Goal: Task Accomplishment & Management: Use online tool/utility

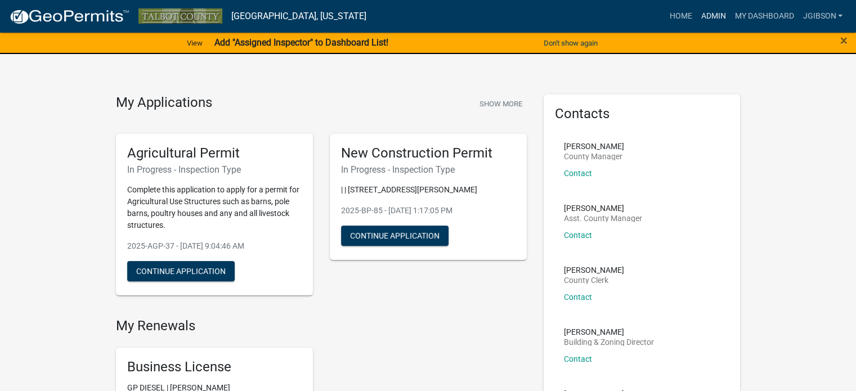
click at [712, 15] on link "Admin" at bounding box center [713, 16] width 34 height 21
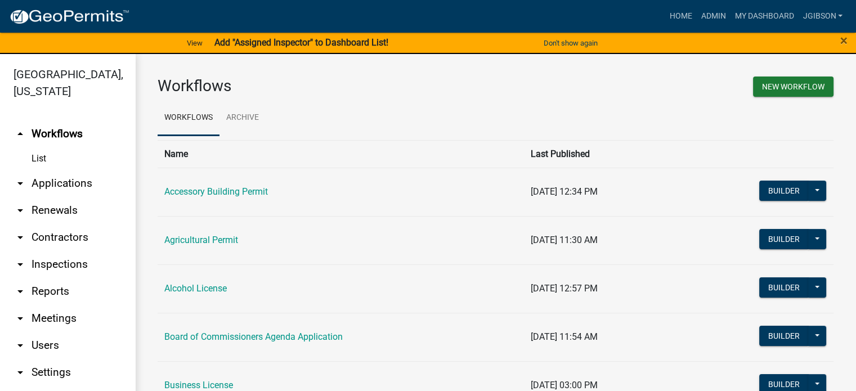
click at [22, 288] on icon "arrow_drop_down" at bounding box center [21, 292] width 14 height 14
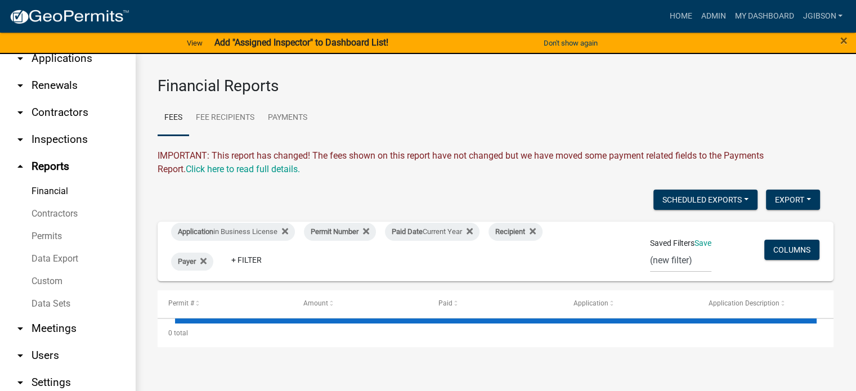
scroll to position [113, 0]
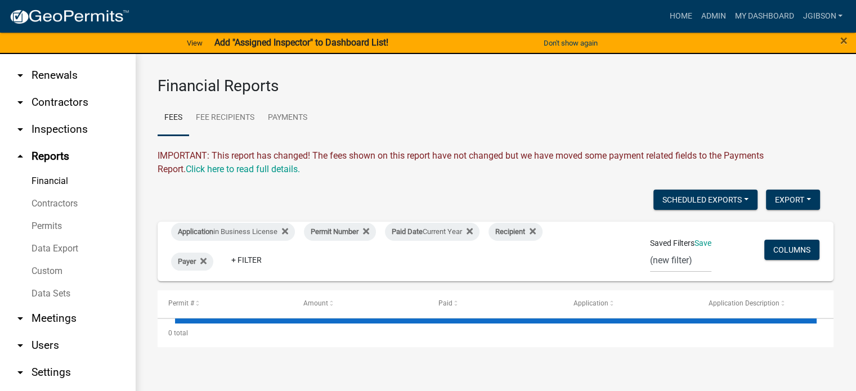
click at [59, 177] on link "Financial" at bounding box center [67, 181] width 135 height 23
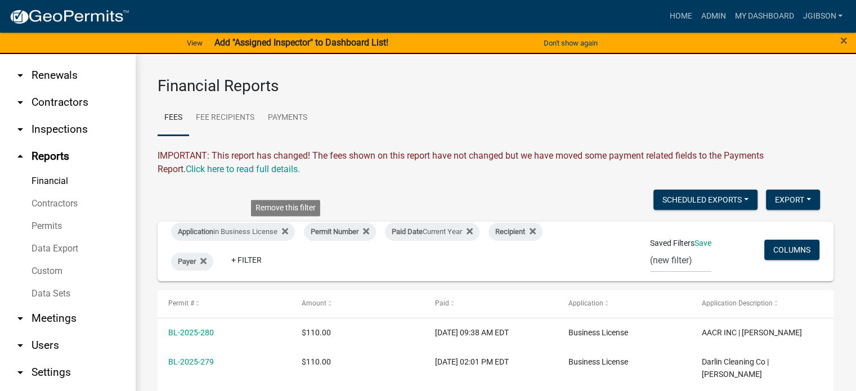
click at [288, 231] on icon at bounding box center [285, 231] width 6 height 9
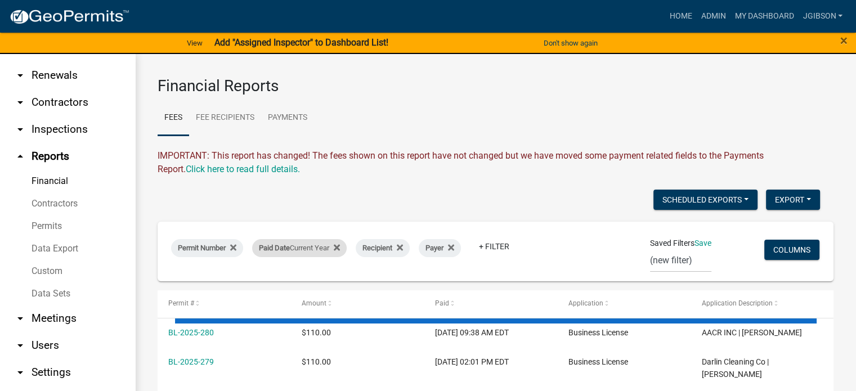
click at [345, 249] on div "Paid Date Current Year" at bounding box center [299, 248] width 95 height 18
select select "this_1_years"
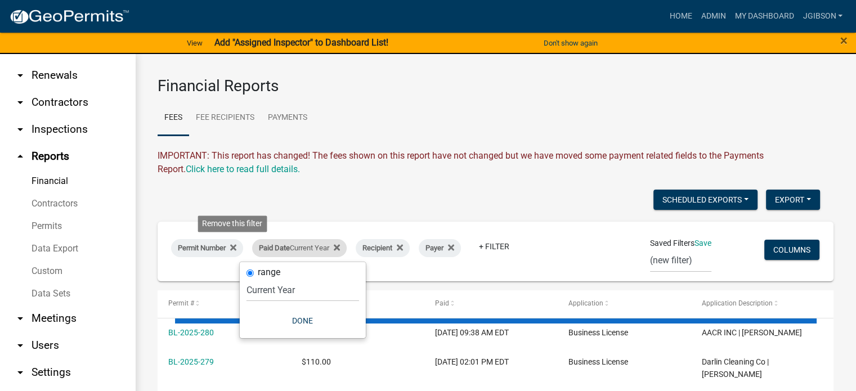
click at [236, 247] on icon at bounding box center [233, 247] width 6 height 6
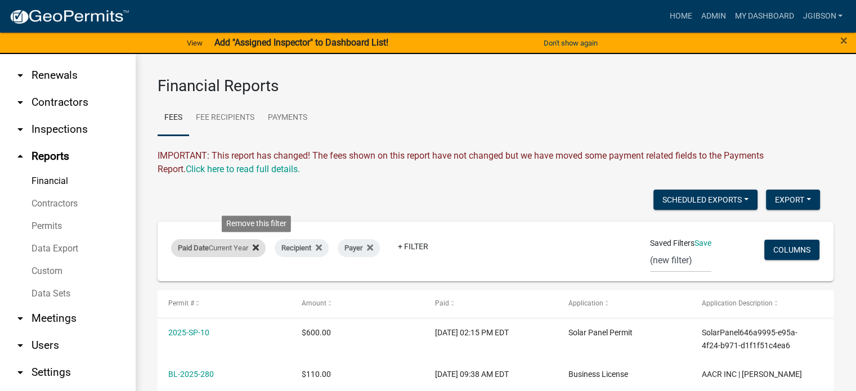
click at [259, 246] on icon at bounding box center [256, 247] width 6 height 9
click at [264, 247] on icon at bounding box center [266, 247] width 6 height 9
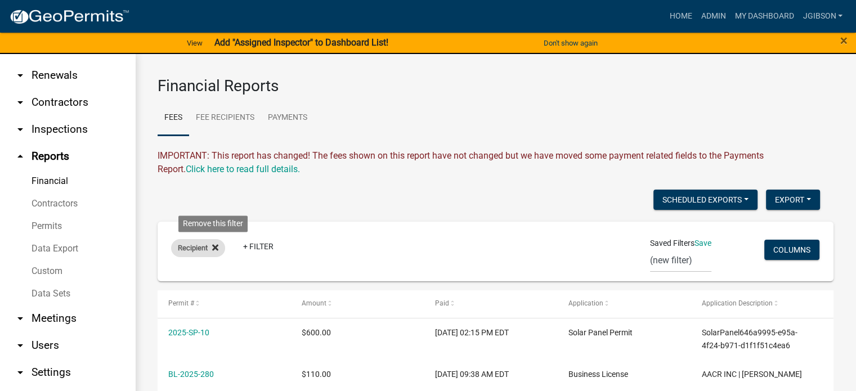
click at [217, 245] on icon at bounding box center [215, 247] width 6 height 9
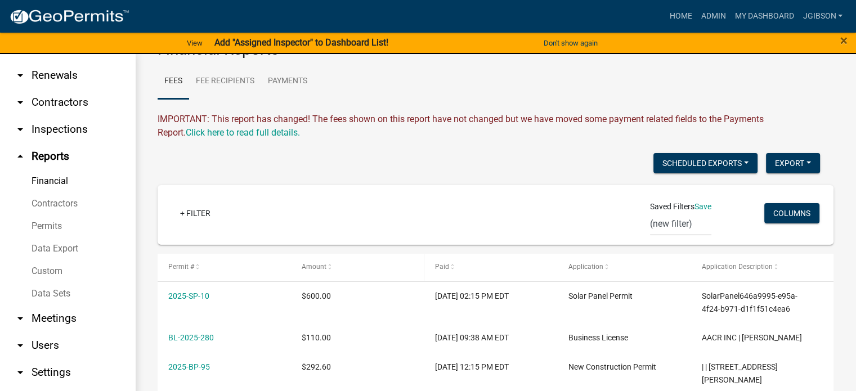
scroll to position [56, 0]
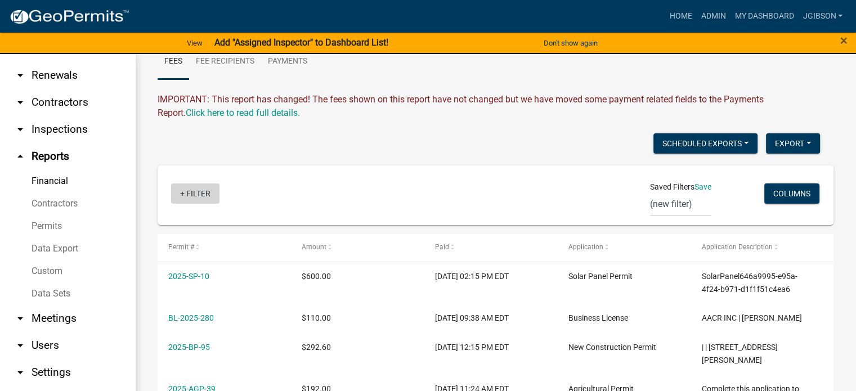
click at [192, 191] on link "+ Filter" at bounding box center [195, 194] width 48 height 20
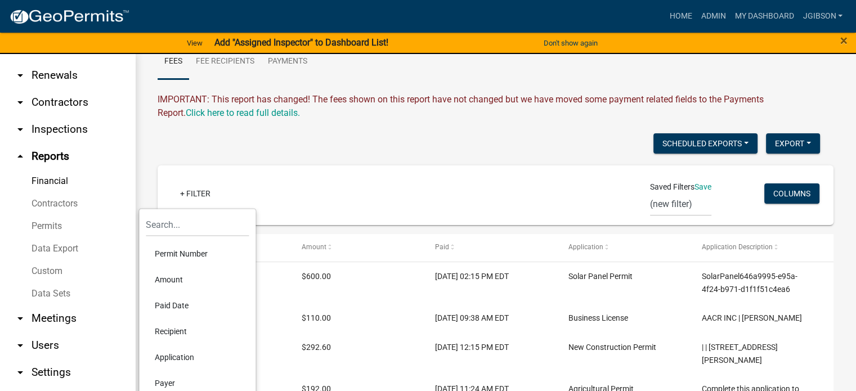
click at [199, 254] on li "Permit Number" at bounding box center [197, 254] width 103 height 26
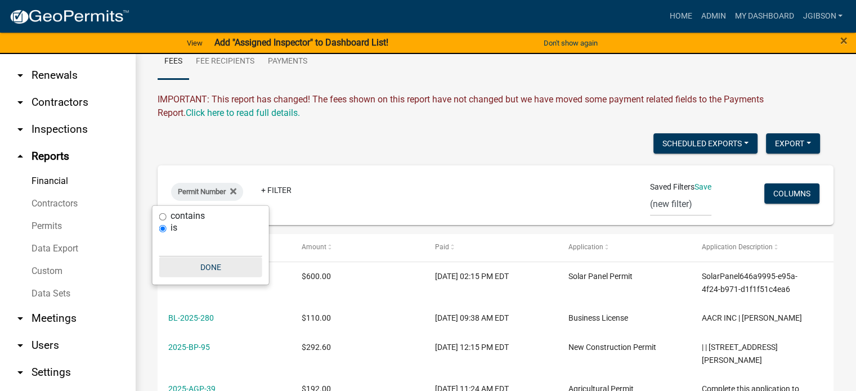
click at [209, 263] on button "Done" at bounding box center [210, 267] width 103 height 20
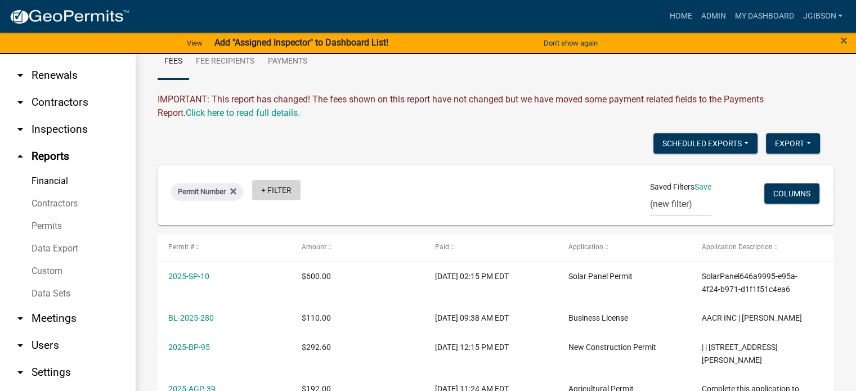
click at [265, 193] on link "+ Filter" at bounding box center [276, 190] width 48 height 20
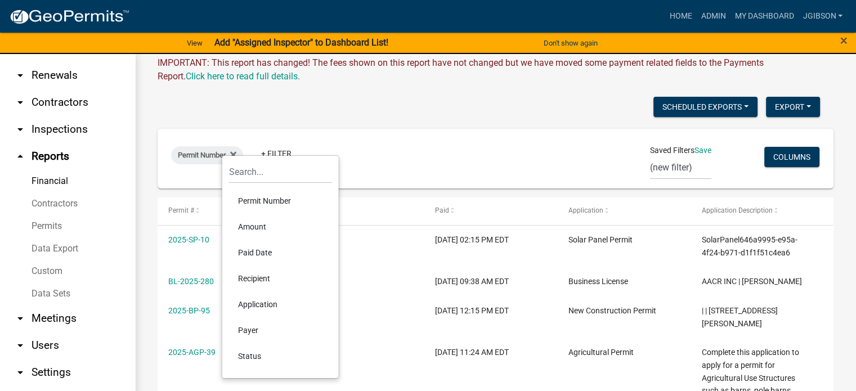
scroll to position [113, 0]
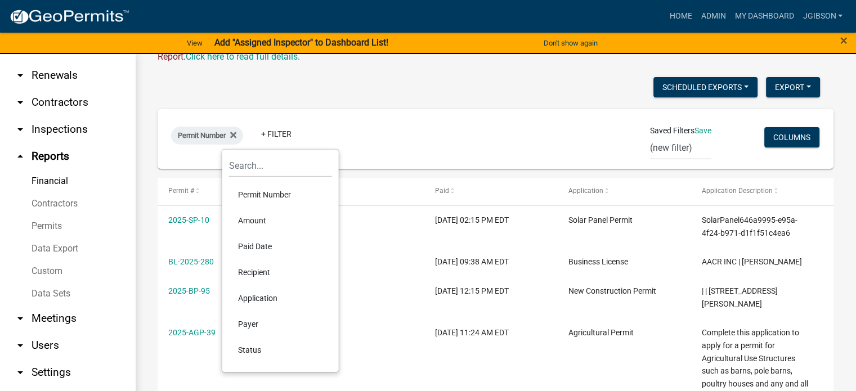
click at [276, 301] on li "Application" at bounding box center [280, 298] width 103 height 26
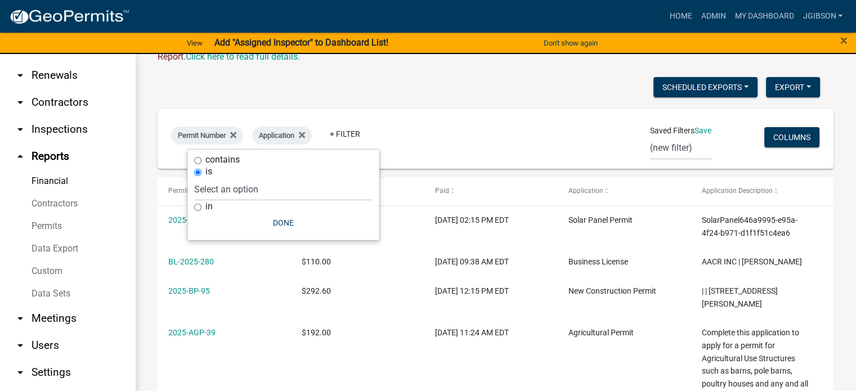
click at [197, 206] on input "in" at bounding box center [197, 207] width 7 height 7
radio input "true"
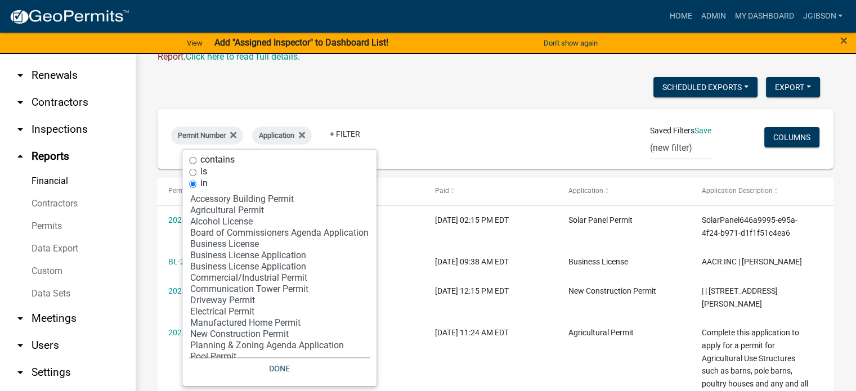
select select "13: '8f0f348d-721e-4407-8947-e3b69b3f0a37'"
click at [252, 335] on option "New Construction Permit" at bounding box center [279, 334] width 181 height 11
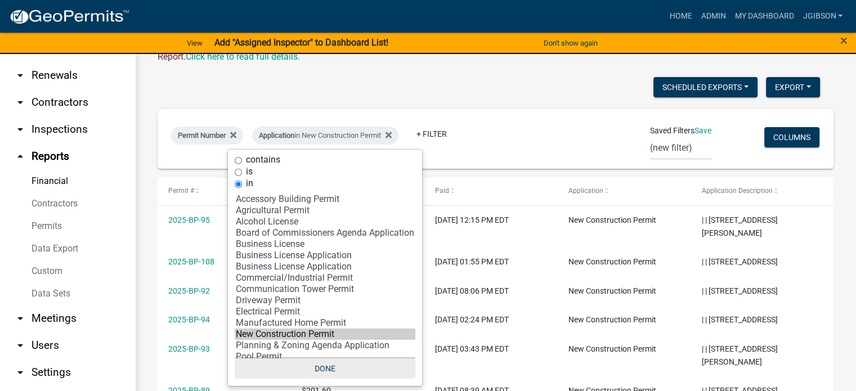
click at [335, 362] on button "Done" at bounding box center [325, 369] width 181 height 20
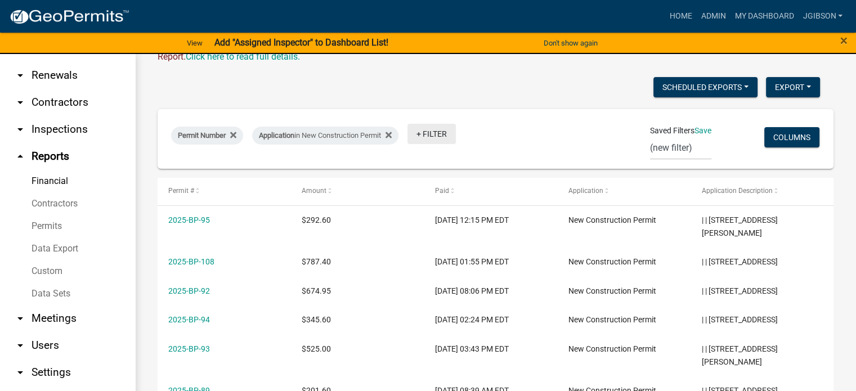
click at [430, 136] on link "+ Filter" at bounding box center [432, 134] width 48 height 20
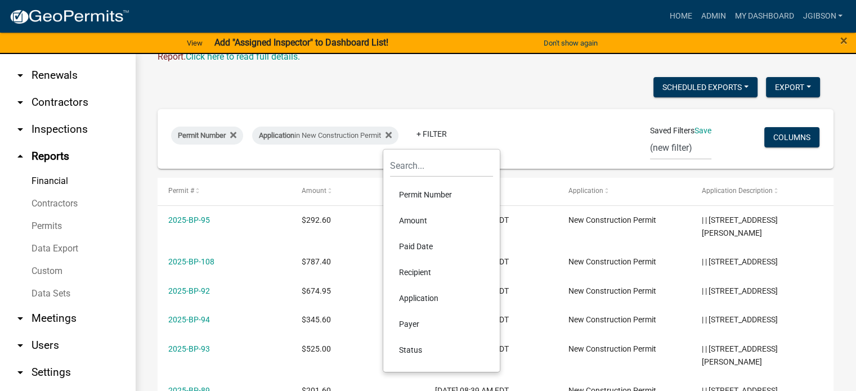
click at [427, 292] on li "Application" at bounding box center [441, 298] width 103 height 26
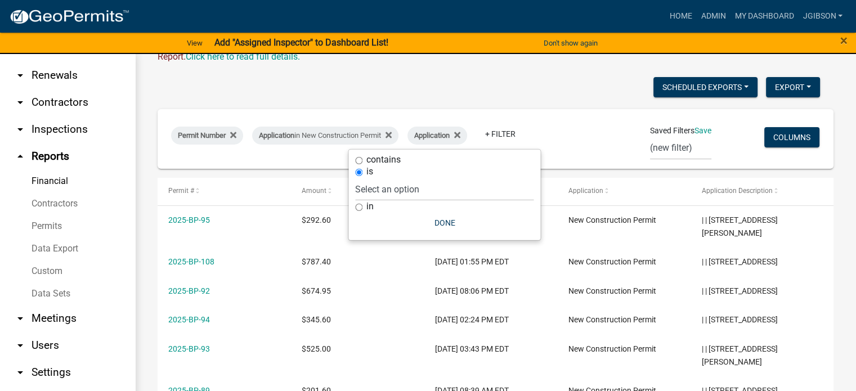
click at [360, 207] on input "in" at bounding box center [358, 207] width 7 height 7
radio input "true"
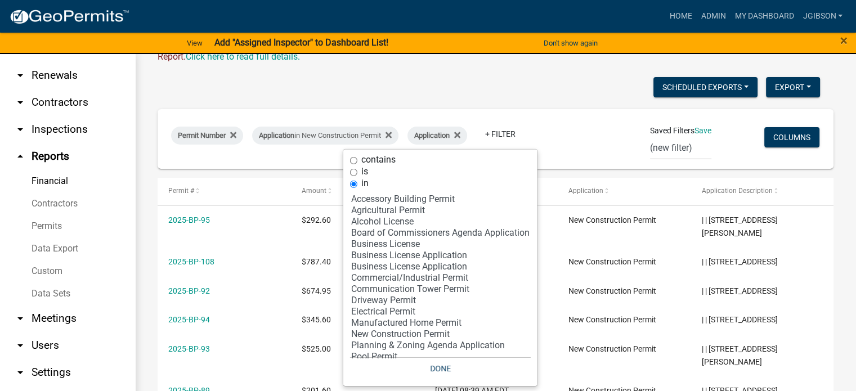
scroll to position [32, 0]
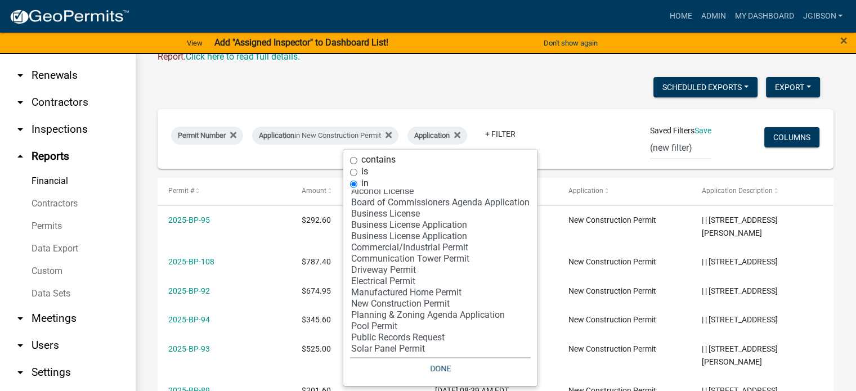
select select "13: '8f0f348d-721e-4407-8947-e3b69b3f0a37'"
click at [408, 304] on option "New Construction Permit" at bounding box center [440, 303] width 181 height 11
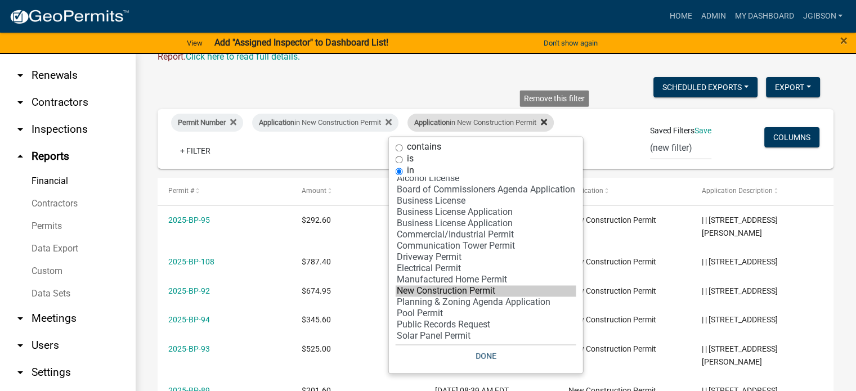
click at [547, 121] on icon at bounding box center [544, 122] width 6 height 6
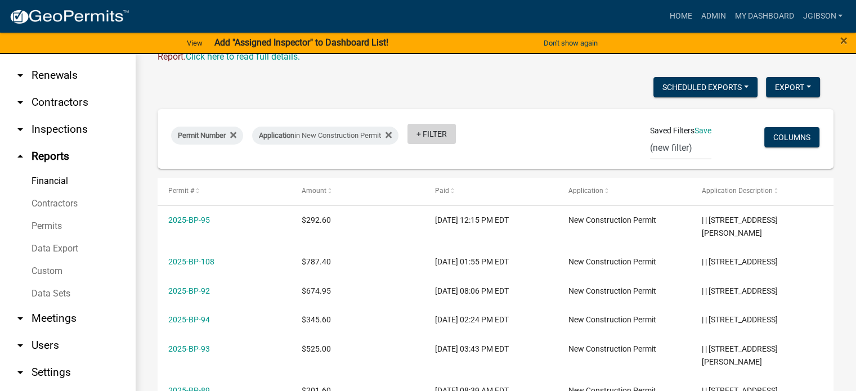
click at [429, 134] on link "+ Filter" at bounding box center [432, 134] width 48 height 20
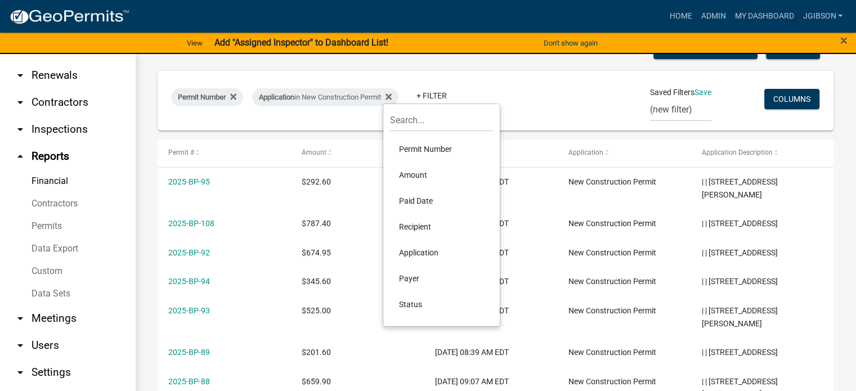
scroll to position [169, 0]
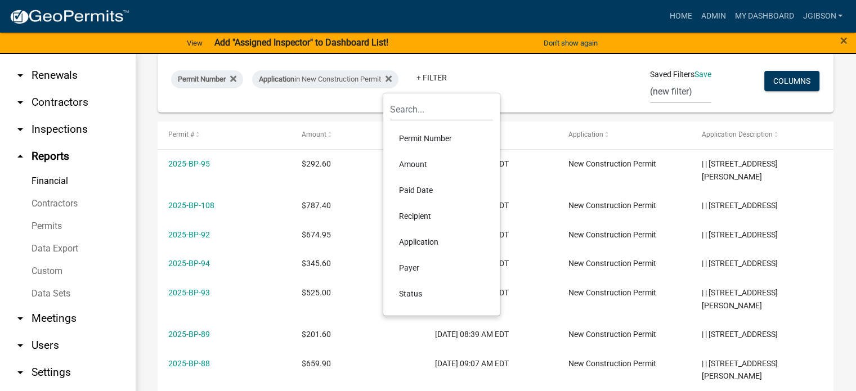
click at [417, 263] on li "Payer" at bounding box center [441, 268] width 103 height 26
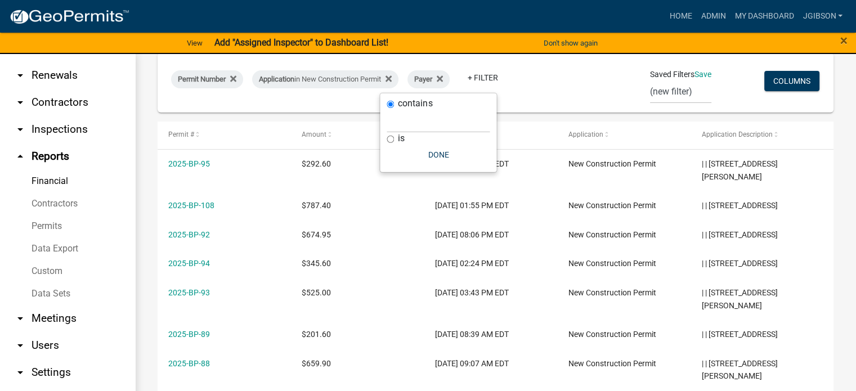
click at [391, 137] on input "is" at bounding box center [390, 139] width 7 height 7
radio input "true"
click at [437, 155] on button "Done" at bounding box center [438, 155] width 103 height 20
click at [477, 77] on link "+ Filter" at bounding box center [483, 78] width 48 height 20
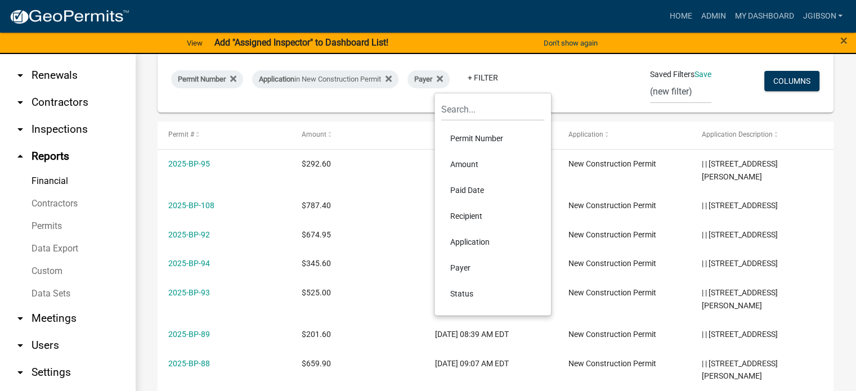
click at [479, 186] on li "Paid Date" at bounding box center [492, 190] width 103 height 26
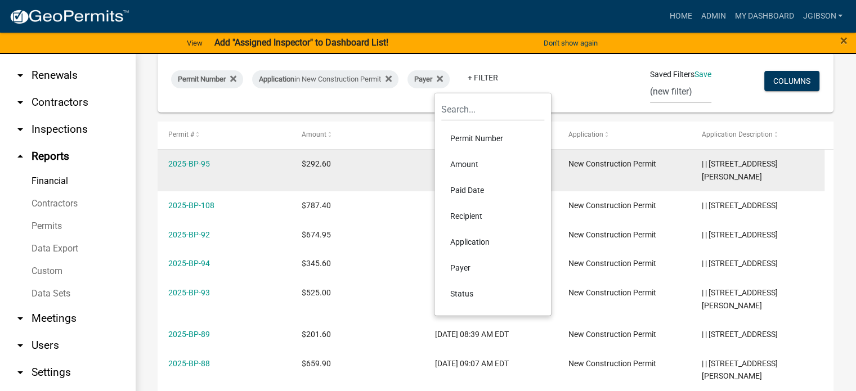
scroll to position [155, 0]
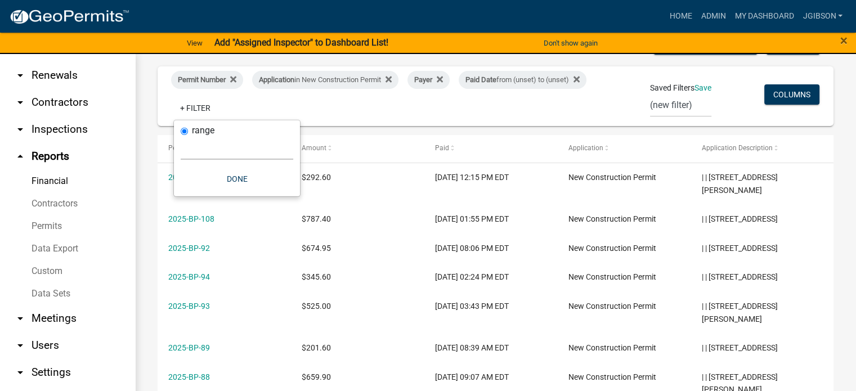
click at [199, 154] on select "[DATE] [DATE] Current Week Previous Week Current Month Last Month Current Calen…" at bounding box center [237, 148] width 113 height 23
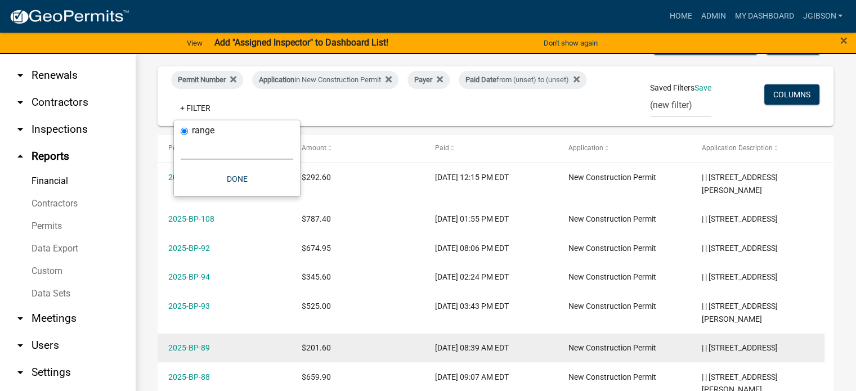
select select "custom"
click at [181, 137] on select "[DATE] [DATE] Current Week Previous Week Current Month Last Month Current Calen…" at bounding box center [237, 148] width 113 height 23
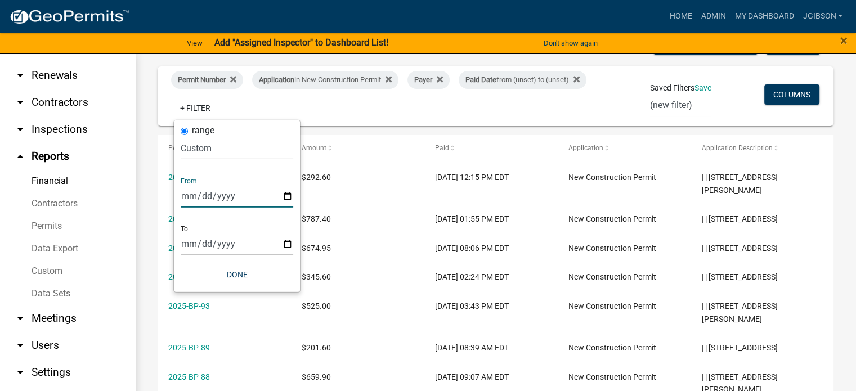
click at [189, 196] on input "date" at bounding box center [237, 196] width 113 height 23
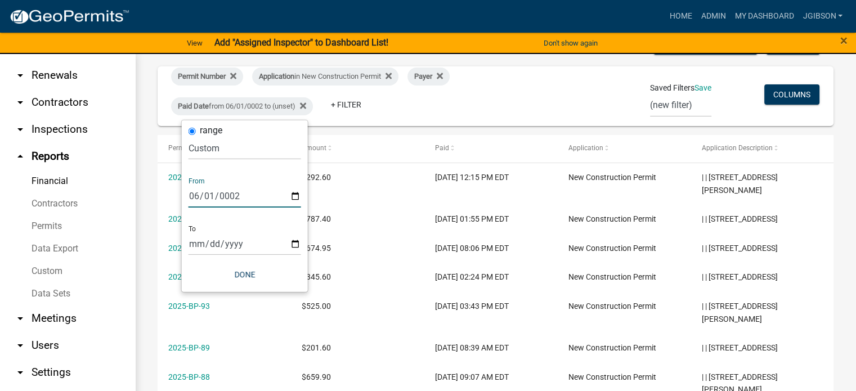
type input "0025-06-01"
click at [196, 198] on input "0025-06-01" at bounding box center [245, 196] width 113 height 23
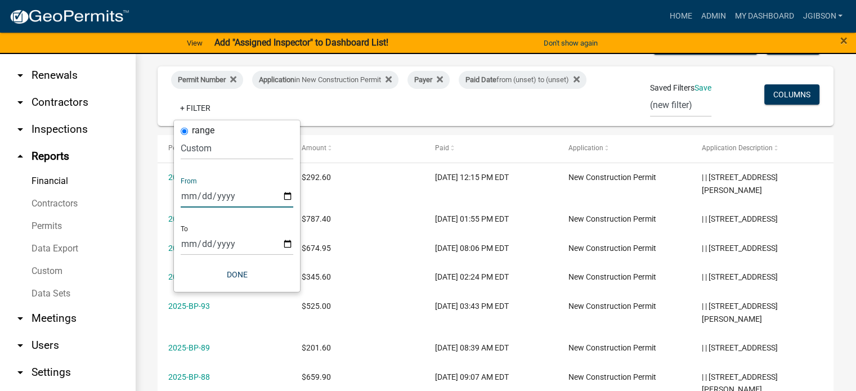
type input "0025-04-01"
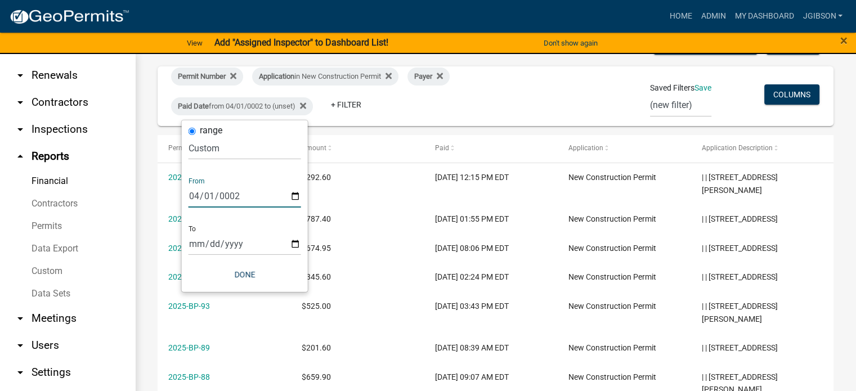
type input "0025-04-01"
click at [202, 245] on input "date" at bounding box center [245, 243] width 113 height 23
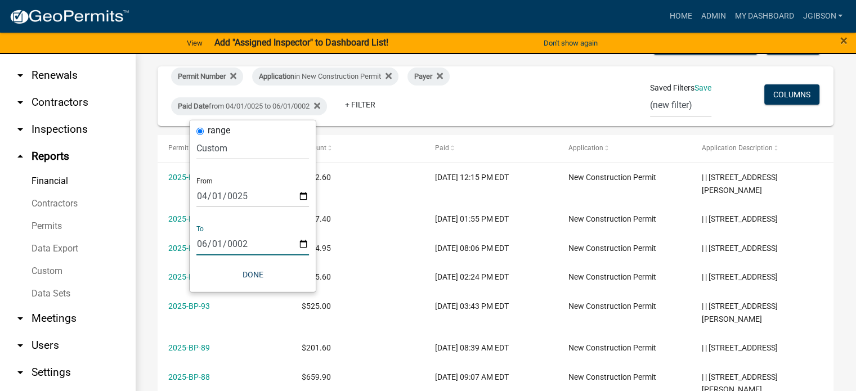
type input "0025-06-01"
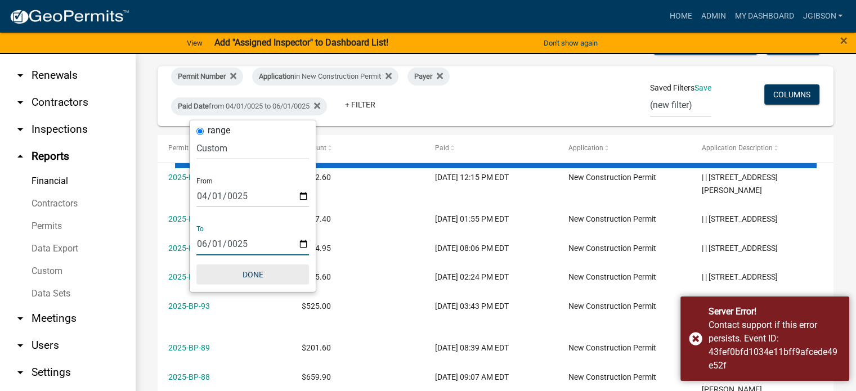
click at [270, 278] on button "Done" at bounding box center [252, 275] width 113 height 20
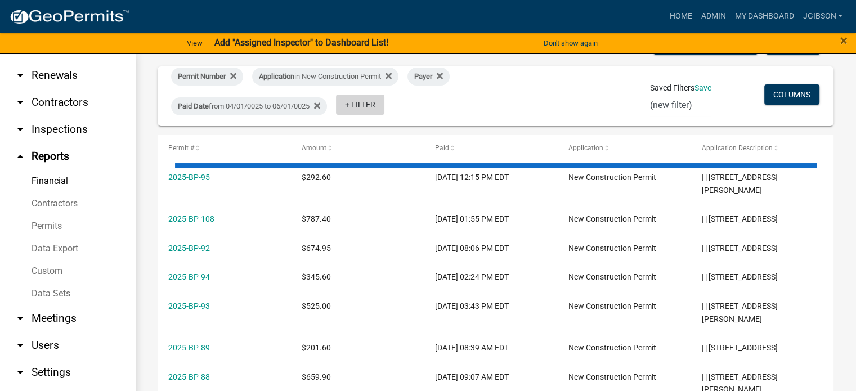
click at [356, 106] on link "+ Filter" at bounding box center [360, 105] width 48 height 20
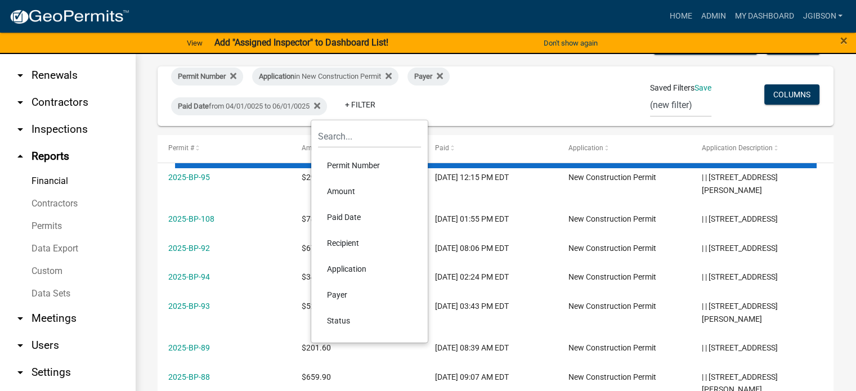
click at [349, 186] on li "Amount" at bounding box center [369, 191] width 103 height 26
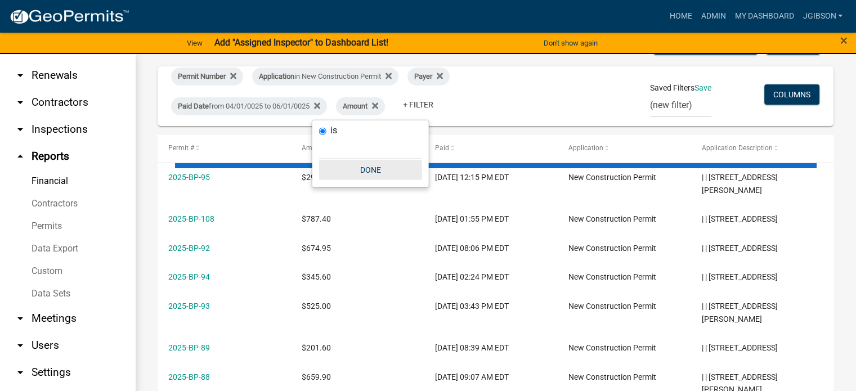
click at [374, 168] on button "Done" at bounding box center [370, 170] width 103 height 20
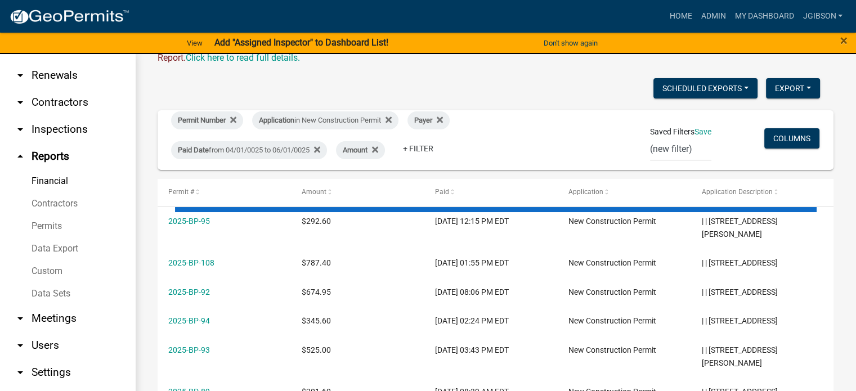
scroll to position [0, 0]
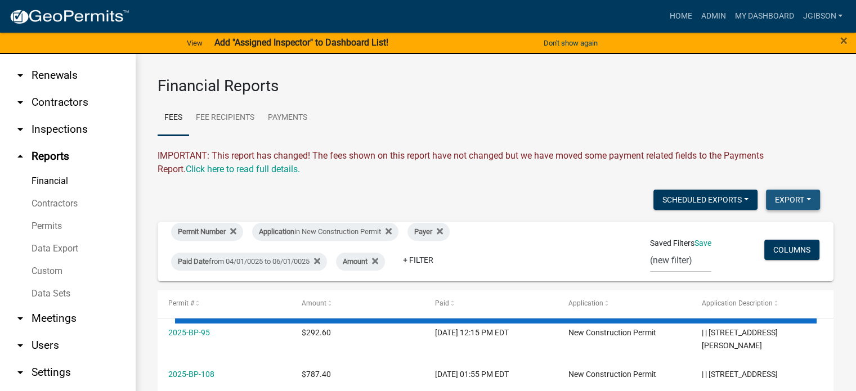
click at [784, 200] on button "Export" at bounding box center [793, 200] width 54 height 20
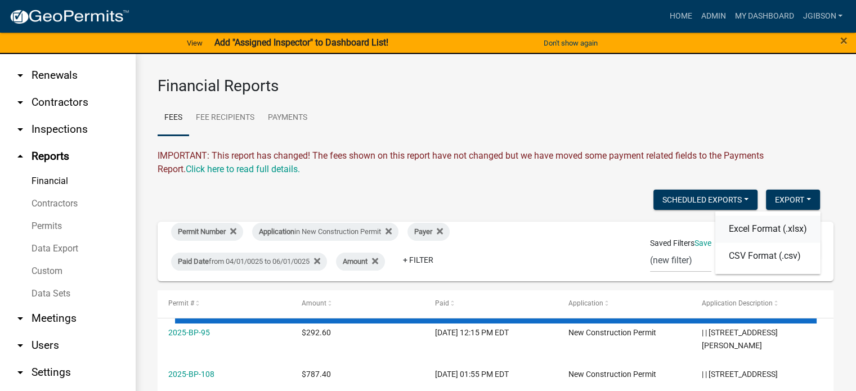
click at [761, 231] on button "Excel Format (.xlsx)" at bounding box center [767, 229] width 105 height 27
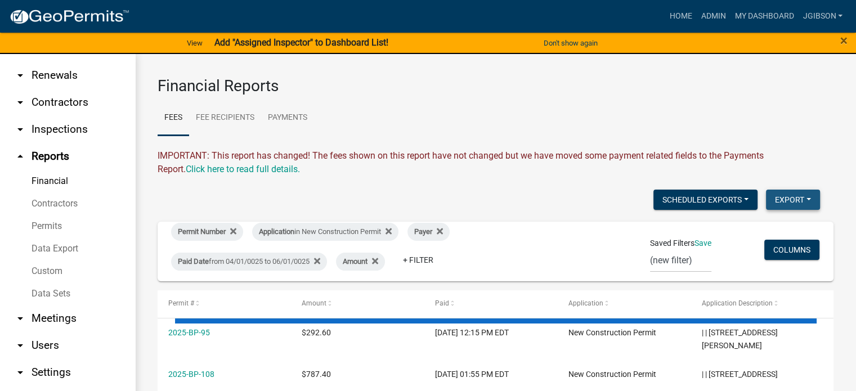
click at [800, 200] on button "Export" at bounding box center [793, 200] width 54 height 20
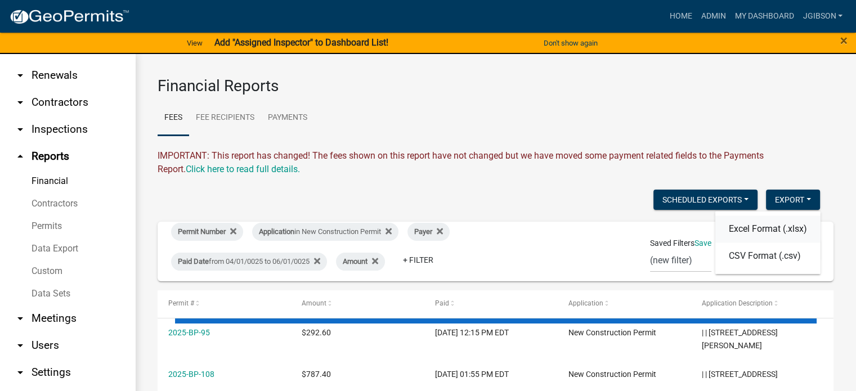
click at [767, 231] on button "Excel Format (.xlsx)" at bounding box center [767, 229] width 105 height 27
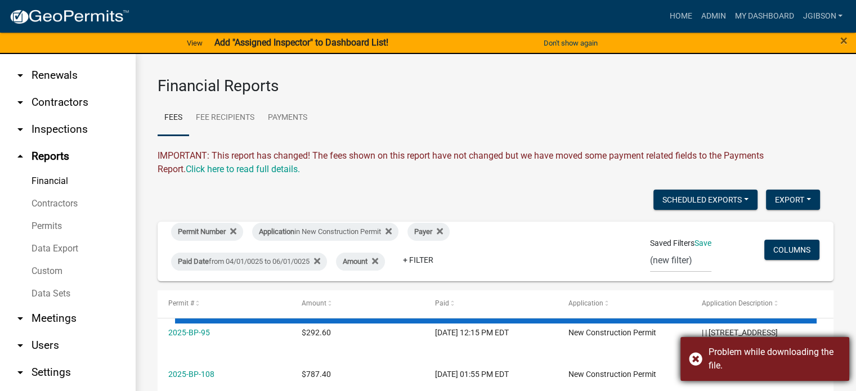
click at [694, 356] on div "Problem while downloading the file." at bounding box center [765, 359] width 169 height 44
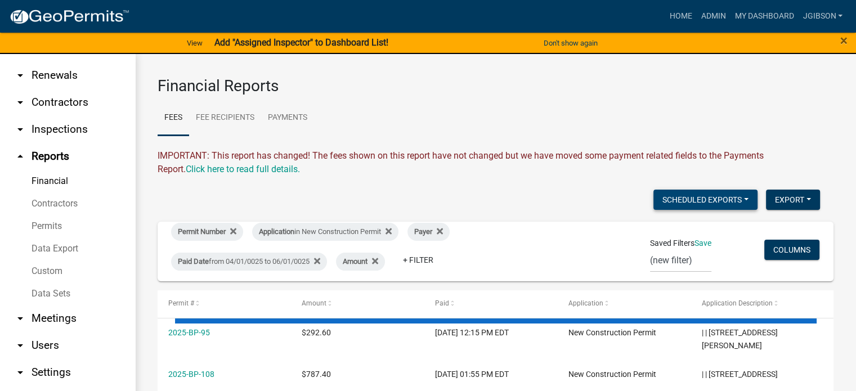
click at [738, 199] on button "Scheduled Exports" at bounding box center [706, 200] width 104 height 20
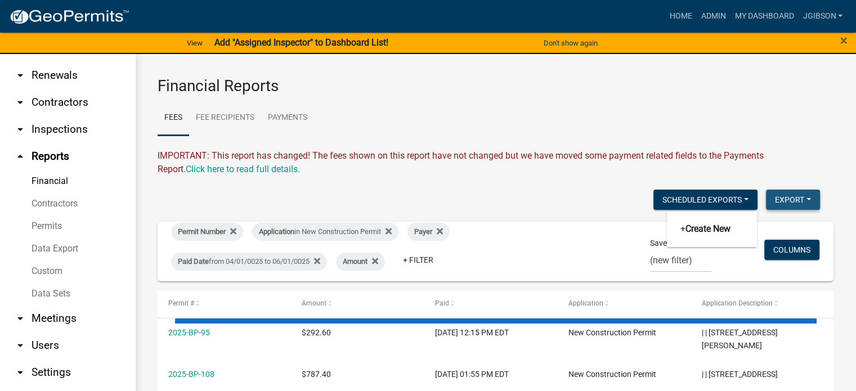
click at [795, 197] on button "Export" at bounding box center [793, 200] width 54 height 20
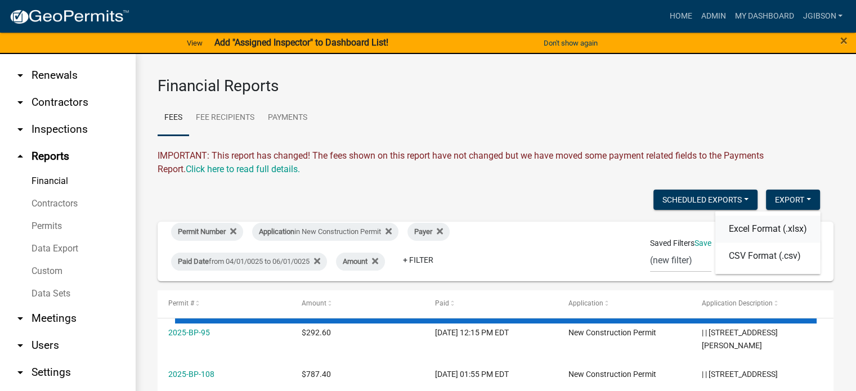
click at [758, 230] on button "Excel Format (.xlsx)" at bounding box center [767, 229] width 105 height 27
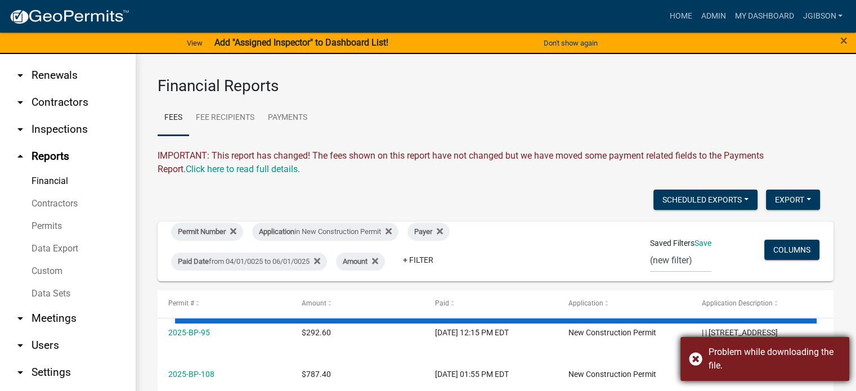
click at [697, 360] on div "Problem while downloading the file." at bounding box center [765, 359] width 169 height 44
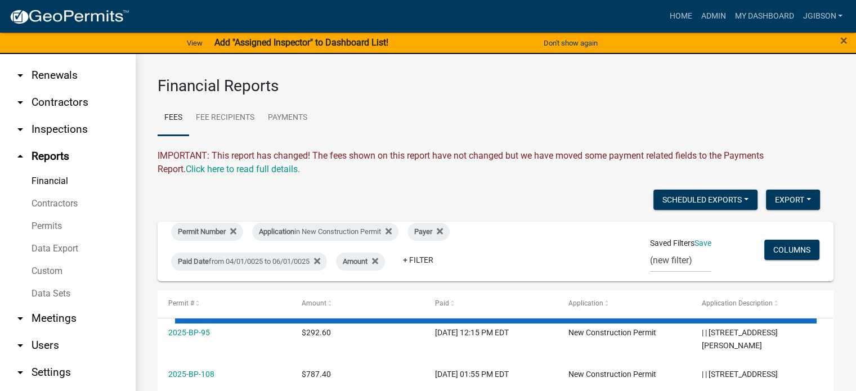
click at [560, 258] on div "Permit Number Application in New Construction Permit Payer Paid Date from 04/01…" at bounding box center [385, 251] width 444 height 56
click at [196, 171] on link "Click here to read full details." at bounding box center [243, 169] width 114 height 11
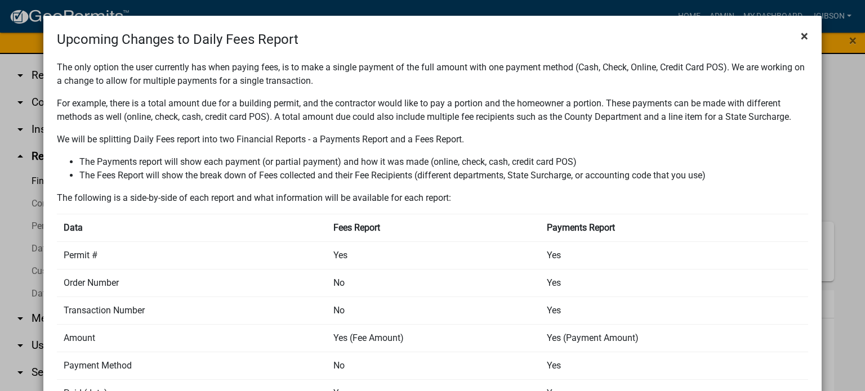
click at [800, 38] on span "×" at bounding box center [803, 36] width 7 height 16
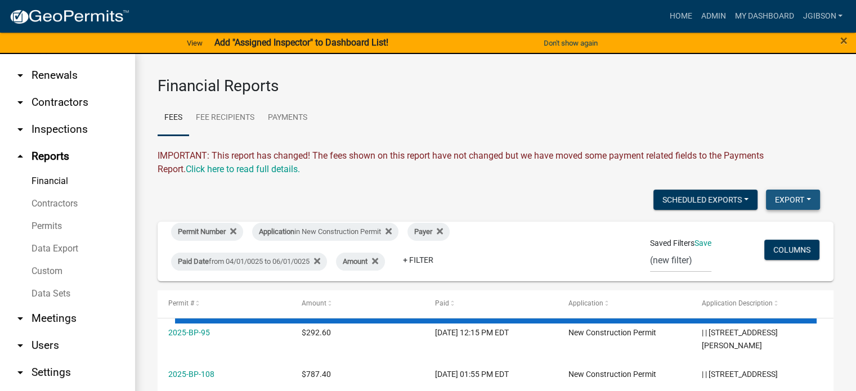
click at [790, 193] on button "Export" at bounding box center [793, 200] width 54 height 20
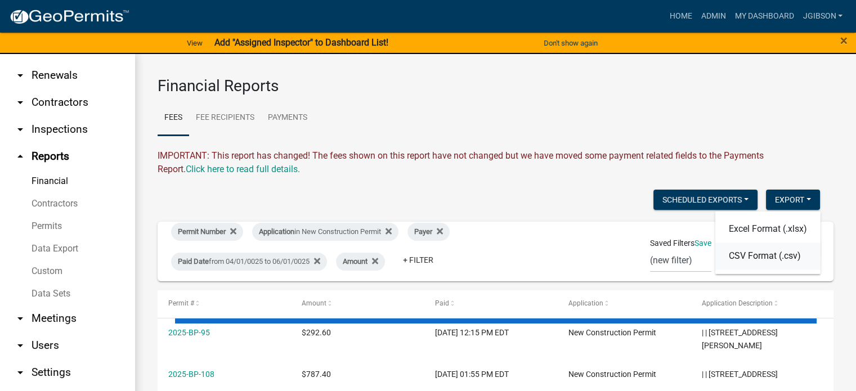
click at [751, 254] on button "CSV Format (.csv)" at bounding box center [767, 256] width 105 height 27
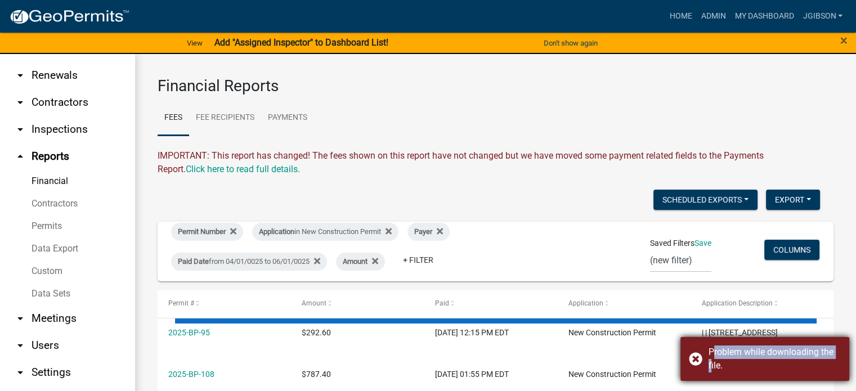
click at [693, 356] on div "Problem while downloading the file." at bounding box center [765, 359] width 169 height 44
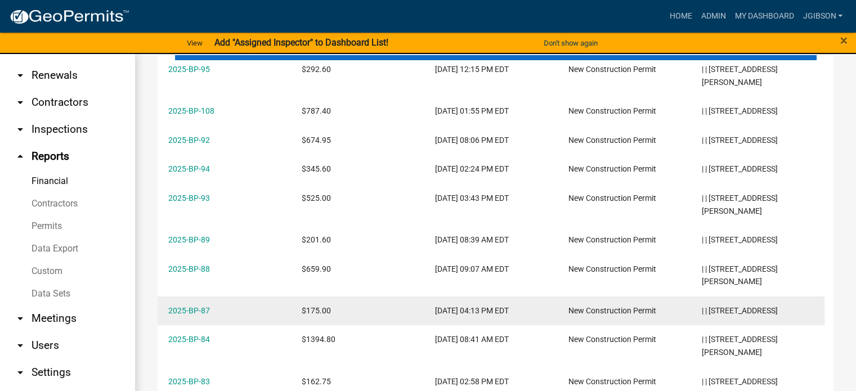
scroll to position [281, 0]
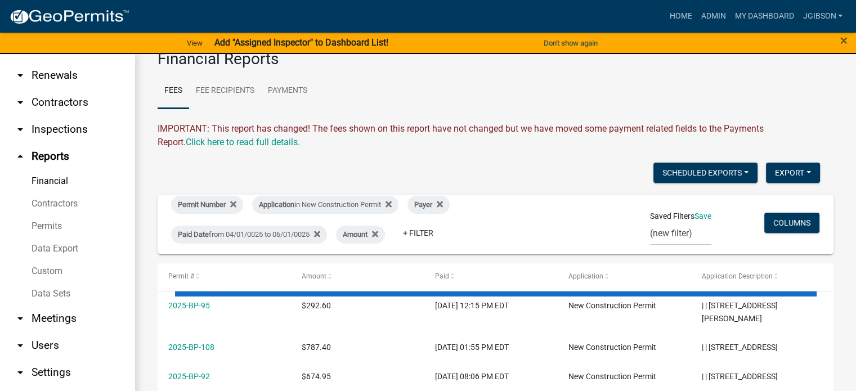
scroll to position [0, 0]
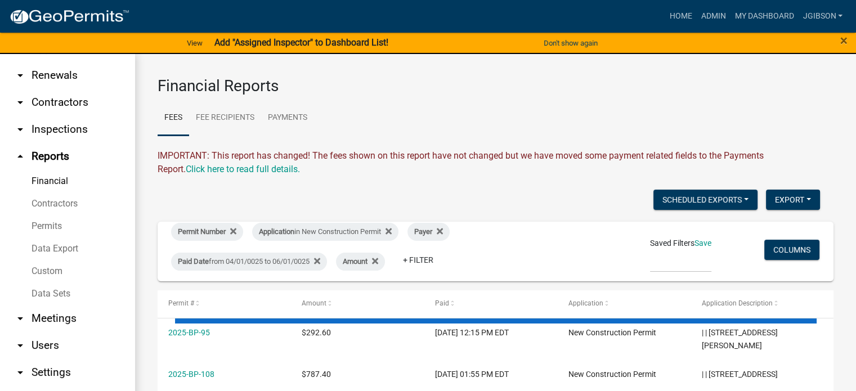
scroll to position [13, 0]
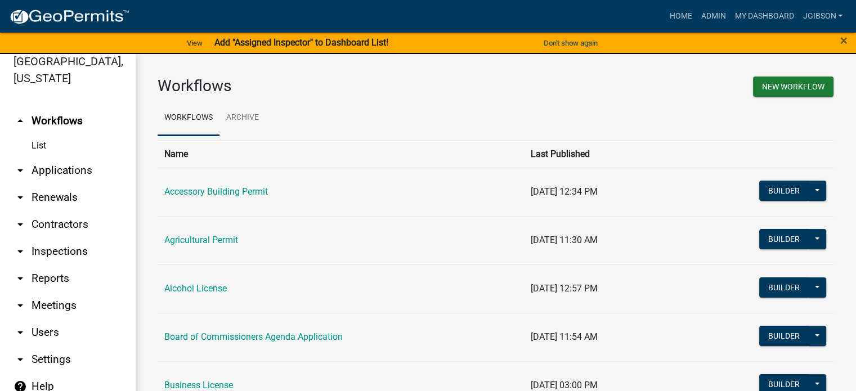
scroll to position [113, 0]
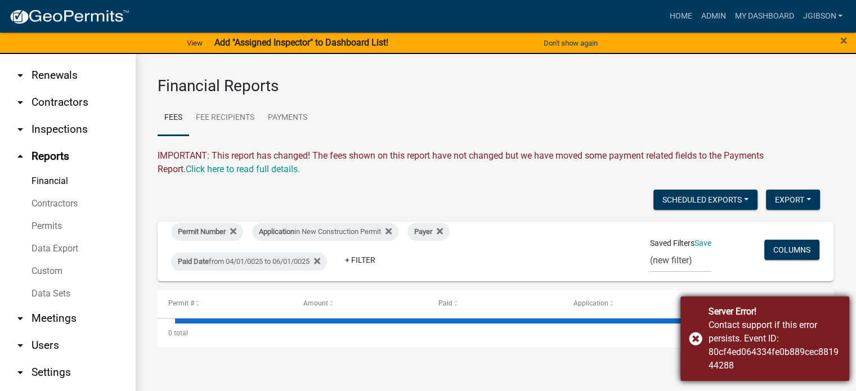
click at [691, 343] on div "Server Error! Contact support if this error persists. Event ID: 80cf4ed064334fe…" at bounding box center [765, 339] width 169 height 84
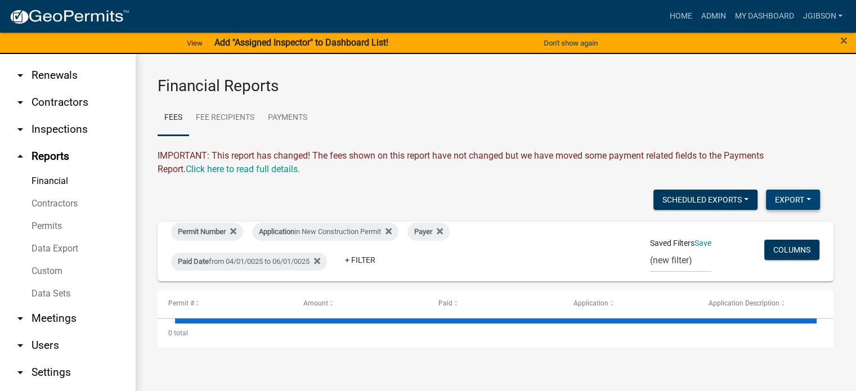
click at [798, 195] on button "Export" at bounding box center [793, 200] width 54 height 20
click at [772, 230] on button "Excel Format (.xlsx)" at bounding box center [767, 229] width 105 height 27
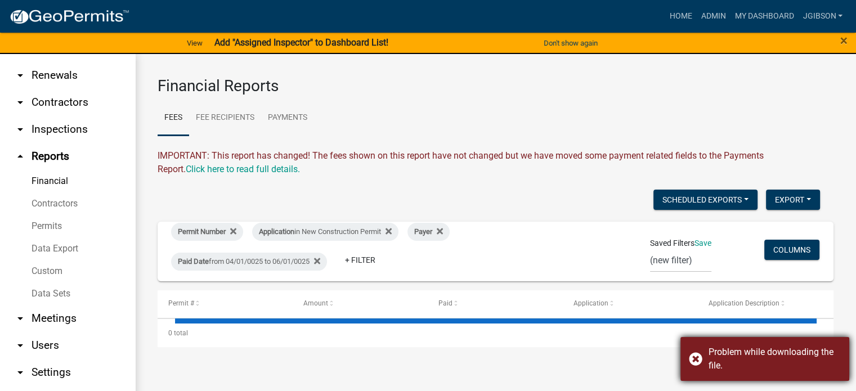
click at [693, 354] on div "Problem while downloading the file." at bounding box center [765, 359] width 169 height 44
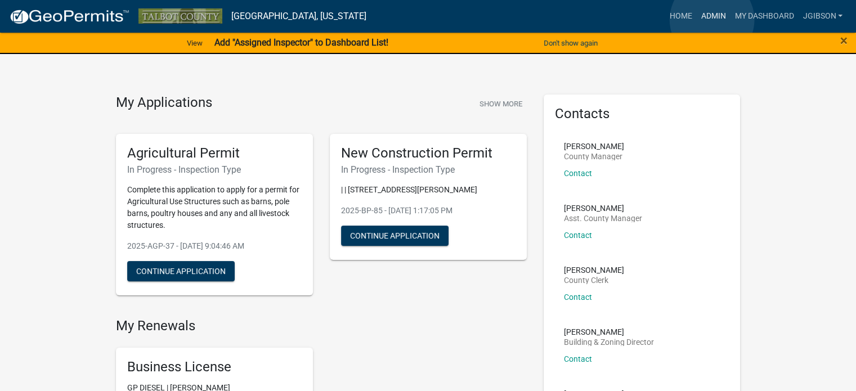
click at [712, 20] on link "Admin" at bounding box center [713, 16] width 34 height 21
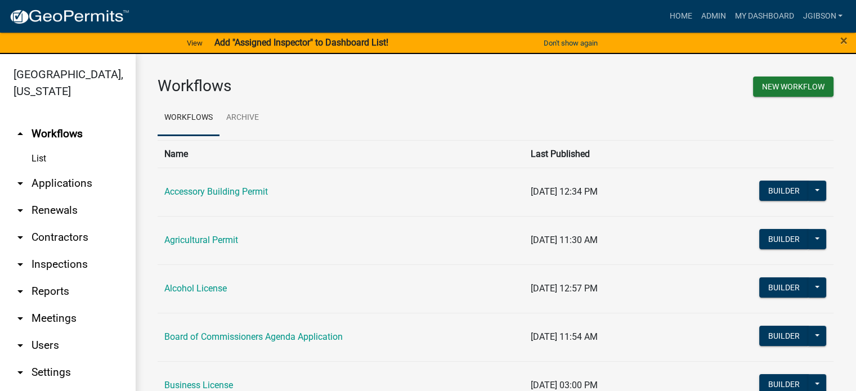
click at [19, 182] on icon "arrow_drop_down" at bounding box center [21, 184] width 14 height 14
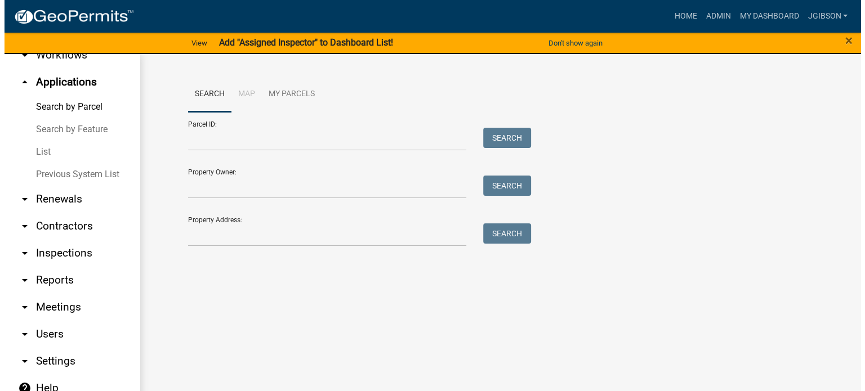
scroll to position [80, 0]
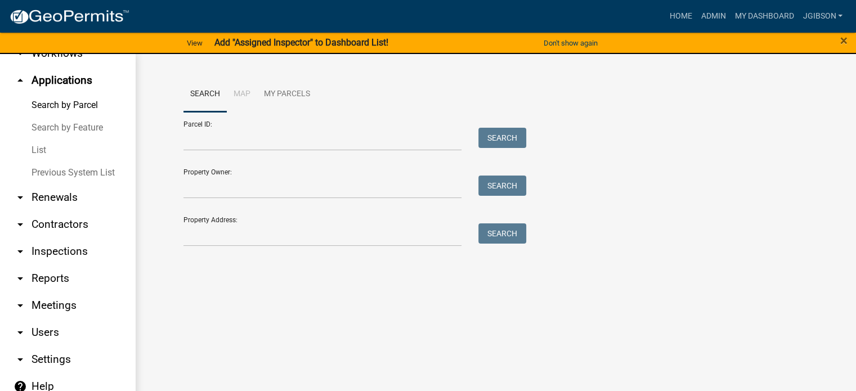
click at [20, 276] on icon "arrow_drop_down" at bounding box center [21, 279] width 14 height 14
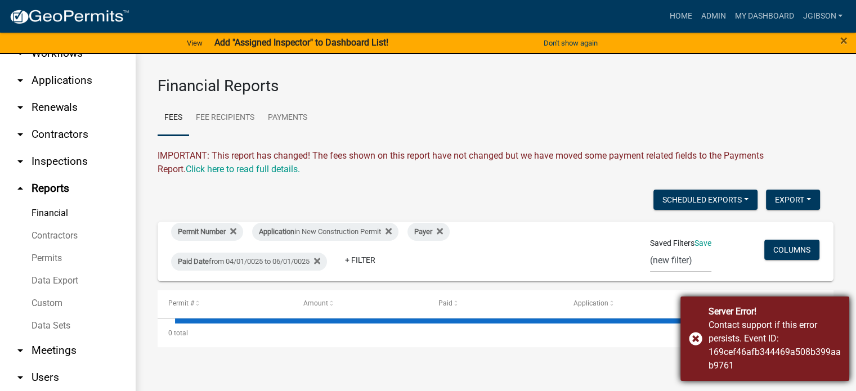
click at [697, 339] on div "Server Error! Contact support if this error persists. Event ID: 169cef46afb3444…" at bounding box center [765, 339] width 169 height 84
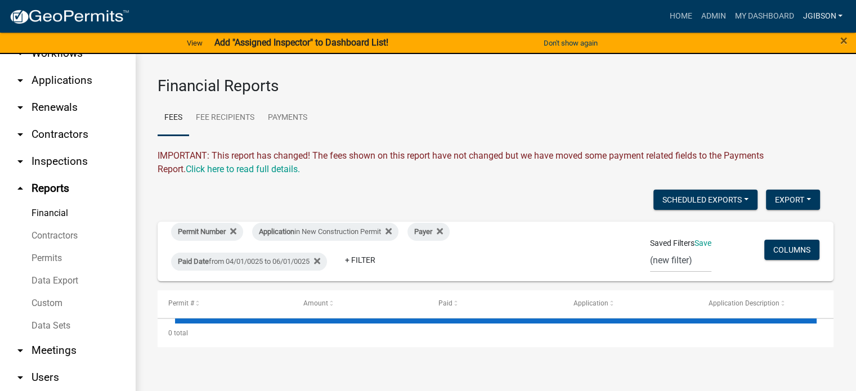
click at [840, 17] on link "jgibson" at bounding box center [822, 16] width 49 height 21
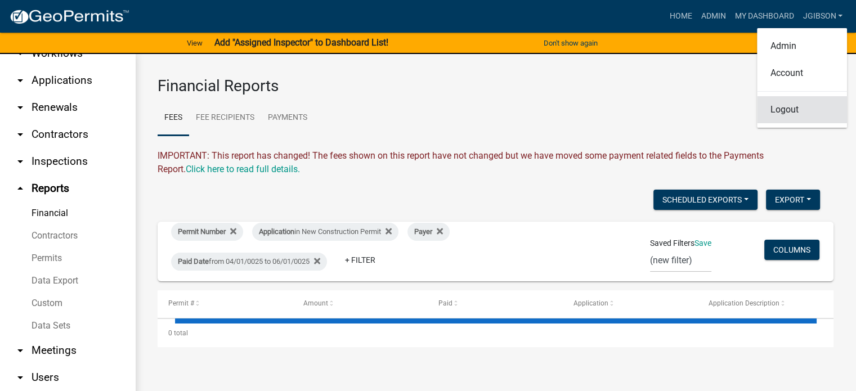
click at [788, 109] on link "Logout" at bounding box center [802, 109] width 90 height 27
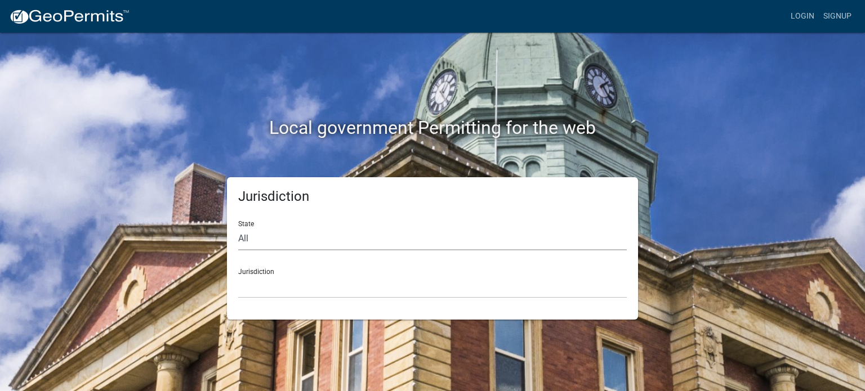
click at [288, 236] on select "All Colorado Georgia Indiana Iowa Kansas Minnesota Ohio South Carolina Wisconsin" at bounding box center [432, 238] width 388 height 23
select select "Georgia"
click at [238, 227] on select "All Colorado Georgia Indiana Iowa Kansas Minnesota Ohio South Carolina Wisconsin" at bounding box center [432, 238] width 388 height 23
click at [261, 290] on select "City of Bainbridge, Georgia Cook County, Georgia Crawford County, Georgia Gilme…" at bounding box center [432, 286] width 388 height 23
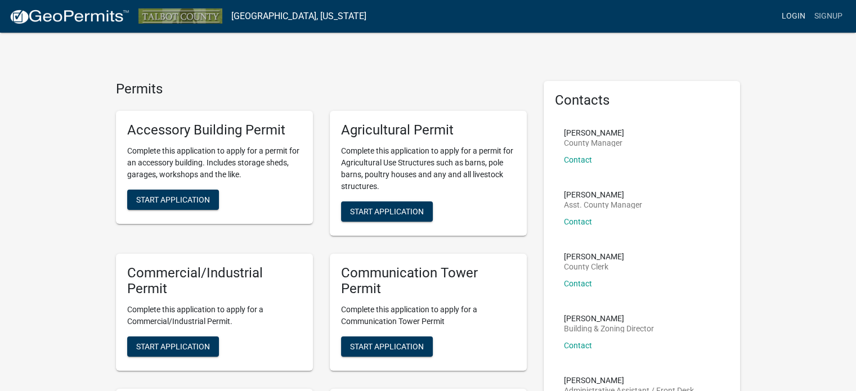
click at [798, 17] on link "Login" at bounding box center [793, 16] width 33 height 21
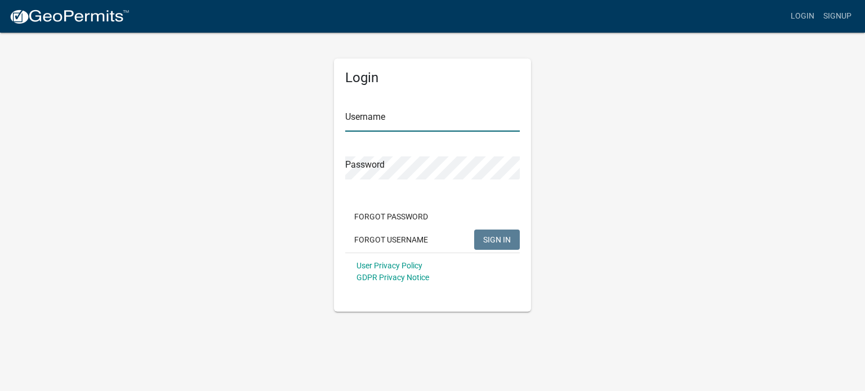
click at [422, 125] on input "Username" at bounding box center [432, 120] width 174 height 23
click at [448, 119] on input "jgibson@talbotcountyga.org" at bounding box center [432, 120] width 174 height 23
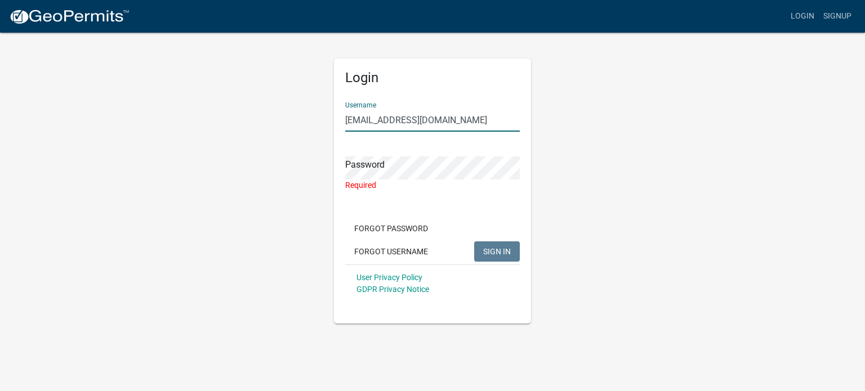
drag, startPoint x: 469, startPoint y: 119, endPoint x: 143, endPoint y: 126, distance: 326.0
click at [143, 126] on div "Login Username jgibson@talbotcountyga.org Password Required Forgot Password For…" at bounding box center [432, 178] width 642 height 292
type input "jgibson"
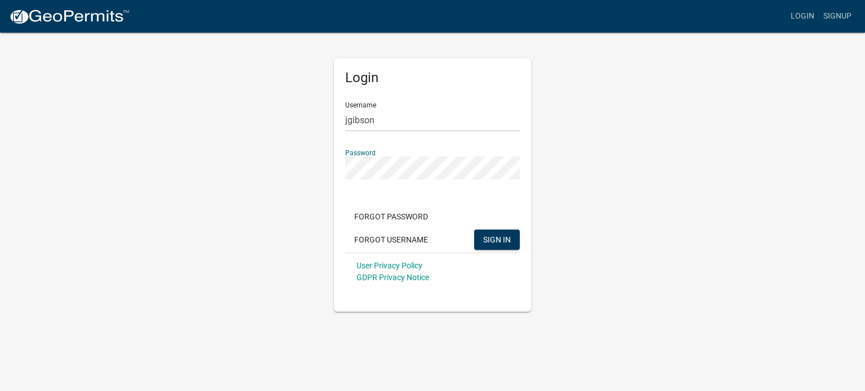
click at [474, 230] on button "SIGN IN" at bounding box center [497, 240] width 46 height 20
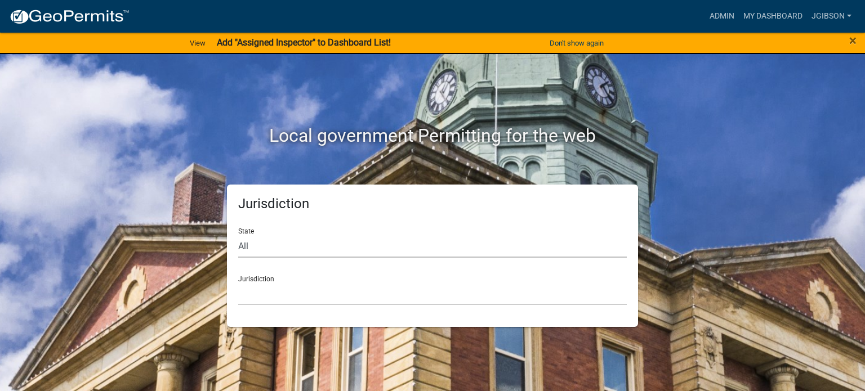
click at [265, 247] on select "All Colorado Georgia Indiana Iowa Kansas Minnesota Ohio South Carolina Wisconsin" at bounding box center [432, 246] width 388 height 23
select select "Georgia"
click at [238, 235] on select "All Colorado Georgia Indiana Iowa Kansas Minnesota Ohio South Carolina Wisconsin" at bounding box center [432, 246] width 388 height 23
click at [296, 292] on select "City of Bainbridge, Georgia Cook County, Georgia Crawford County, Georgia Gilme…" at bounding box center [432, 294] width 388 height 23
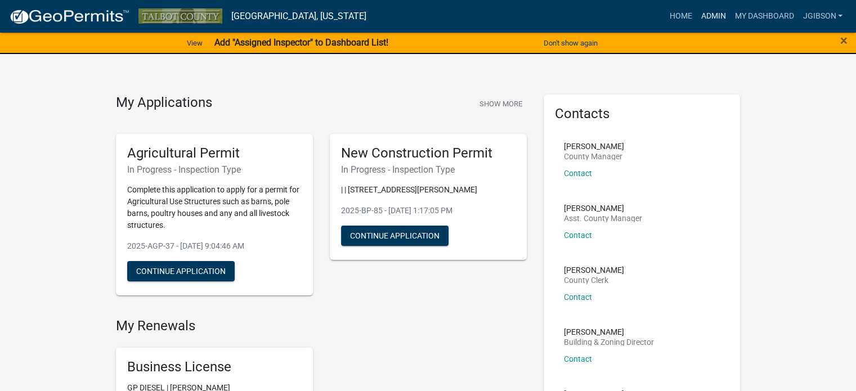
click at [712, 14] on link "Admin" at bounding box center [713, 16] width 34 height 21
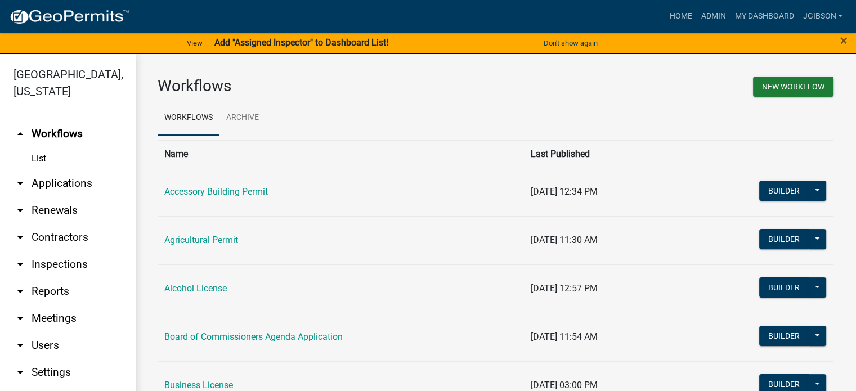
click at [23, 290] on icon "arrow_drop_down" at bounding box center [21, 292] width 14 height 14
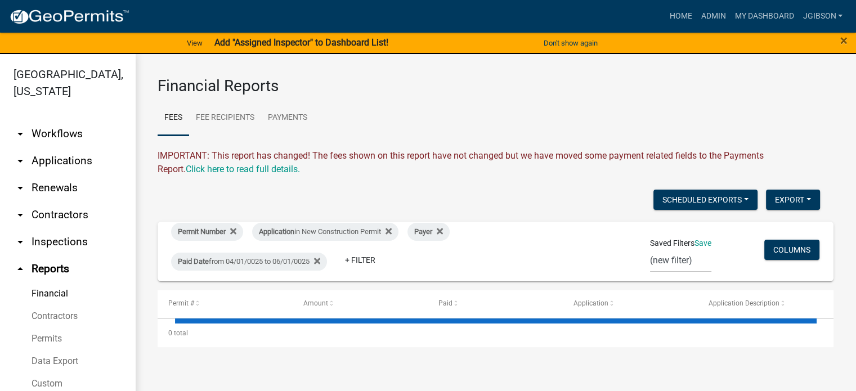
click at [58, 291] on link "Financial" at bounding box center [67, 294] width 135 height 23
click at [748, 198] on button "Scheduled Exports" at bounding box center [706, 200] width 104 height 20
click at [685, 232] on button "+ Create New" at bounding box center [712, 229] width 90 height 27
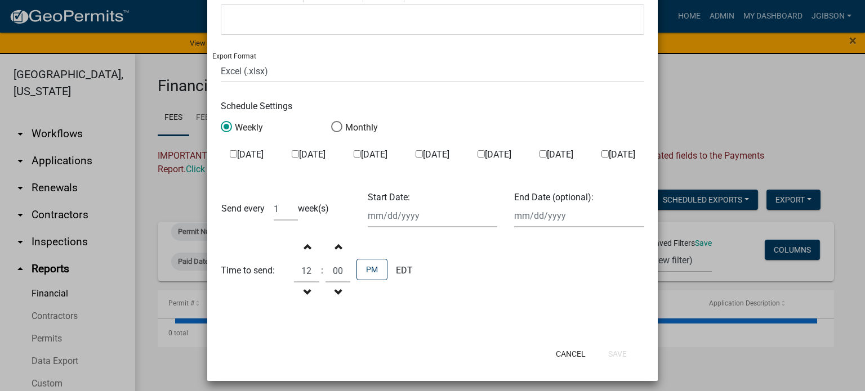
scroll to position [414, 0]
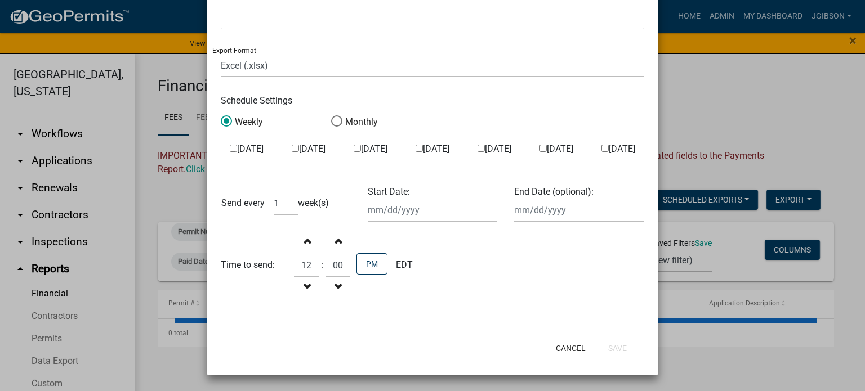
click at [746, 92] on ngb-modal-window "Scheduled Export - Fees × Export Name This export is active. It will send expor…" at bounding box center [432, 195] width 865 height 391
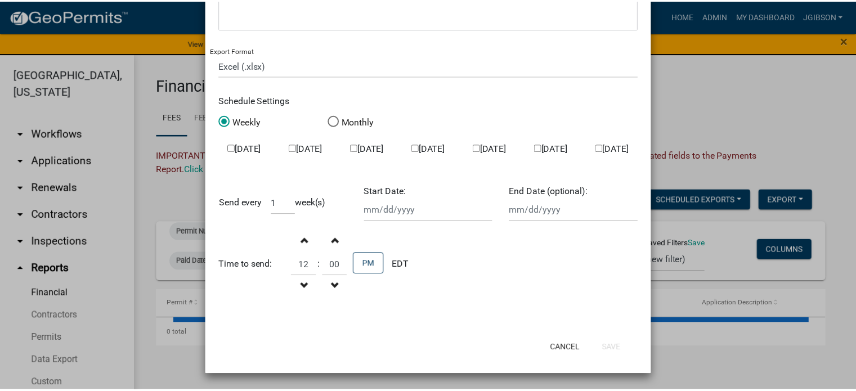
scroll to position [0, 0]
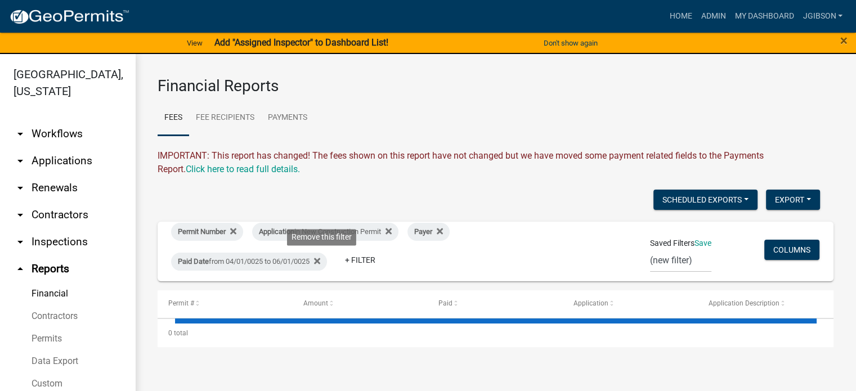
click at [320, 266] on fa-icon at bounding box center [315, 262] width 11 height 18
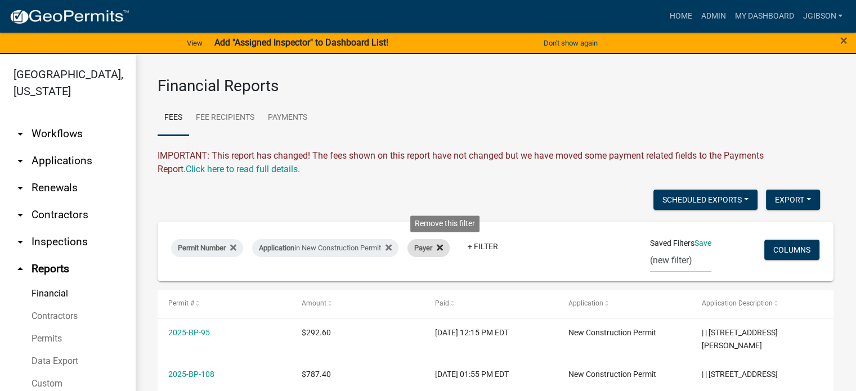
click at [443, 247] on icon at bounding box center [440, 247] width 6 height 6
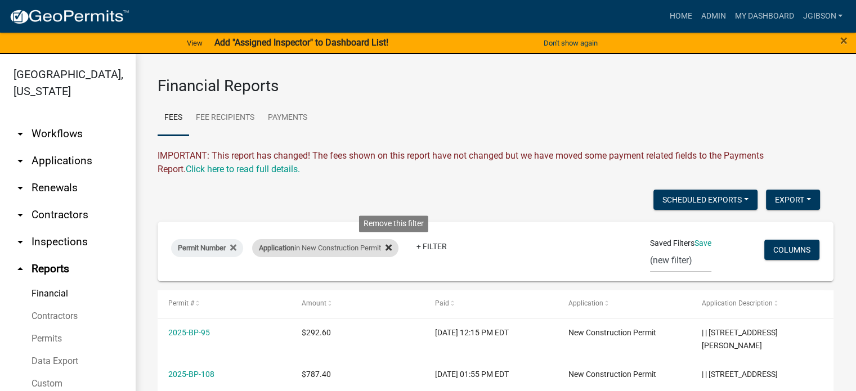
click at [392, 247] on icon at bounding box center [389, 247] width 6 height 9
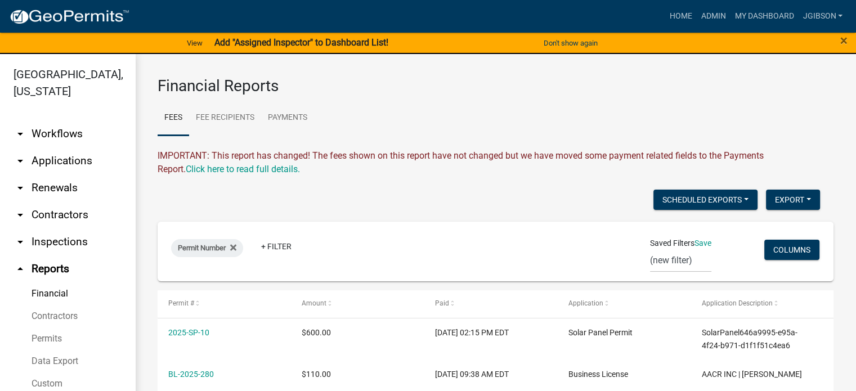
click at [232, 249] on icon at bounding box center [233, 247] width 6 height 6
click at [189, 251] on link "+ Filter" at bounding box center [195, 250] width 48 height 20
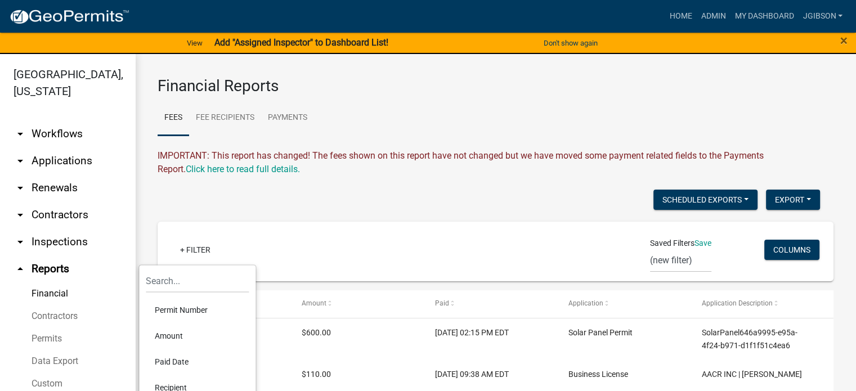
click at [190, 303] on li "Permit Number" at bounding box center [197, 310] width 103 height 26
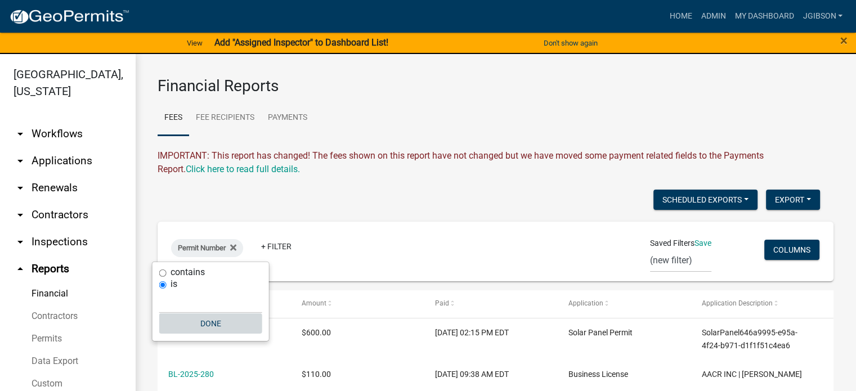
click at [202, 319] on button "Done" at bounding box center [210, 324] width 103 height 20
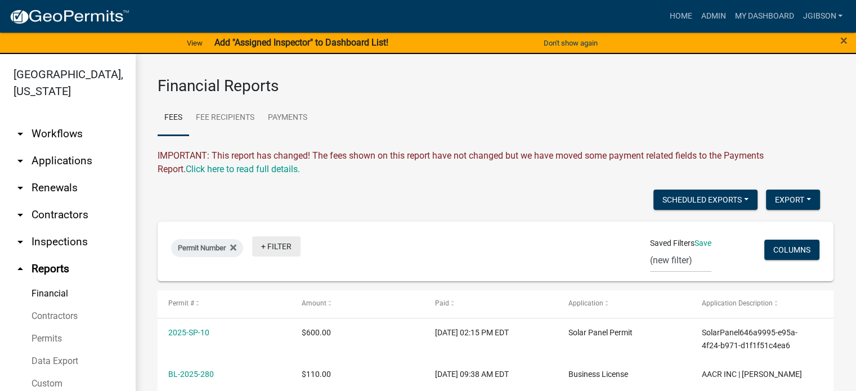
click at [265, 249] on link "+ Filter" at bounding box center [276, 246] width 48 height 20
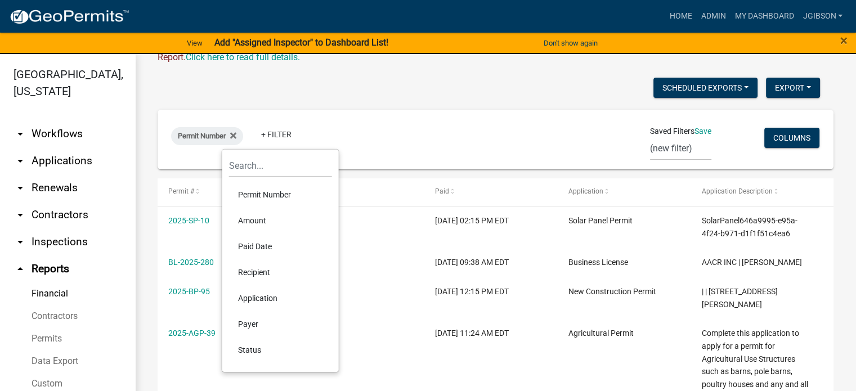
scroll to position [113, 0]
click at [264, 293] on li "Application" at bounding box center [280, 298] width 103 height 26
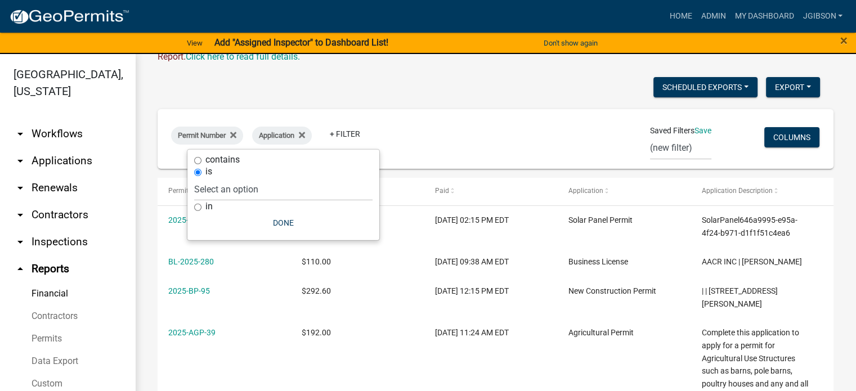
click at [199, 208] on input "in" at bounding box center [197, 207] width 7 height 7
radio input "true"
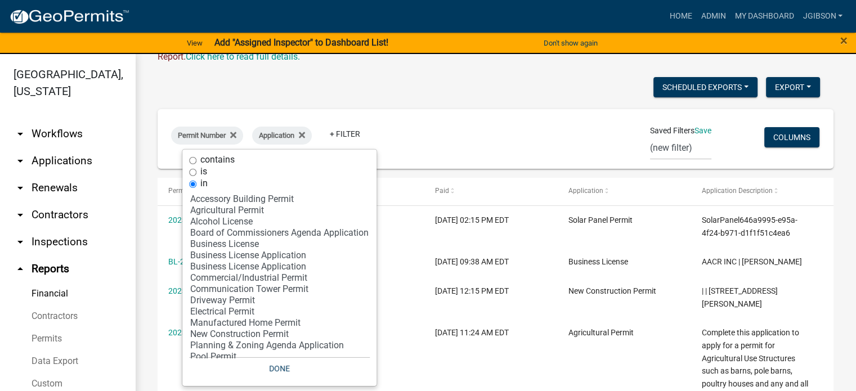
scroll to position [32, 0]
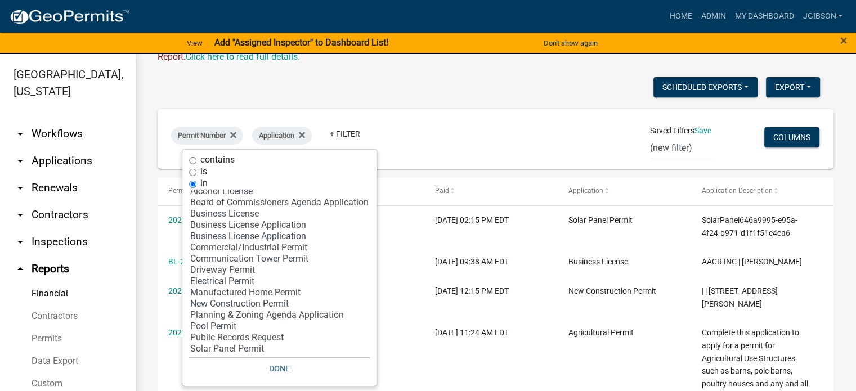
select select "13: '8f0f348d-721e-4407-8947-e3b69b3f0a37'"
click at [248, 301] on option "New Construction Permit" at bounding box center [279, 303] width 181 height 11
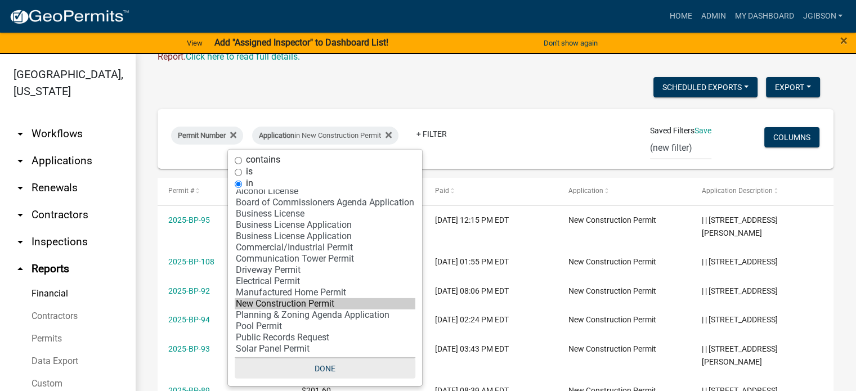
click at [330, 367] on button "Done" at bounding box center [325, 369] width 181 height 20
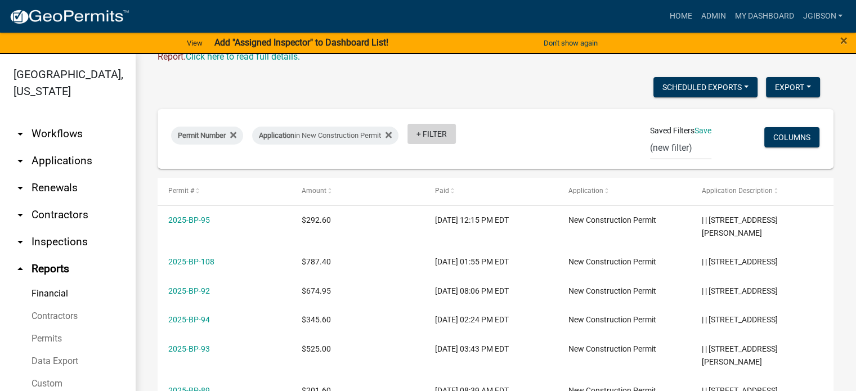
click at [427, 133] on link "+ Filter" at bounding box center [432, 134] width 48 height 20
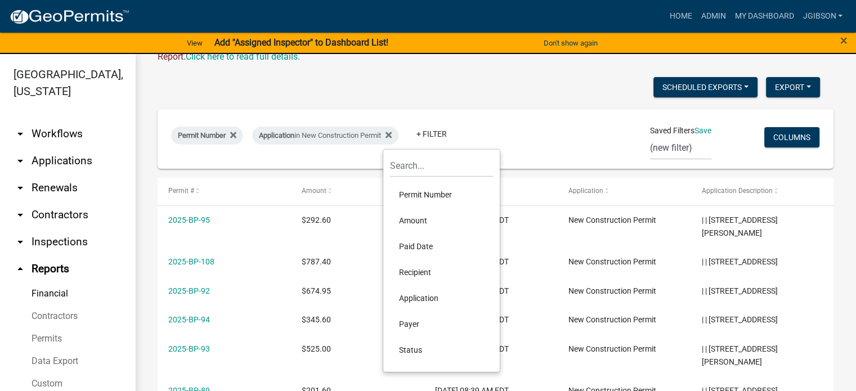
click at [435, 298] on li "Application" at bounding box center [441, 298] width 103 height 26
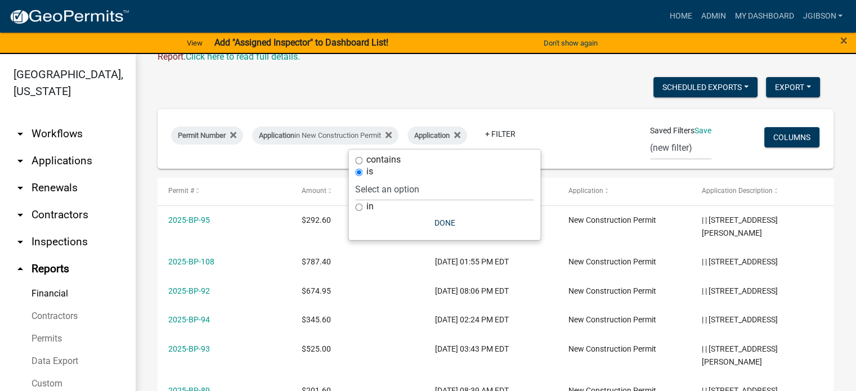
click at [360, 207] on input "in" at bounding box center [358, 207] width 7 height 7
radio input "true"
select select
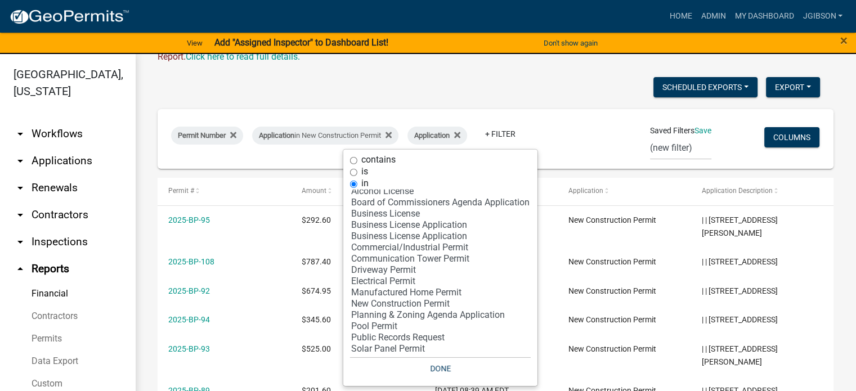
scroll to position [14, 0]
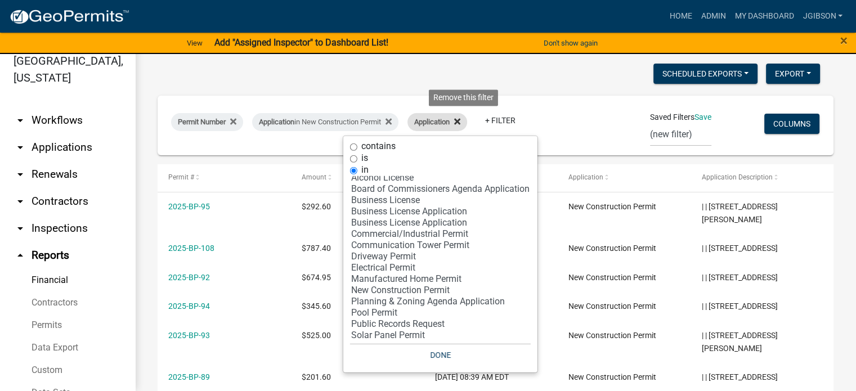
click at [460, 126] on icon at bounding box center [457, 121] width 6 height 9
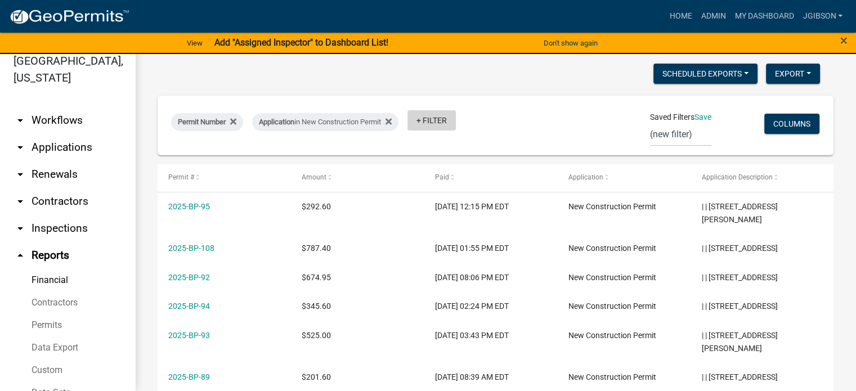
click at [428, 119] on link "+ Filter" at bounding box center [432, 120] width 48 height 20
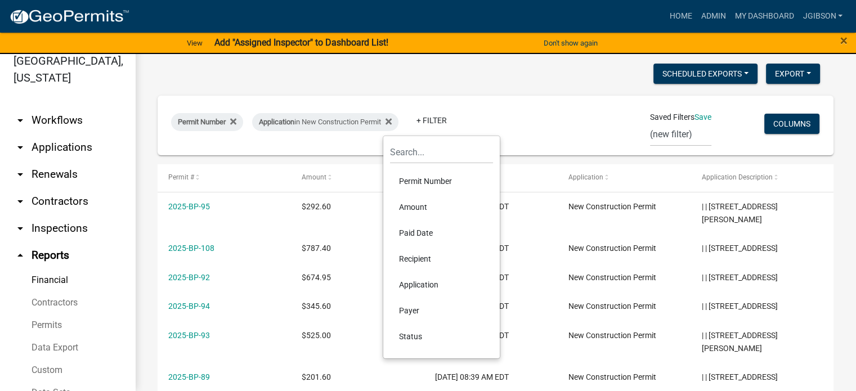
click at [426, 232] on li "Paid Date" at bounding box center [441, 233] width 103 height 26
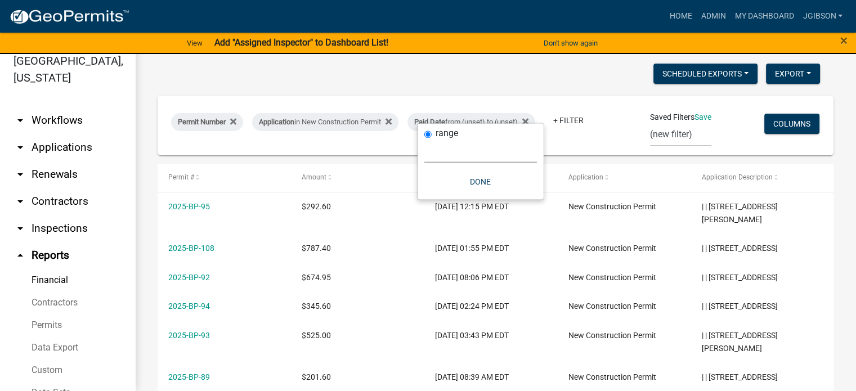
click at [457, 154] on select "[DATE] [DATE] Current Week Previous Week Current Month Last Month Current Calen…" at bounding box center [480, 151] width 113 height 23
select select "custom"
click at [424, 140] on select "[DATE] [DATE] Current Week Previous Week Current Month Last Month Current Calen…" at bounding box center [480, 151] width 113 height 23
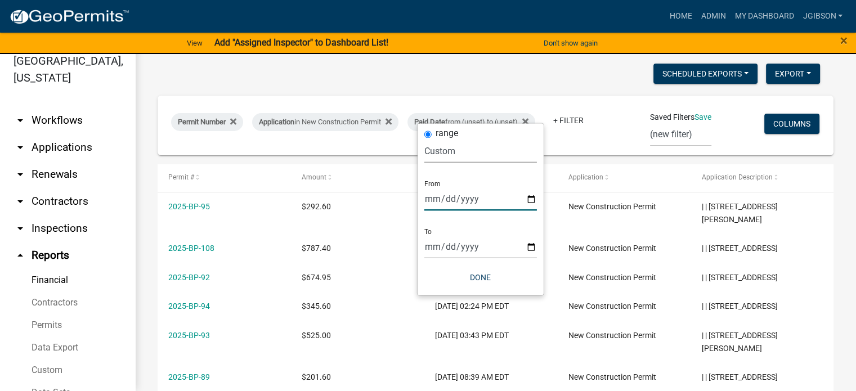
click at [437, 200] on input "date" at bounding box center [480, 198] width 113 height 23
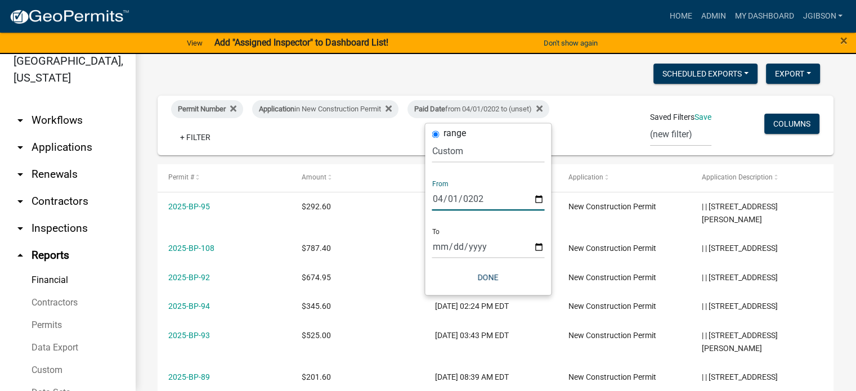
type input "2025-04-01"
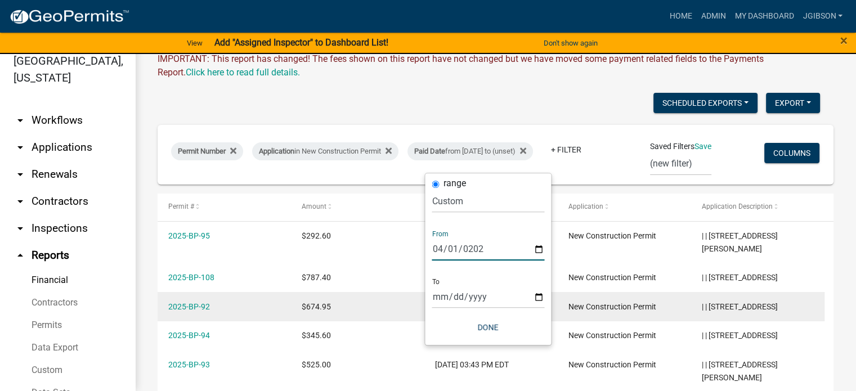
scroll to position [56, 0]
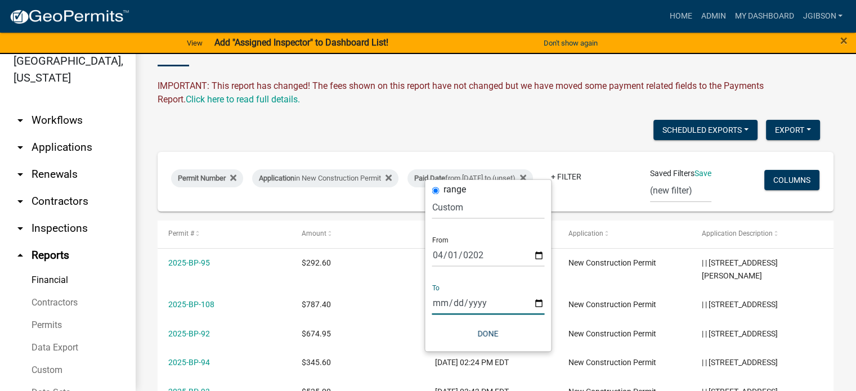
click at [440, 307] on input "date" at bounding box center [488, 303] width 113 height 23
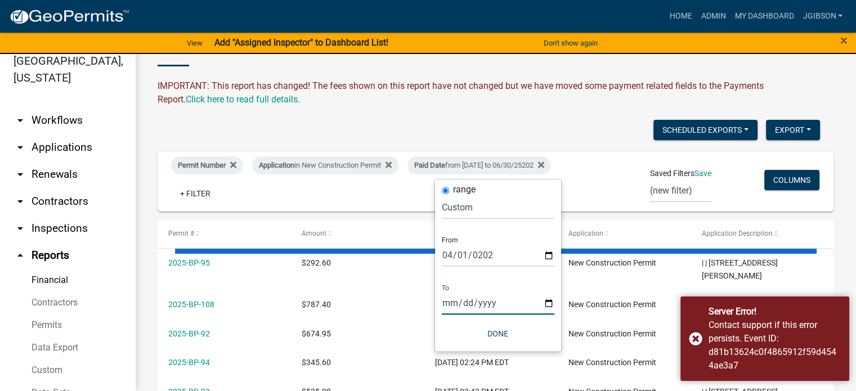
type input "252025-06-30"
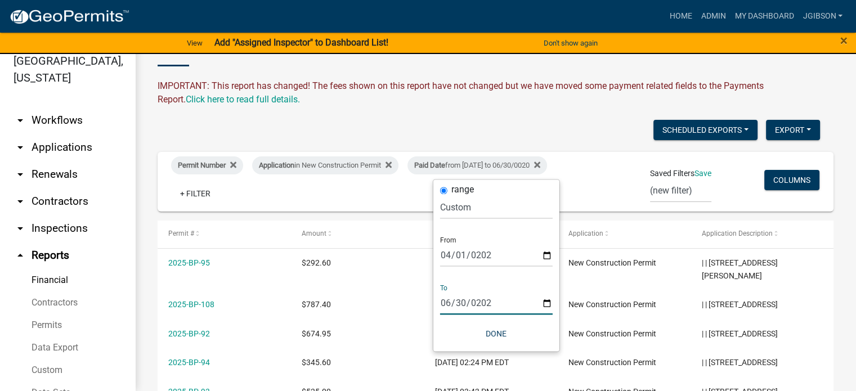
type input "2025-06-30"
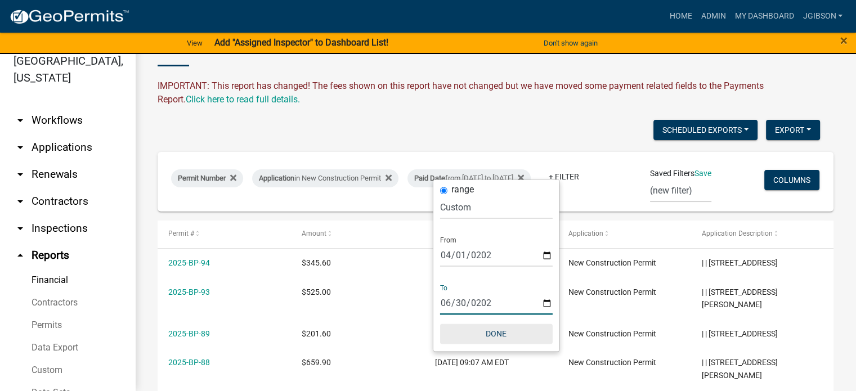
click at [509, 330] on button "Done" at bounding box center [496, 334] width 113 height 20
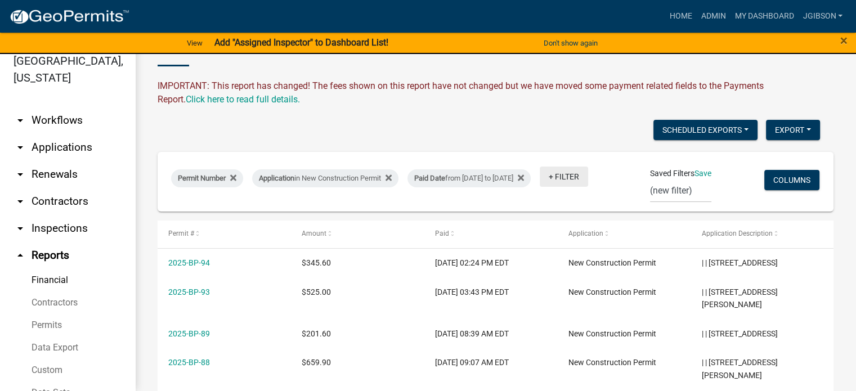
click at [540, 187] on link "+ Filter" at bounding box center [564, 177] width 48 height 20
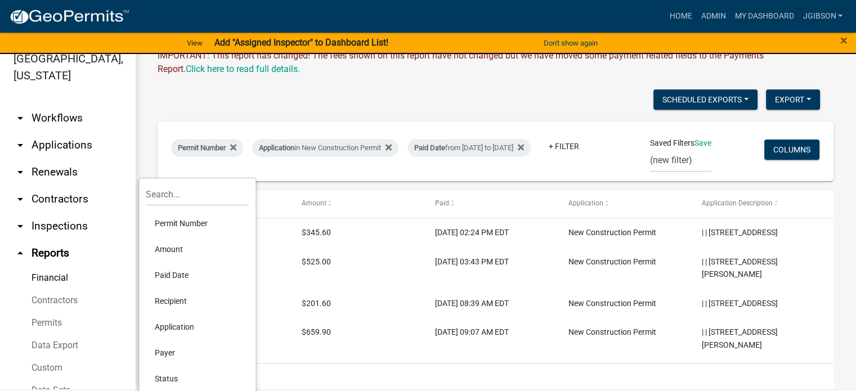
scroll to position [25, 0]
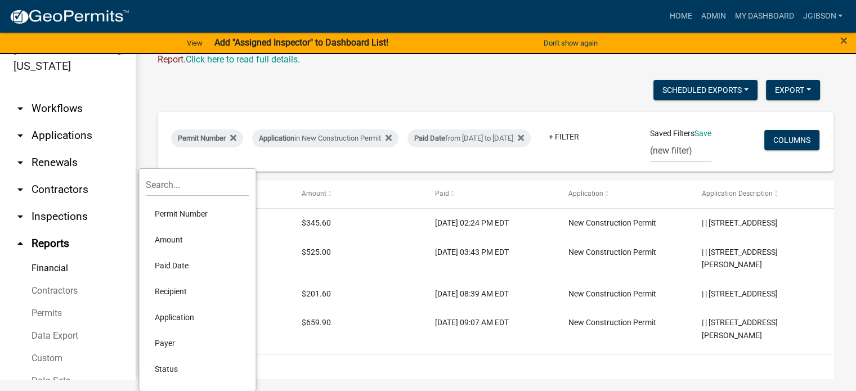
click at [171, 339] on li "Payer" at bounding box center [197, 343] width 103 height 26
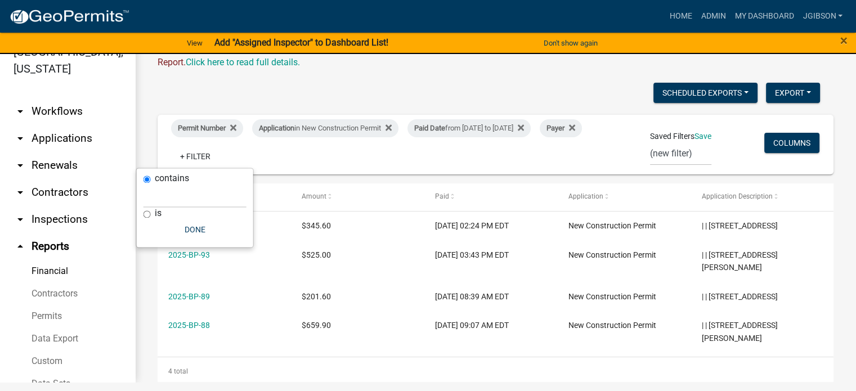
scroll to position [14, 0]
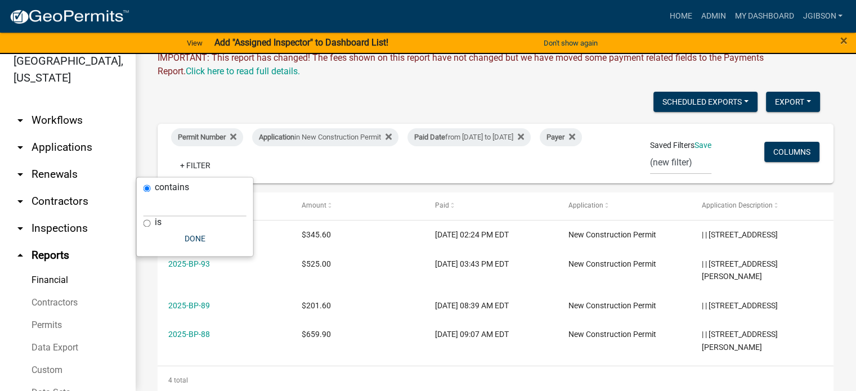
click at [144, 220] on input "is" at bounding box center [147, 223] width 7 height 7
radio input "true"
click at [197, 238] on button "Done" at bounding box center [195, 239] width 103 height 20
click at [220, 159] on link "+ Filter" at bounding box center [195, 165] width 48 height 20
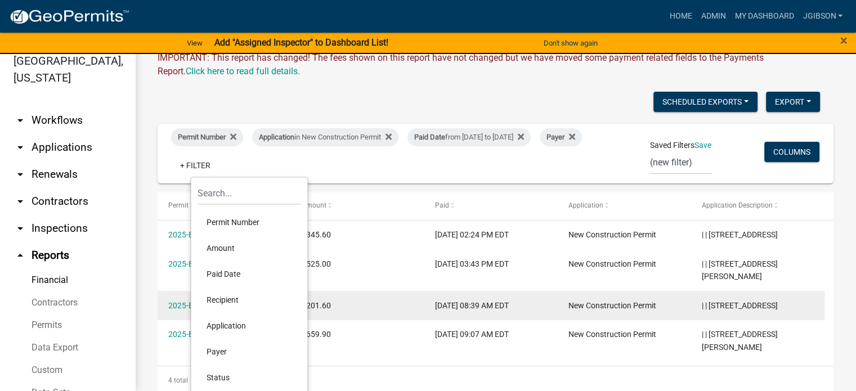
click at [238, 298] on li "Recipient" at bounding box center [249, 300] width 103 height 26
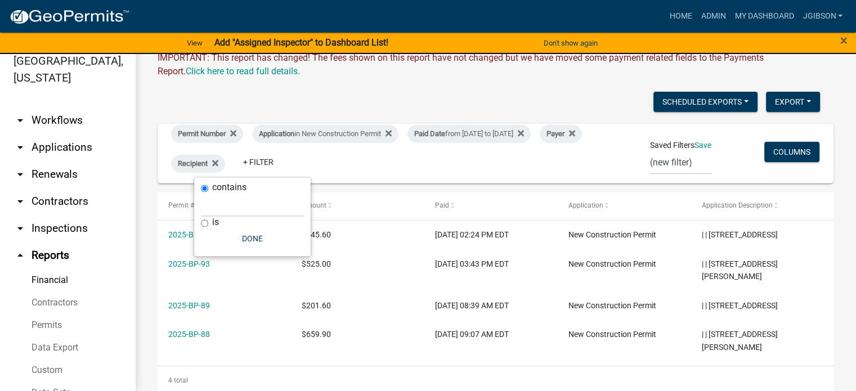
click at [203, 223] on input "is" at bounding box center [204, 223] width 7 height 7
radio input "true"
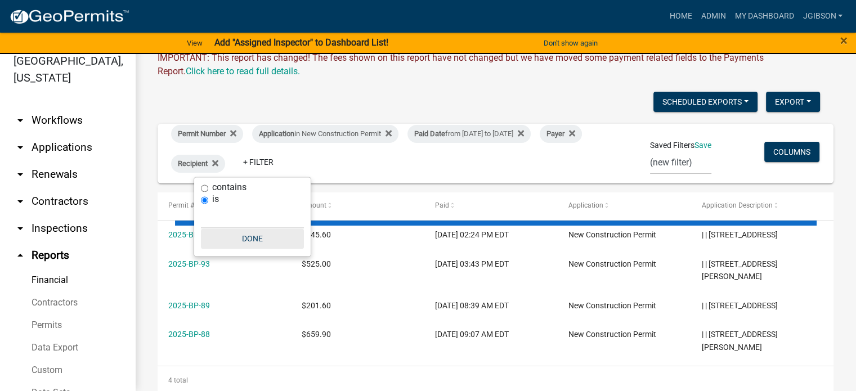
click at [255, 236] on button "Done" at bounding box center [252, 239] width 103 height 20
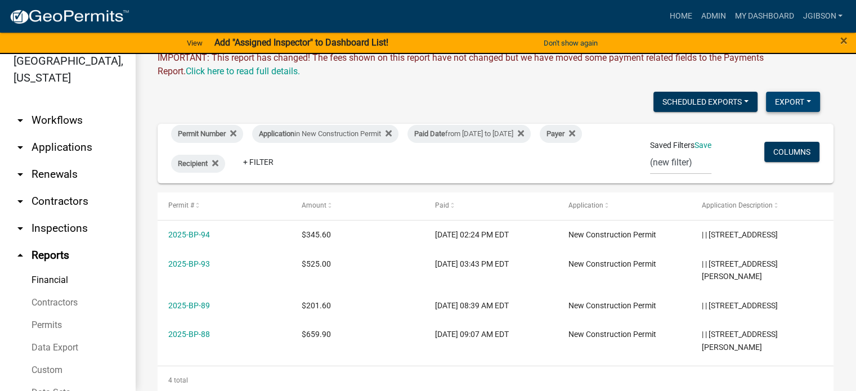
click at [785, 103] on button "Export" at bounding box center [793, 102] width 54 height 20
click at [754, 133] on button "Excel Format (.xlsx)" at bounding box center [767, 131] width 105 height 27
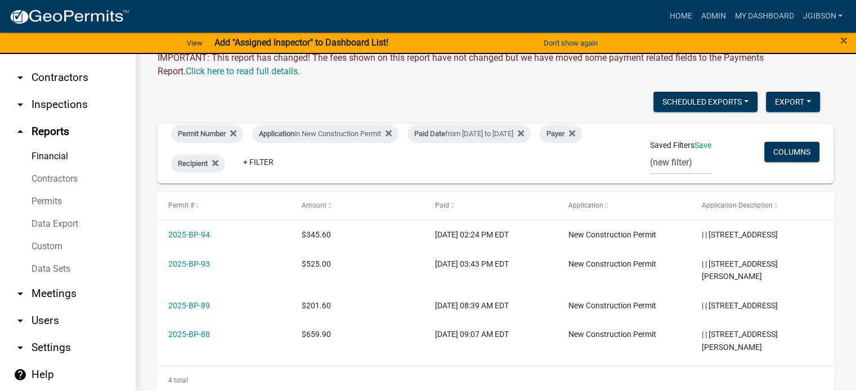
scroll to position [126, 0]
click at [64, 153] on link "Financial" at bounding box center [67, 155] width 135 height 23
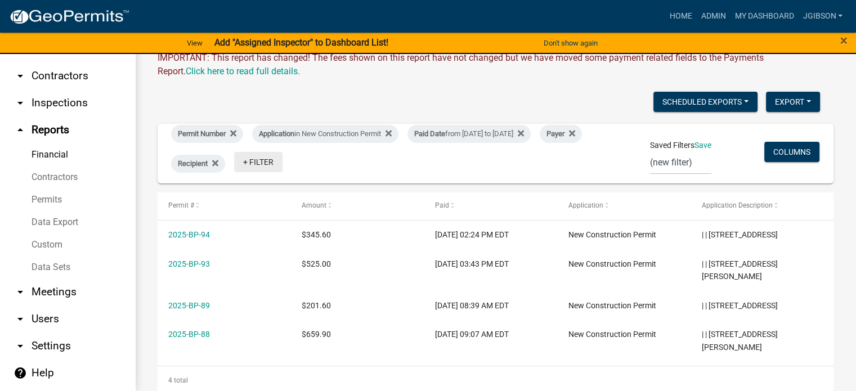
click at [283, 162] on link "+ Filter" at bounding box center [258, 162] width 48 height 20
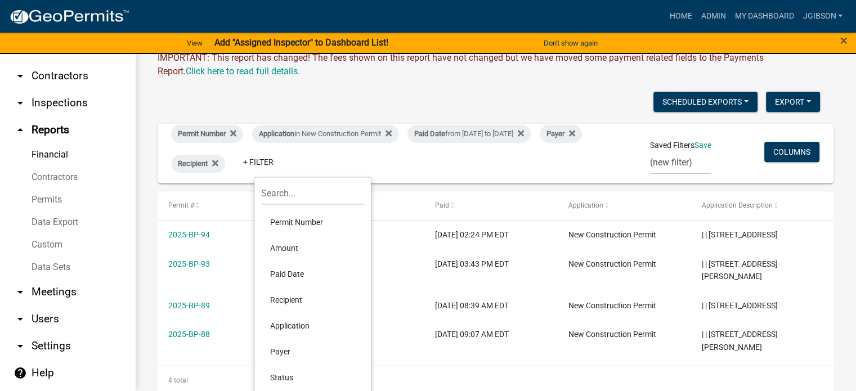
click at [315, 217] on li "Permit Number" at bounding box center [312, 222] width 103 height 26
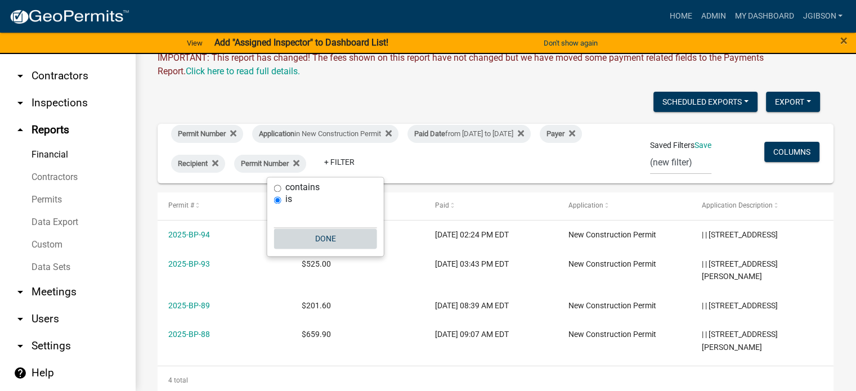
click at [316, 239] on button "Done" at bounding box center [325, 239] width 103 height 20
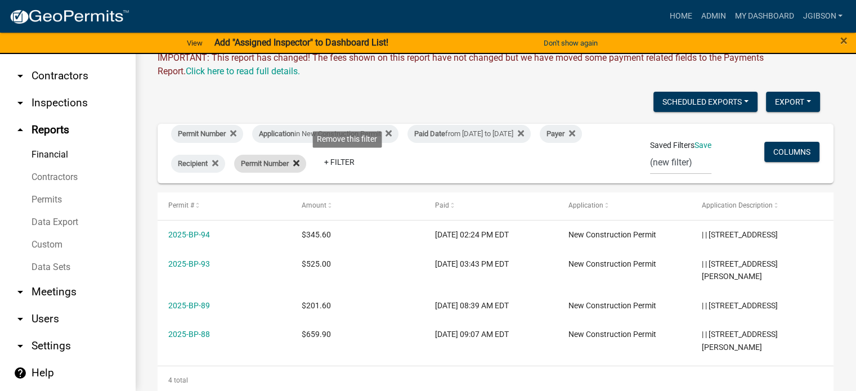
click at [299, 162] on icon at bounding box center [296, 163] width 6 height 6
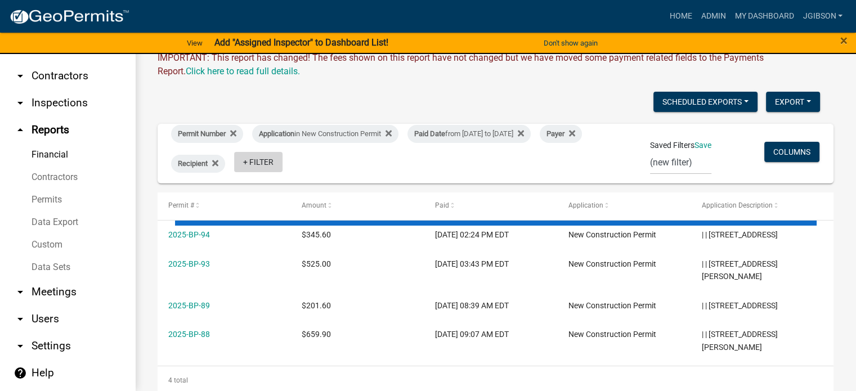
click at [283, 159] on link "+ Filter" at bounding box center [258, 162] width 48 height 20
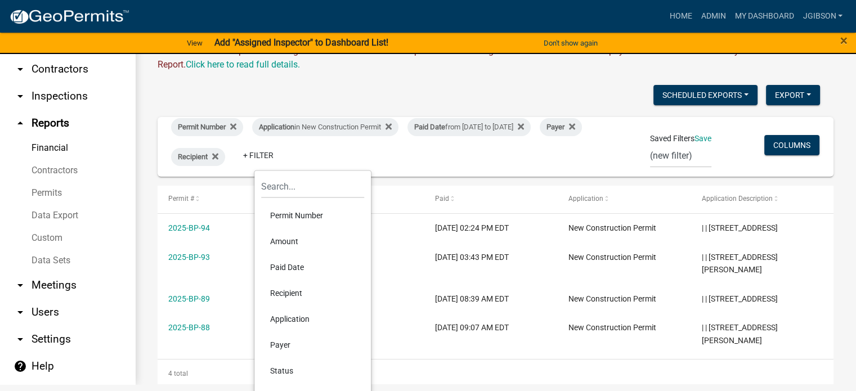
scroll to position [23, 0]
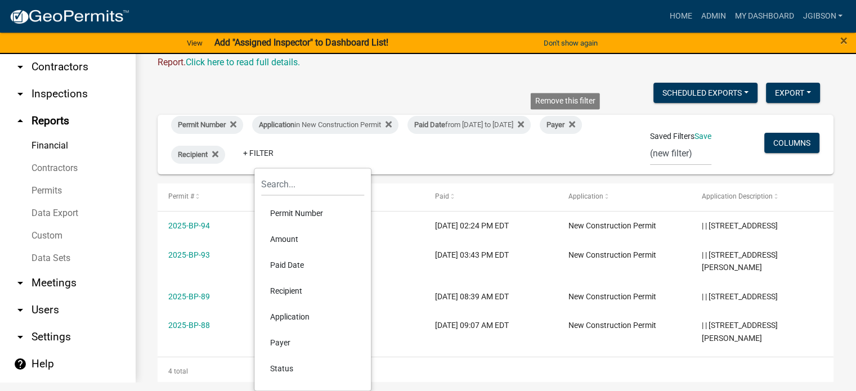
click at [524, 121] on icon at bounding box center [521, 124] width 6 height 9
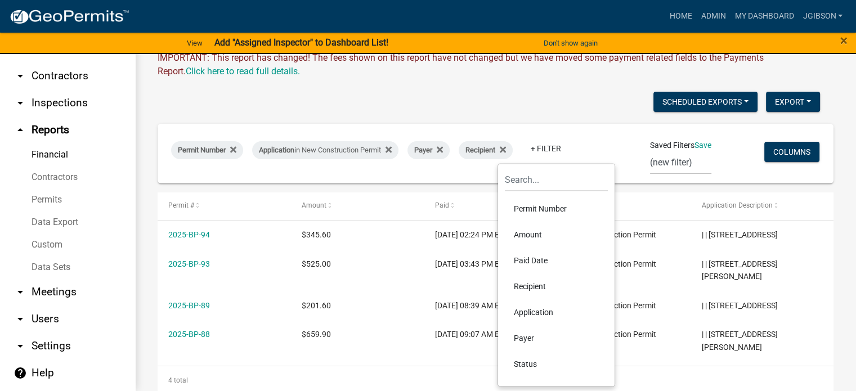
scroll to position [14, 0]
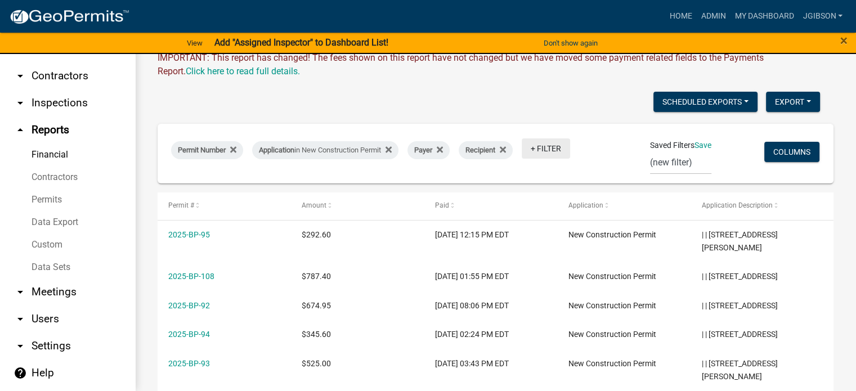
click at [544, 150] on link "+ Filter" at bounding box center [546, 148] width 48 height 20
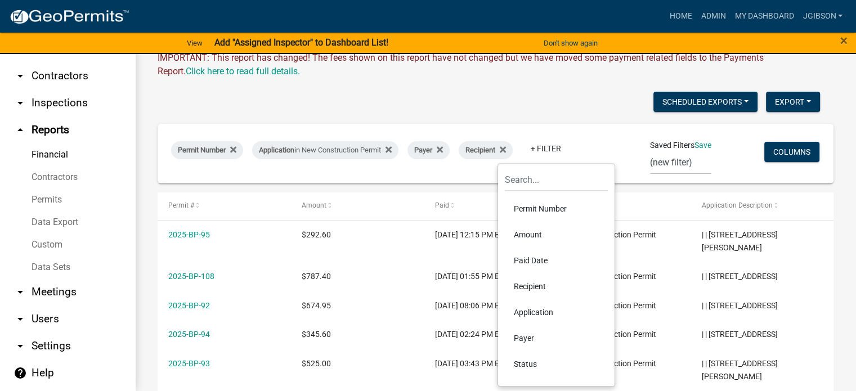
click at [543, 256] on li "Paid Date" at bounding box center [556, 261] width 103 height 26
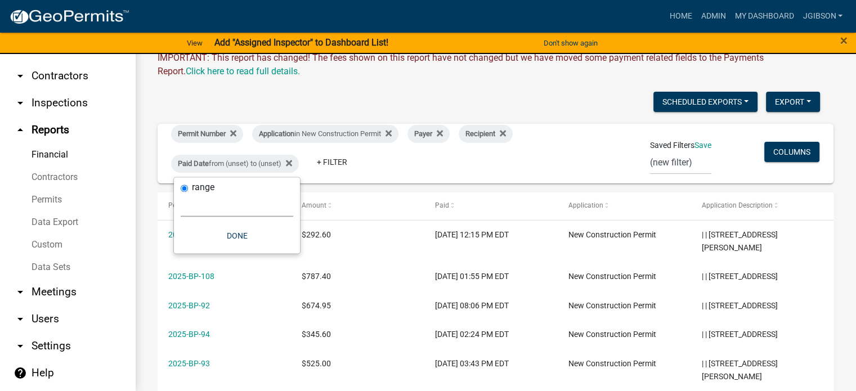
click at [220, 211] on select "[DATE] [DATE] Current Week Previous Week Current Month Last Month Current Calen…" at bounding box center [237, 205] width 113 height 23
select select "custom"
click at [181, 194] on select "[DATE] [DATE] Current Week Previous Week Current Month Last Month Current Calen…" at bounding box center [237, 205] width 113 height 23
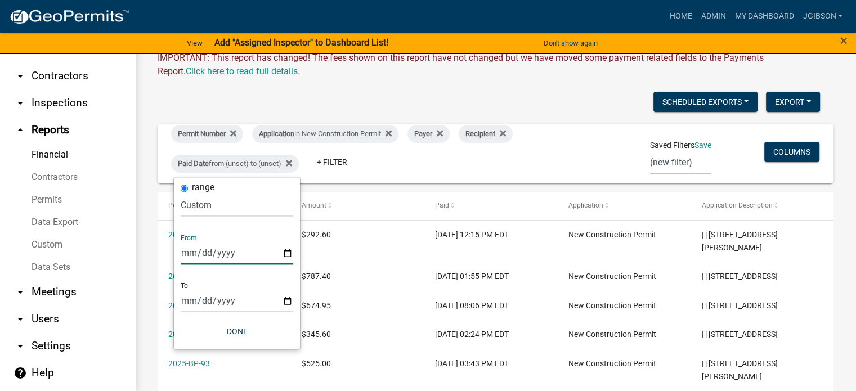
click at [200, 252] on input "date" at bounding box center [237, 252] width 113 height 23
type input "0025-03-01"
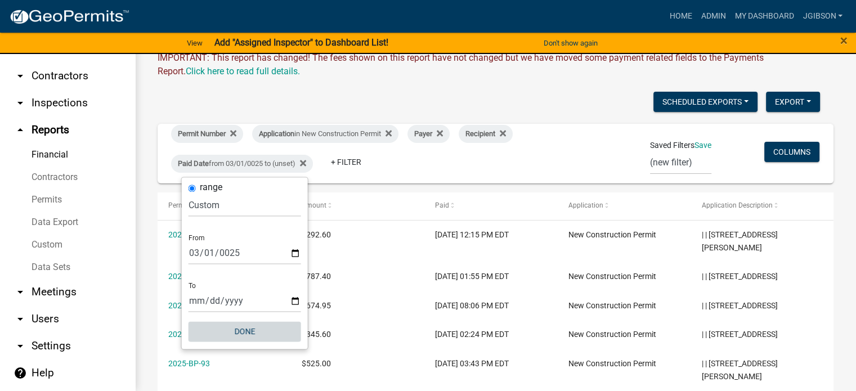
drag, startPoint x: 241, startPoint y: 330, endPoint x: 242, endPoint y: 338, distance: 8.5
click at [241, 333] on button "Done" at bounding box center [245, 331] width 113 height 20
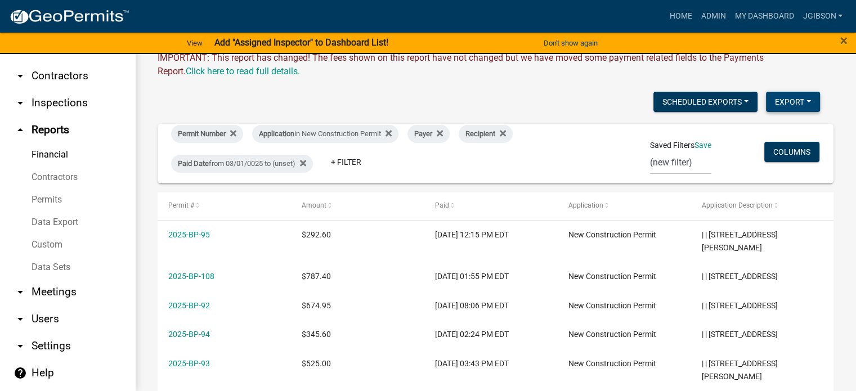
click at [772, 102] on button "Export" at bounding box center [793, 102] width 54 height 20
click at [760, 132] on button "Excel Format (.xlsx)" at bounding box center [767, 131] width 105 height 27
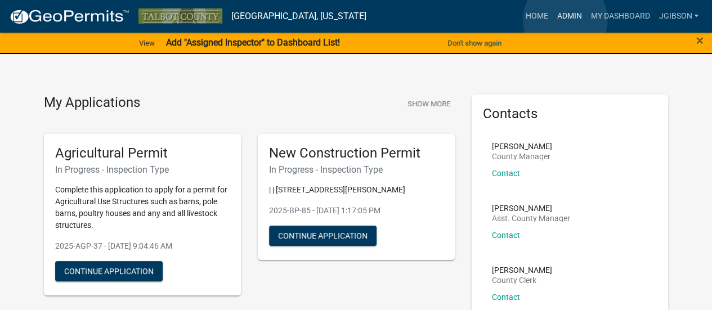
drag, startPoint x: 565, startPoint y: 20, endPoint x: 552, endPoint y: 18, distance: 13.1
click at [565, 20] on link "Admin" at bounding box center [569, 16] width 34 height 21
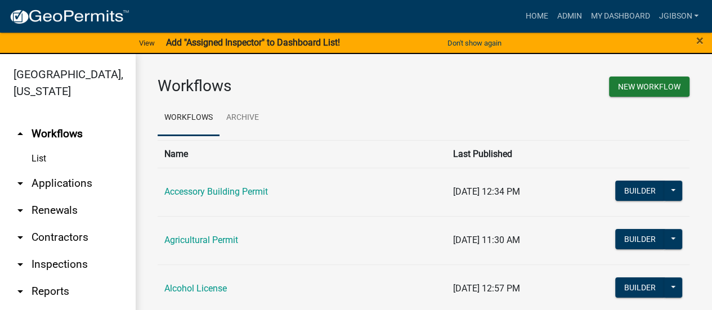
click at [16, 181] on icon "arrow_drop_down" at bounding box center [21, 184] width 14 height 14
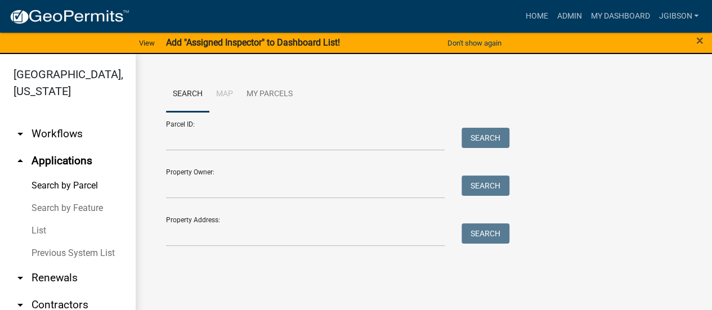
click at [41, 225] on link "List" at bounding box center [67, 231] width 135 height 23
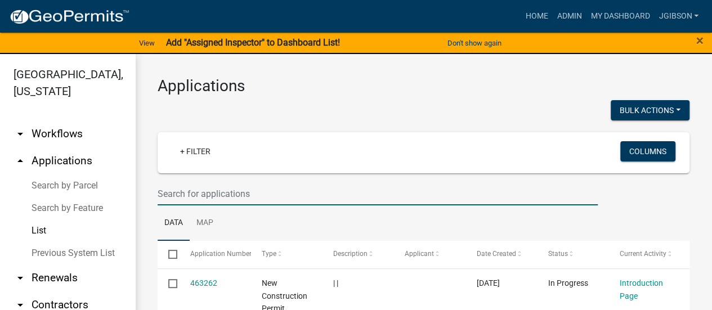
click at [215, 192] on input "text" at bounding box center [378, 193] width 440 height 23
type input "P"
type input "BP-83"
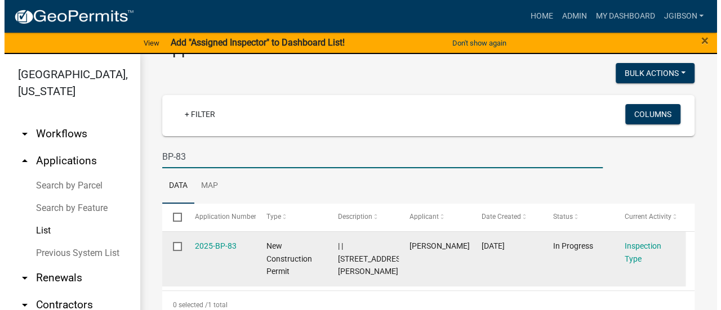
scroll to position [54, 0]
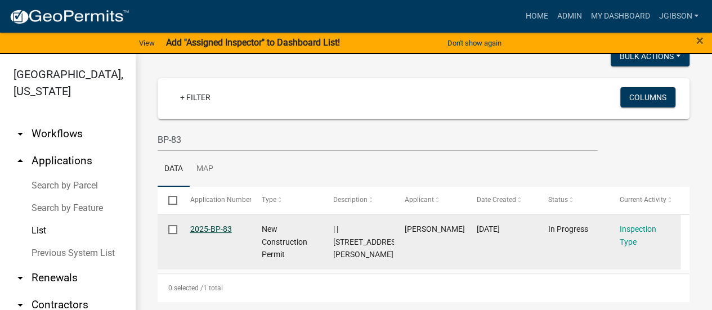
click at [196, 230] on link "2025-BP-83" at bounding box center [211, 229] width 42 height 9
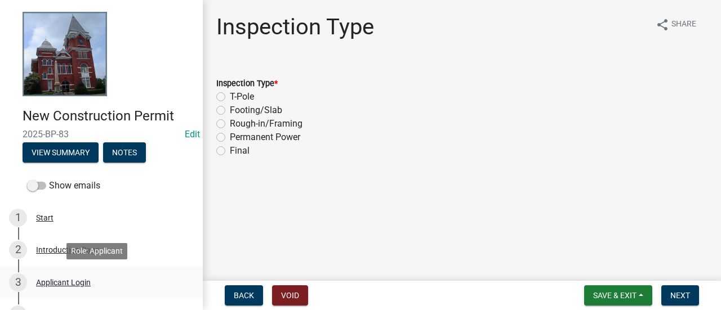
click at [70, 279] on div "Applicant Login" at bounding box center [63, 283] width 55 height 8
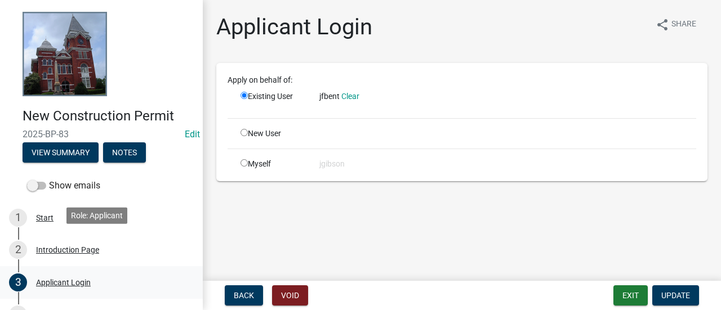
scroll to position [281, 0]
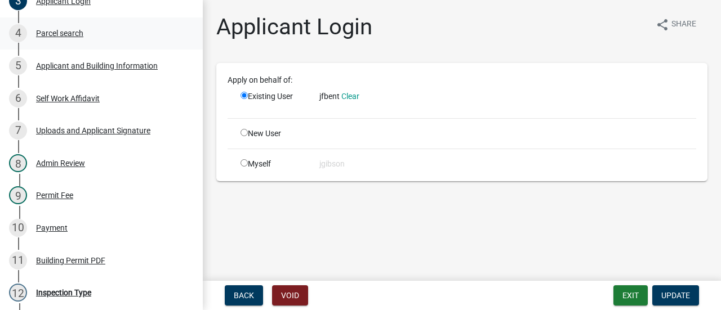
click at [77, 30] on div "Parcel search" at bounding box center [59, 33] width 47 height 8
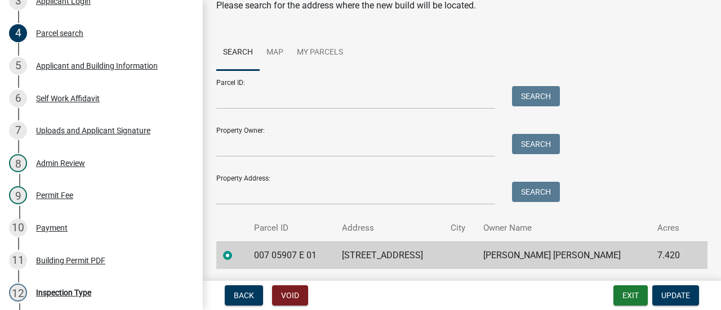
scroll to position [82, 0]
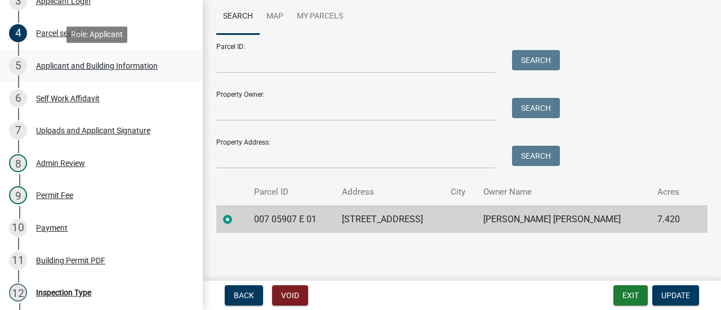
click at [46, 62] on div "Applicant and Building Information" at bounding box center [97, 66] width 122 height 8
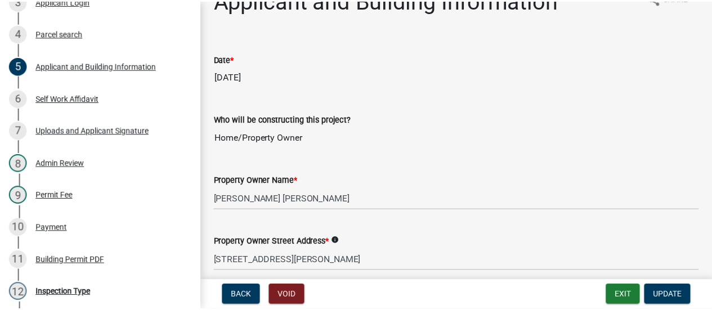
scroll to position [0, 0]
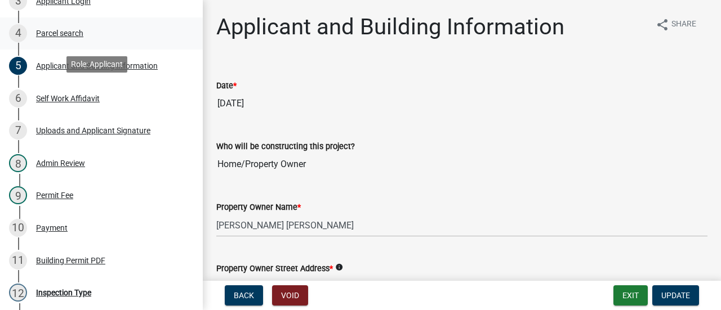
click at [178, 36] on link "4 Parcel search" at bounding box center [101, 33] width 203 height 33
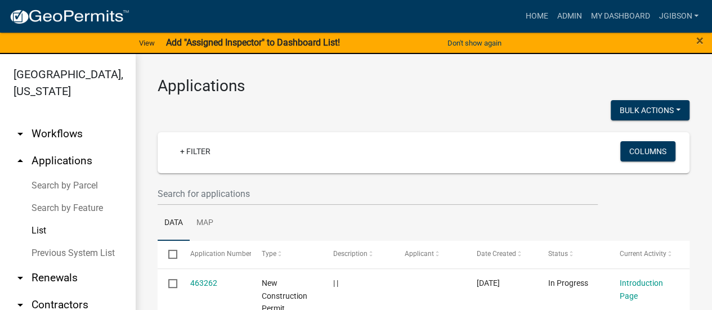
click at [70, 159] on link "arrow_drop_up Applications" at bounding box center [67, 160] width 135 height 27
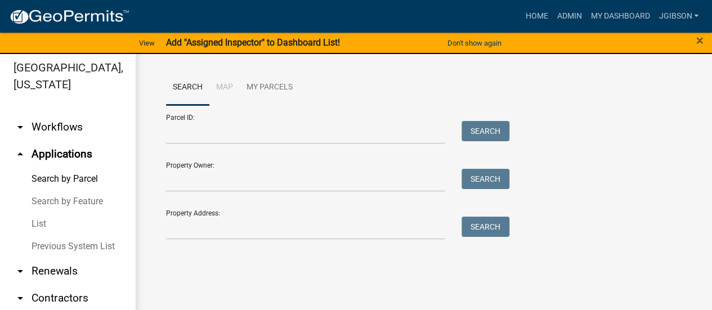
scroll to position [14, 0]
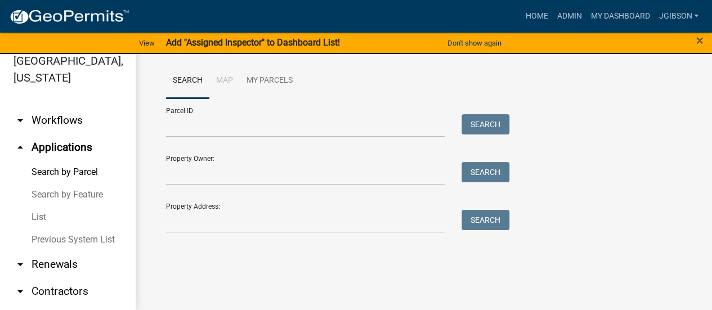
click at [77, 167] on link "Search by Parcel" at bounding box center [67, 172] width 135 height 23
click at [68, 189] on link "Search by Feature" at bounding box center [67, 195] width 135 height 23
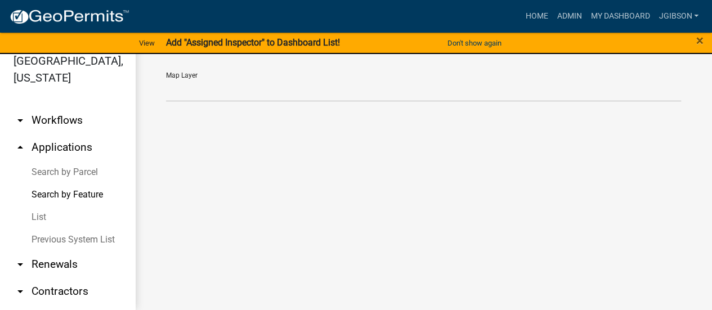
click at [43, 211] on link "List" at bounding box center [67, 217] width 135 height 23
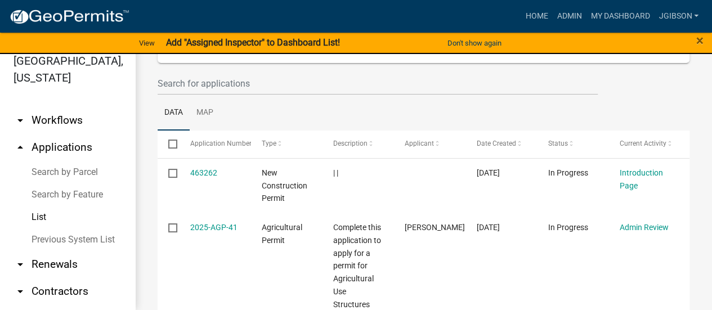
scroll to position [113, 0]
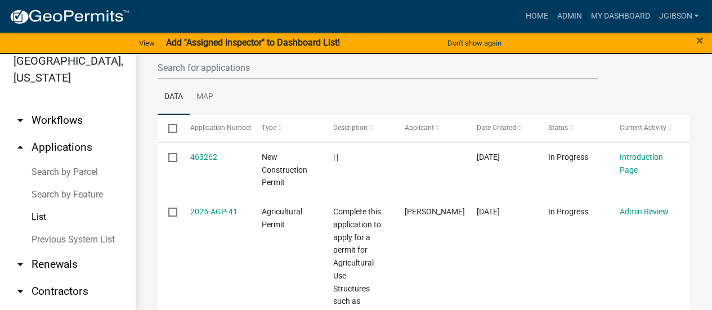
click at [45, 216] on link "List" at bounding box center [67, 217] width 135 height 23
click at [40, 213] on link "List" at bounding box center [67, 217] width 135 height 23
click at [193, 70] on input "text" at bounding box center [378, 67] width 440 height 23
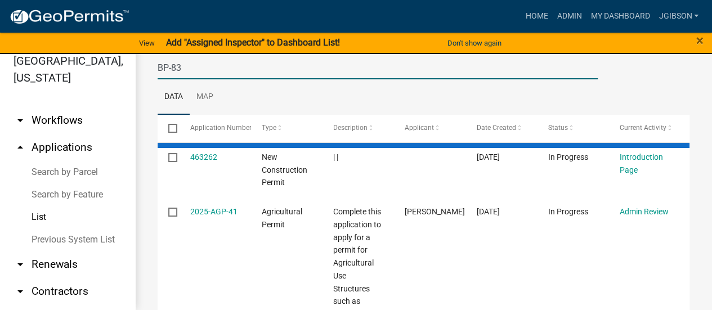
type input "BP-83"
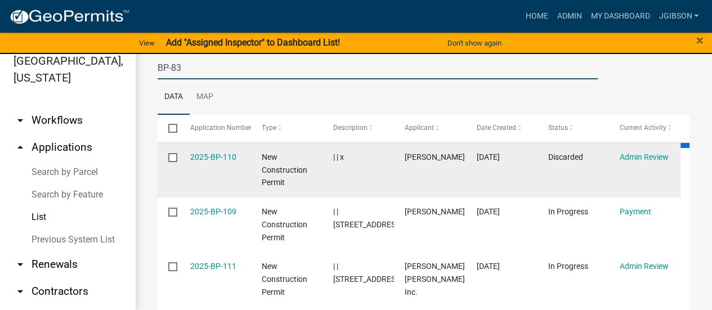
scroll to position [54, 0]
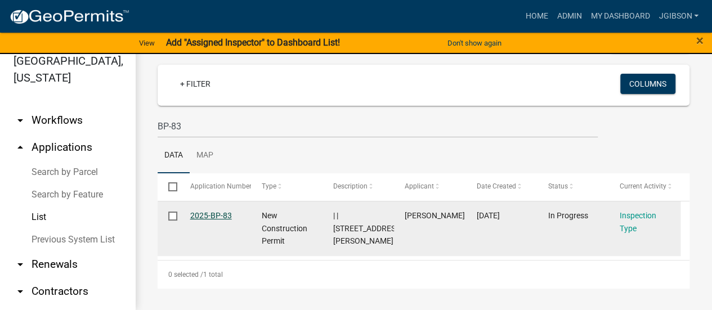
click at [227, 214] on link "2025-BP-83" at bounding box center [211, 215] width 42 height 9
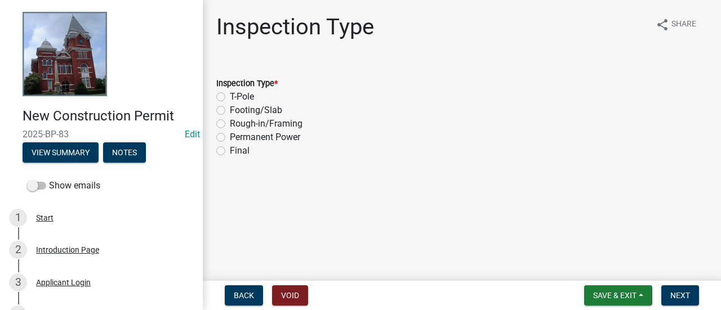
click at [382, 63] on form "Inspection Type * T-Pole Footing/Slab Rough-in/Framing Permanent Power Final" at bounding box center [461, 110] width 491 height 95
click at [71, 248] on div "Introduction Page" at bounding box center [67, 250] width 63 height 8
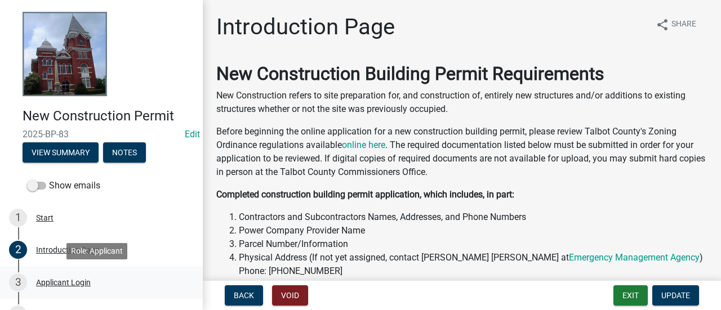
click at [70, 274] on div "3 Applicant Login" at bounding box center [97, 283] width 176 height 18
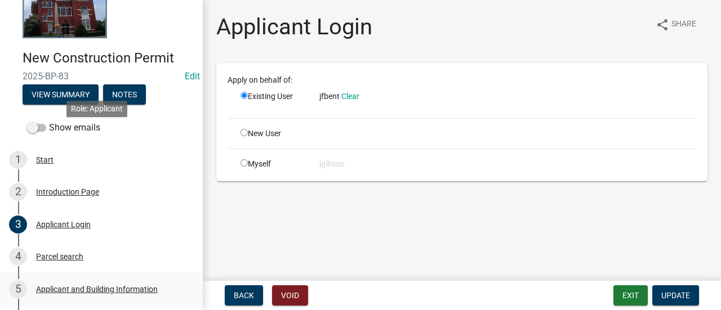
scroll to position [113, 0]
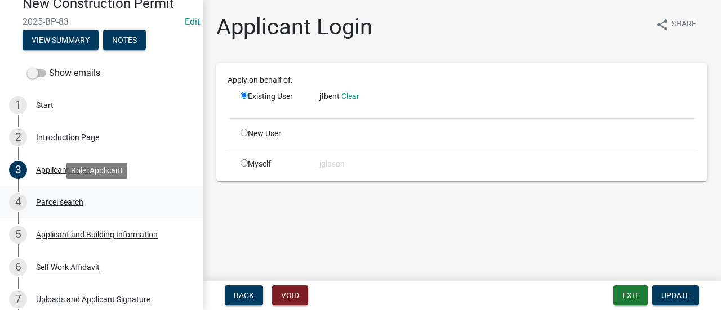
click at [60, 200] on div "Parcel search" at bounding box center [59, 202] width 47 height 8
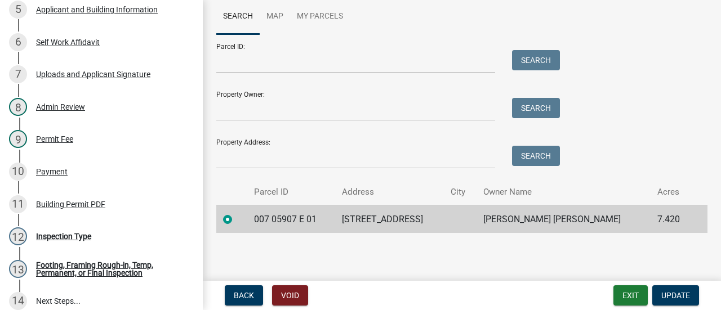
scroll to position [82, 0]
click at [80, 7] on div "Applicant and Building Information" at bounding box center [97, 10] width 122 height 8
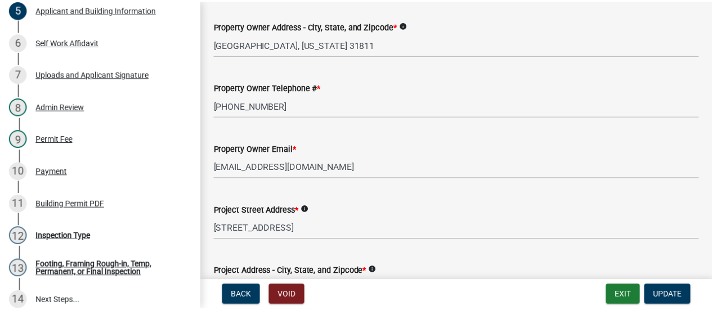
scroll to position [331, 0]
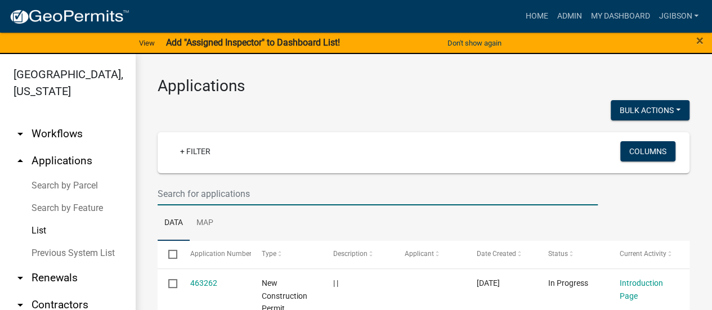
click at [204, 189] on input "text" at bounding box center [378, 193] width 440 height 23
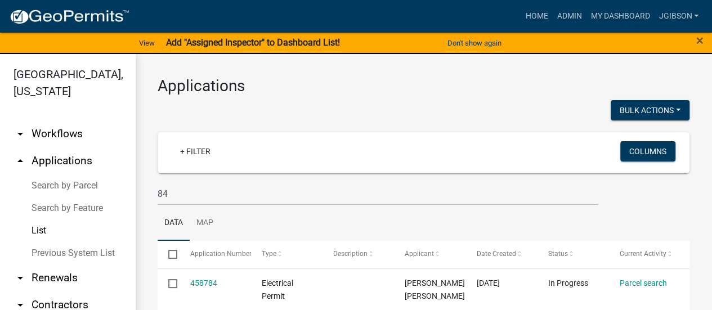
click at [156, 196] on div "84" at bounding box center [377, 193] width 457 height 23
click at [158, 195] on div "84" at bounding box center [377, 193] width 457 height 23
click at [158, 196] on input "84" at bounding box center [378, 193] width 440 height 23
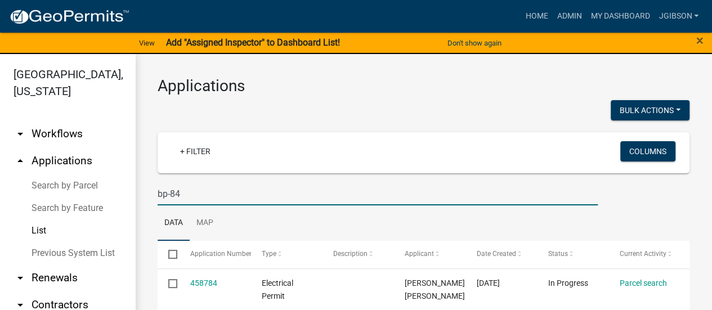
type input "bp-84"
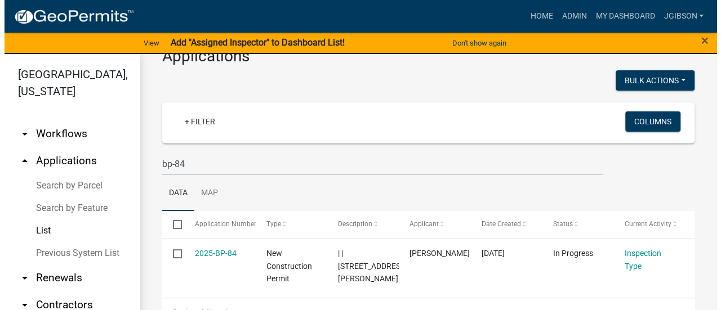
scroll to position [54, 0]
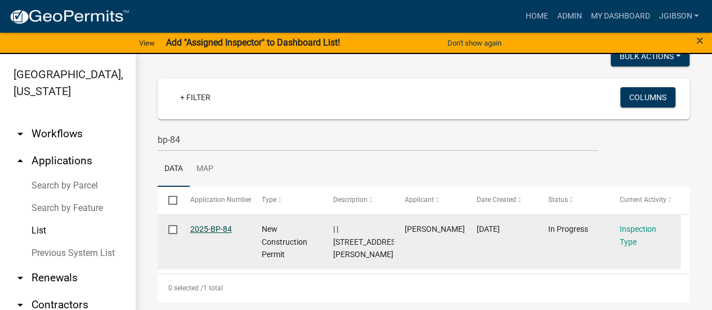
click at [211, 228] on link "2025-BP-84" at bounding box center [211, 229] width 42 height 9
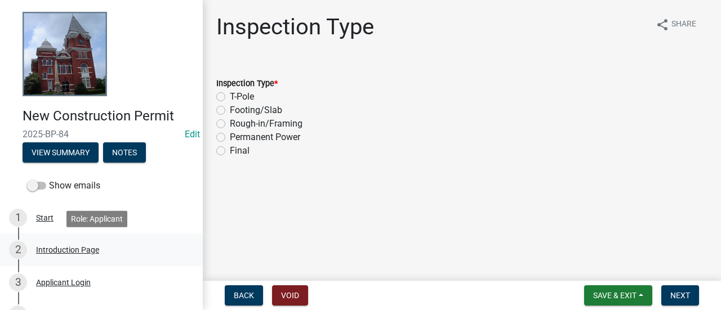
scroll to position [113, 0]
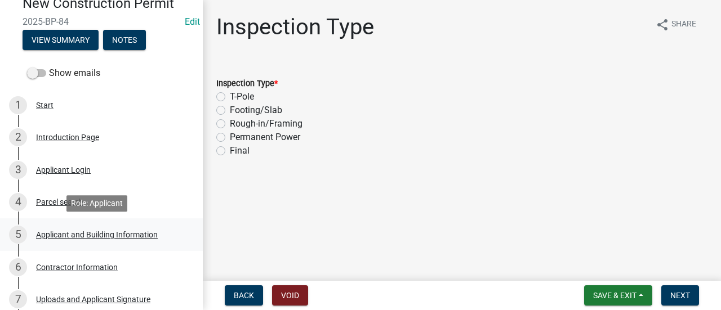
click at [87, 231] on div "Applicant and Building Information" at bounding box center [97, 235] width 122 height 8
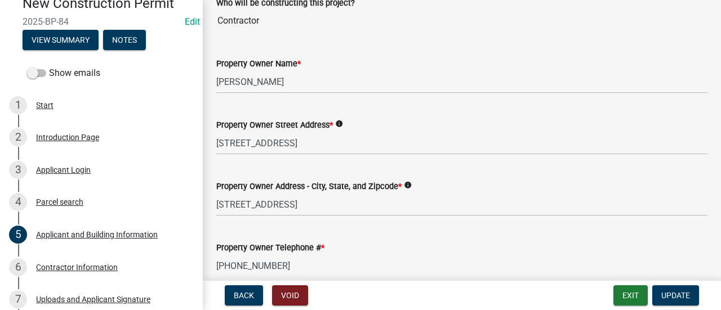
scroll to position [225, 0]
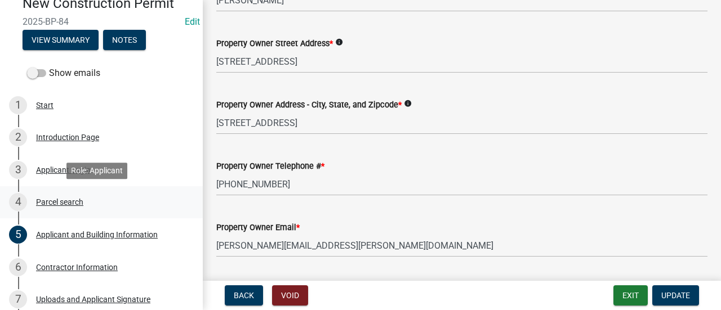
click at [71, 195] on div "4 Parcel search" at bounding box center [97, 202] width 176 height 18
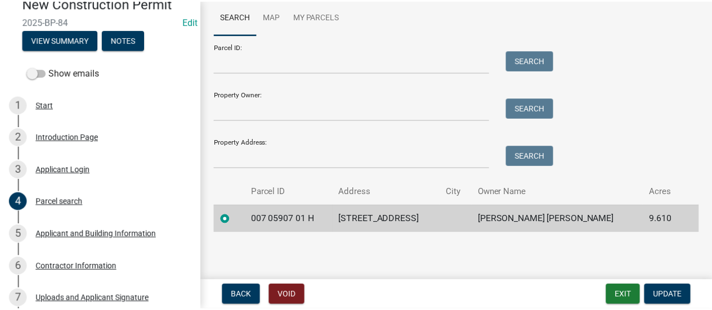
scroll to position [0, 0]
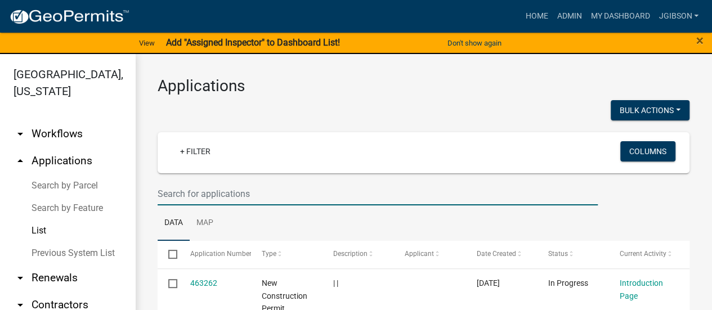
click at [189, 195] on input "text" at bounding box center [378, 193] width 440 height 23
type input "bp-85"
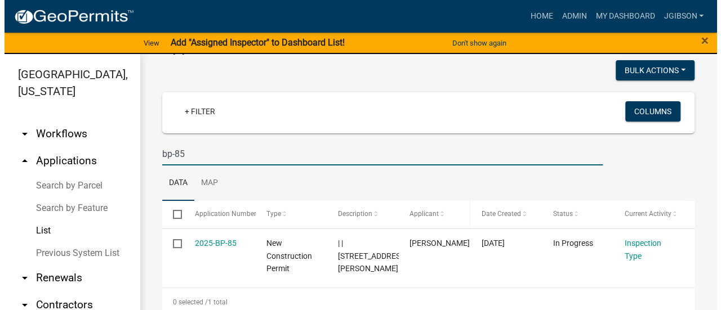
scroll to position [54, 0]
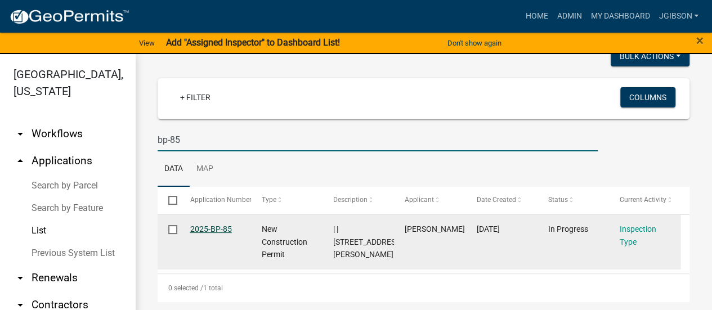
click at [224, 226] on link "2025-BP-85" at bounding box center [211, 229] width 42 height 9
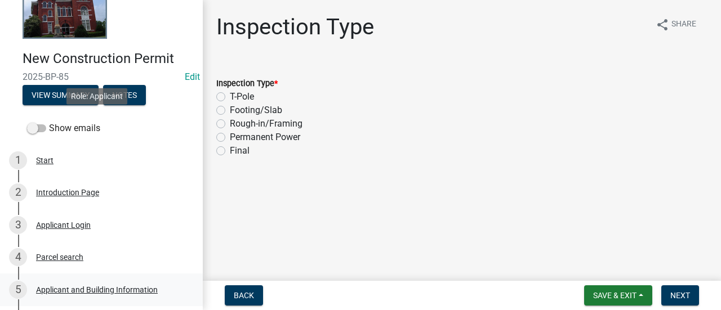
scroll to position [113, 0]
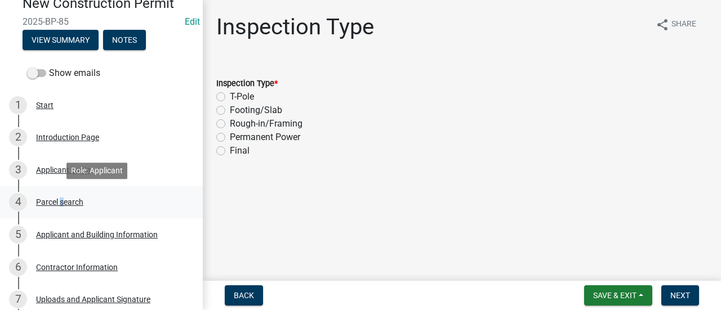
click at [60, 200] on div "Parcel search" at bounding box center [59, 202] width 47 height 8
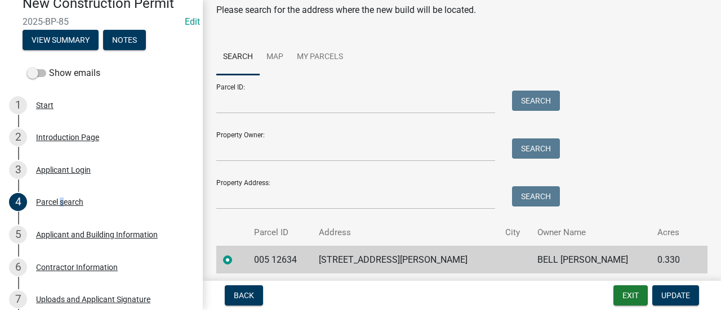
scroll to position [82, 0]
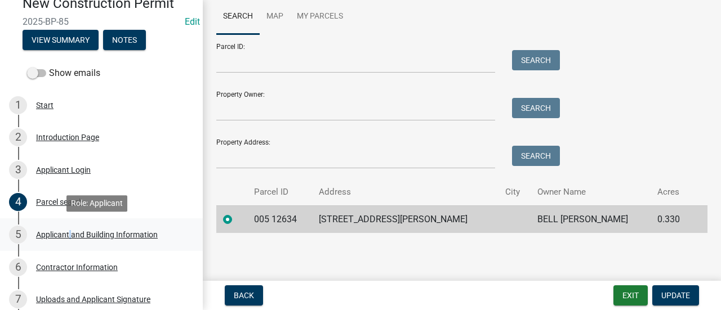
click at [68, 229] on div "5 Applicant and Building Information" at bounding box center [97, 235] width 176 height 18
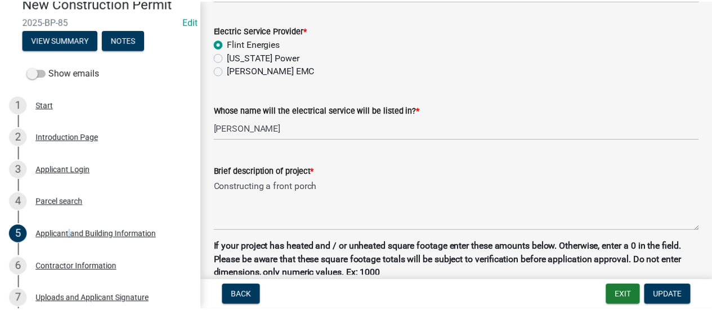
scroll to position [675, 0]
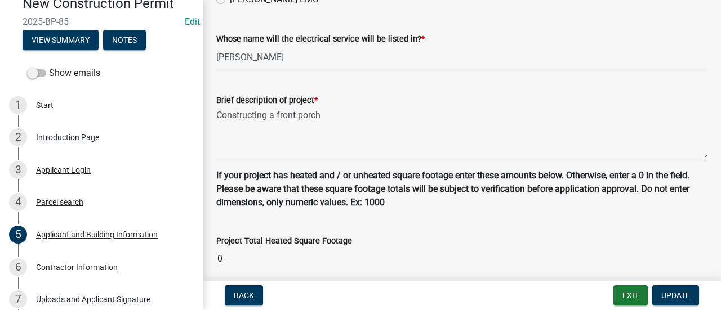
click at [184, 51] on div "New Construction Permit 2025-BP-85 Edit View Summary Notes" at bounding box center [101, 19] width 185 height 66
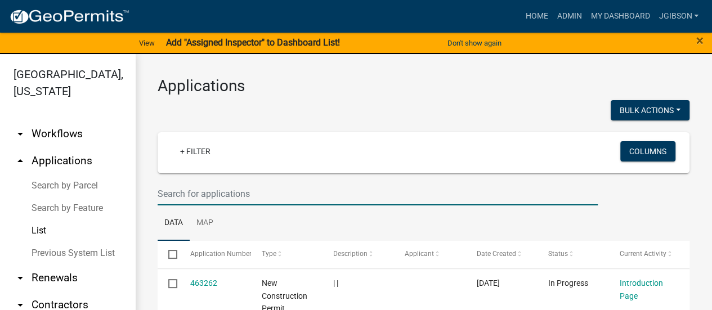
click at [184, 195] on input "text" at bounding box center [378, 193] width 440 height 23
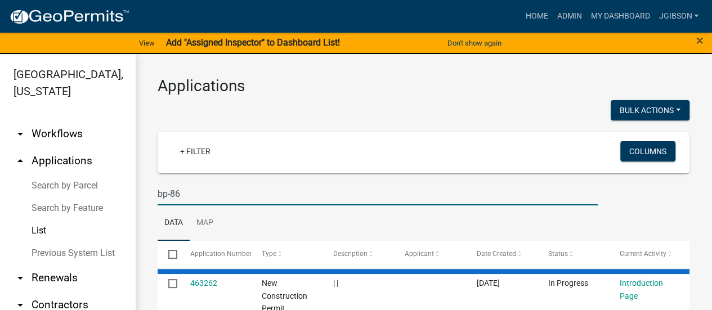
type input "bp-86"
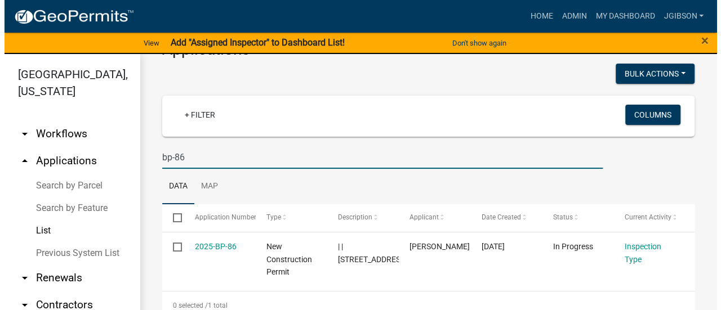
scroll to position [54, 0]
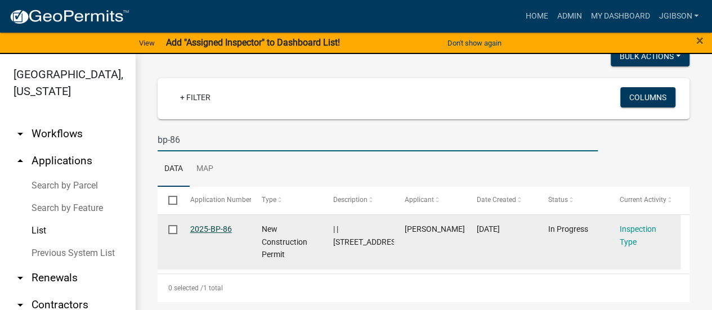
click at [215, 230] on link "2025-BP-86" at bounding box center [211, 229] width 42 height 9
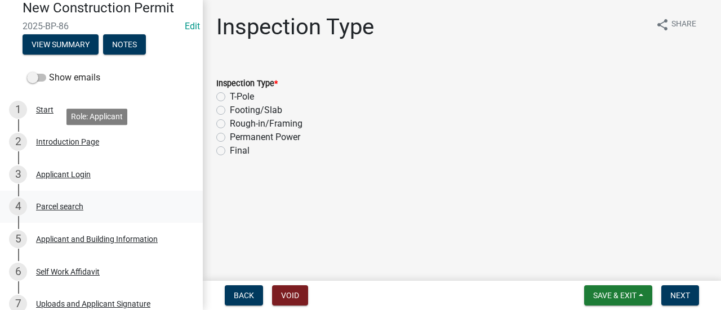
scroll to position [113, 0]
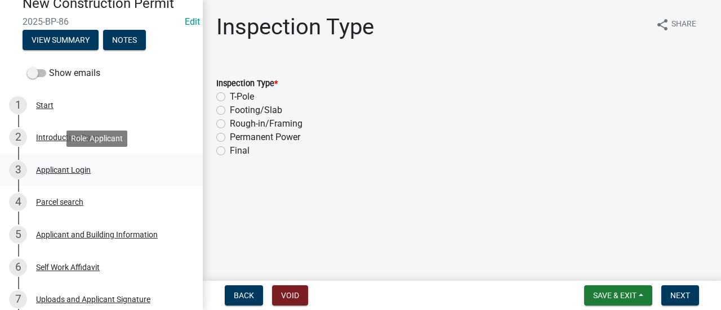
click at [74, 168] on div "Applicant Login" at bounding box center [63, 170] width 55 height 8
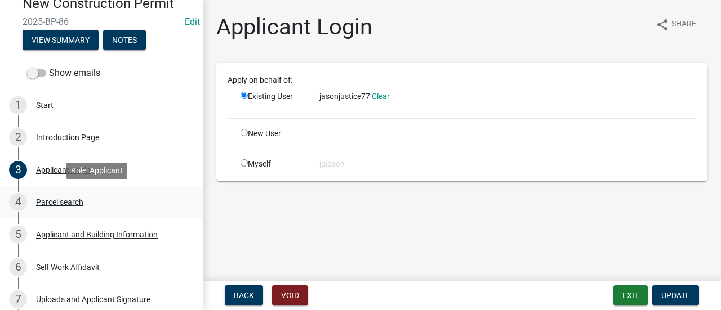
click at [71, 198] on div "Parcel search" at bounding box center [59, 202] width 47 height 8
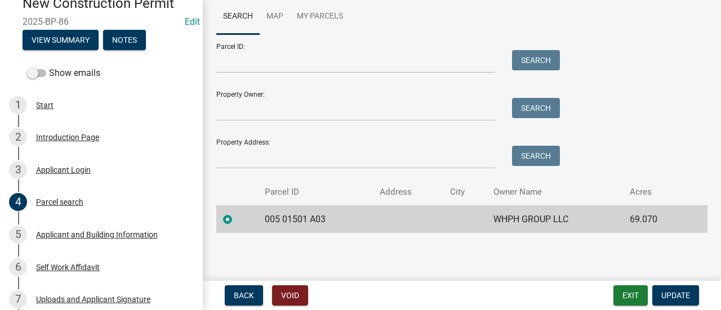
scroll to position [82, 0]
click at [97, 233] on div "Applicant and Building Information" at bounding box center [97, 235] width 122 height 8
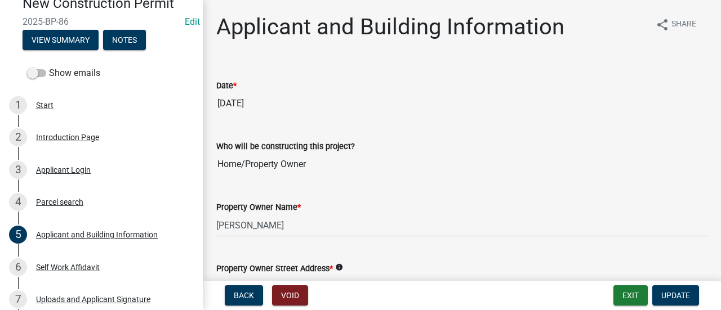
click at [499, 115] on wm-data-entity-input "Date * 11/19/2024" at bounding box center [461, 93] width 491 height 61
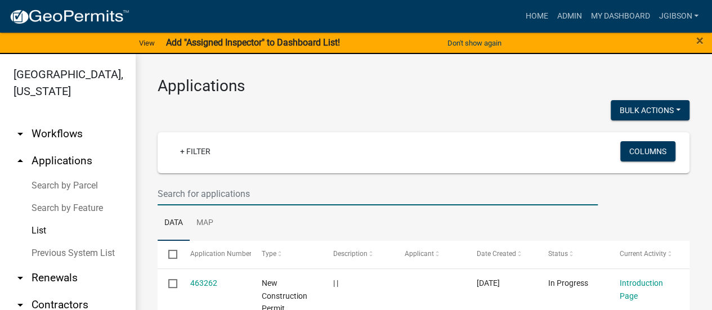
click at [173, 189] on input "text" at bounding box center [378, 193] width 440 height 23
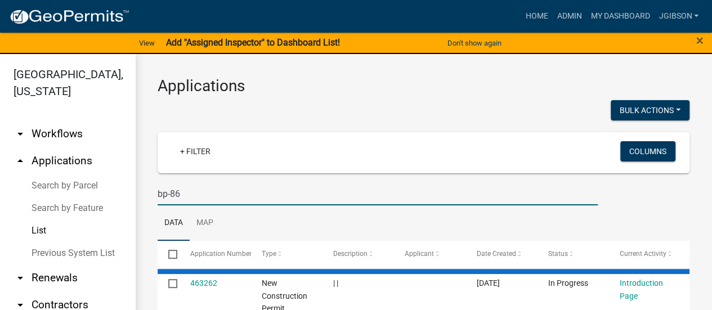
type input "bp-86"
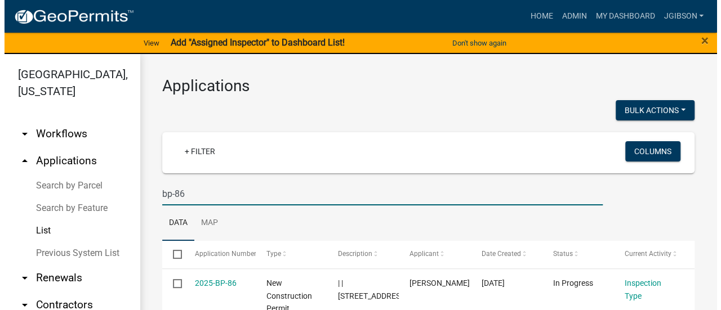
scroll to position [54, 0]
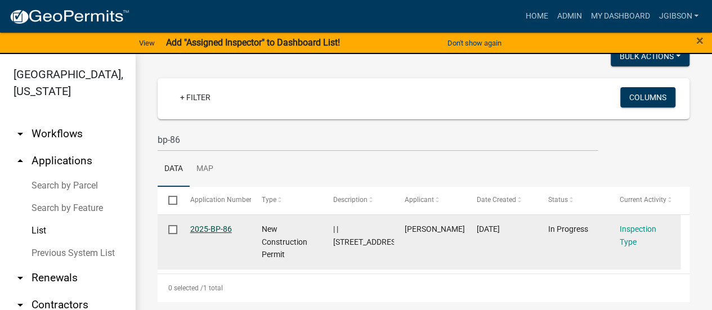
click at [214, 230] on link "2025-BP-86" at bounding box center [211, 229] width 42 height 9
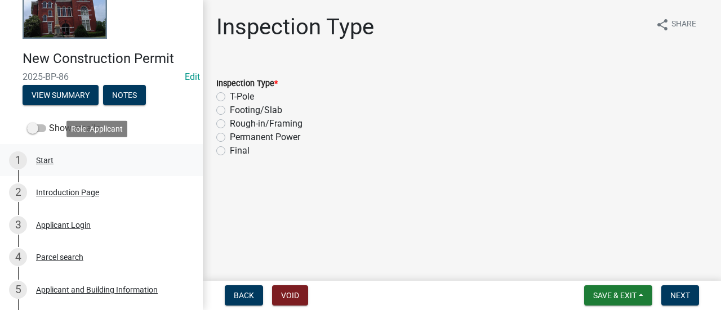
scroll to position [169, 0]
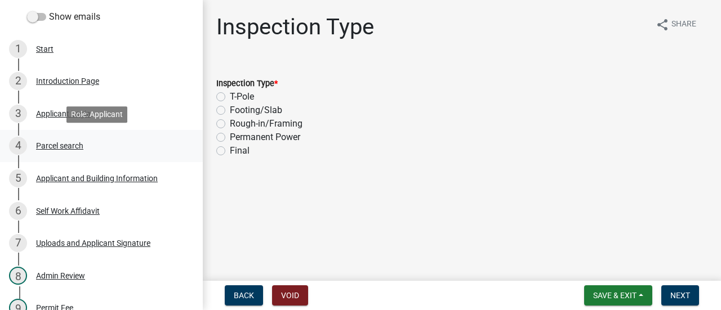
click at [59, 140] on div "4 Parcel search" at bounding box center [97, 146] width 176 height 18
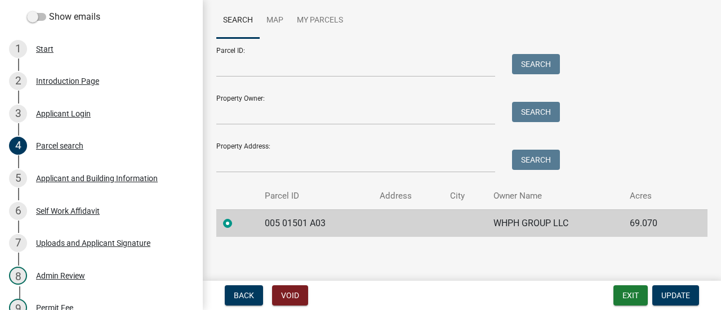
scroll to position [82, 0]
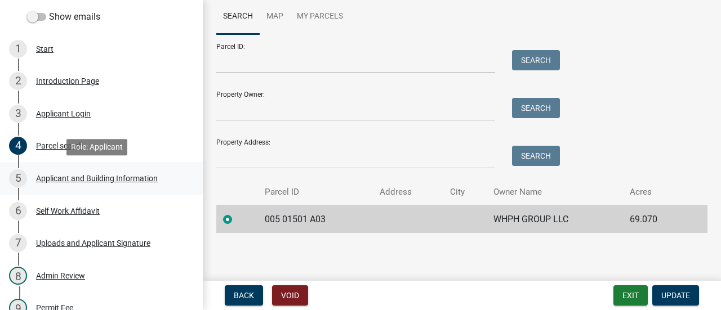
click at [74, 176] on div "Applicant and Building Information" at bounding box center [97, 178] width 122 height 8
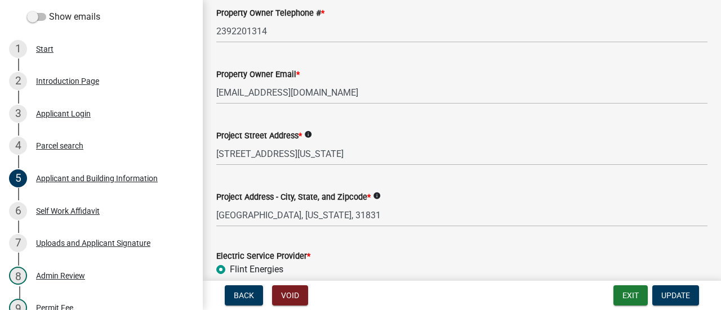
scroll to position [394, 0]
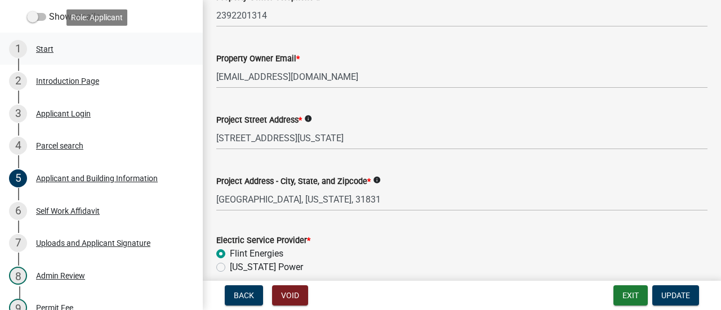
click at [179, 52] on link "1 Start" at bounding box center [101, 49] width 203 height 33
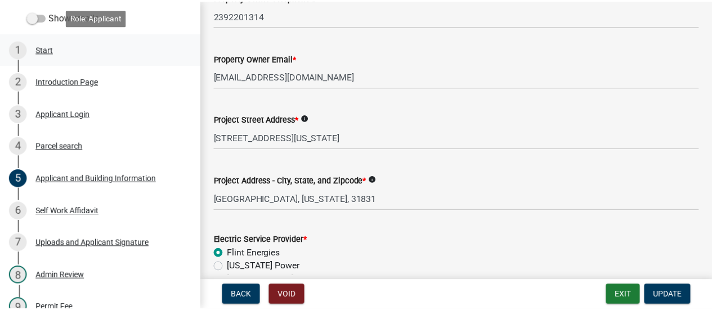
scroll to position [0, 0]
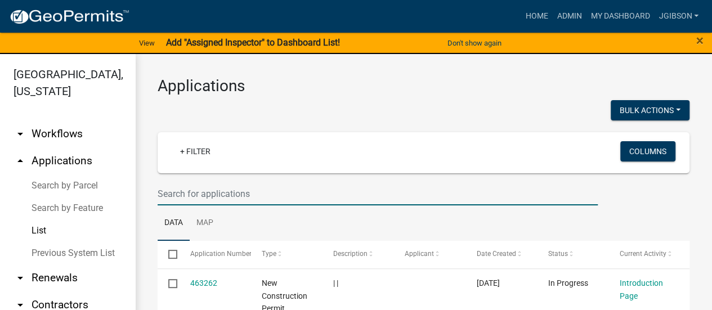
click at [228, 191] on input "text" at bounding box center [378, 193] width 440 height 23
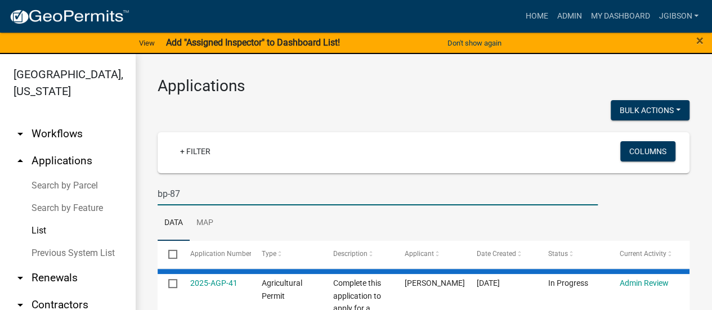
type input "bp-87"
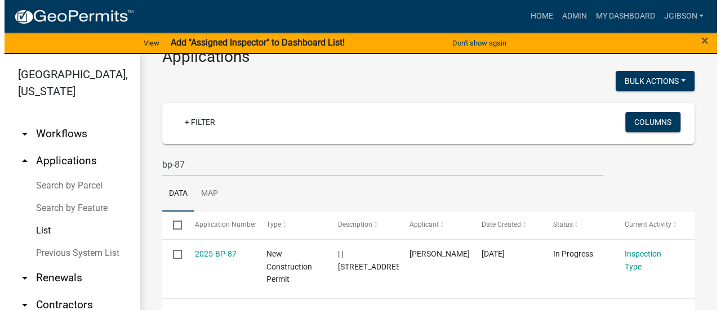
scroll to position [54, 0]
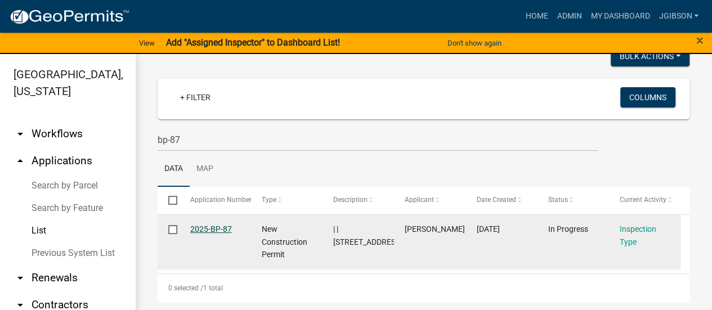
click at [229, 229] on link "2025-BP-87" at bounding box center [211, 229] width 42 height 9
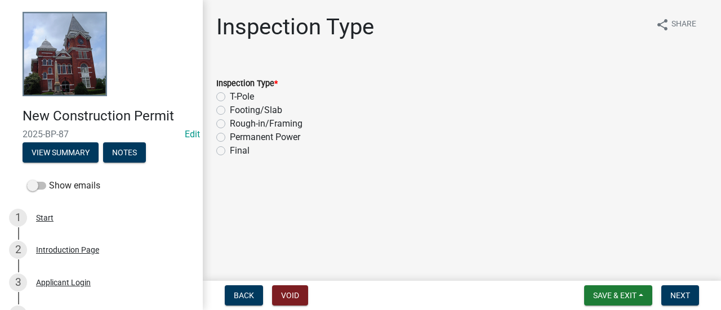
scroll to position [271, 0]
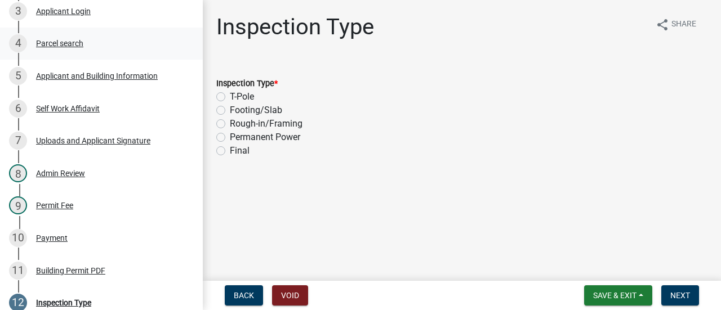
click at [70, 42] on div "Parcel search" at bounding box center [59, 43] width 47 height 8
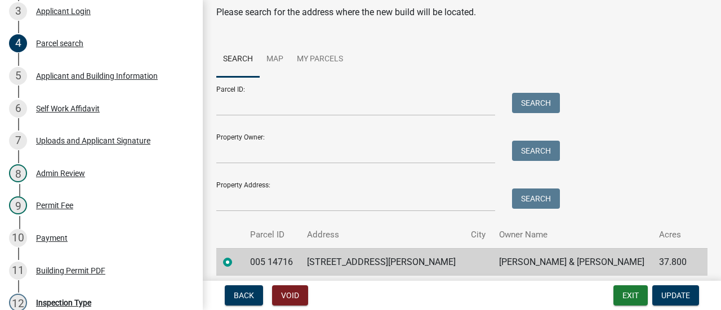
scroll to position [82, 0]
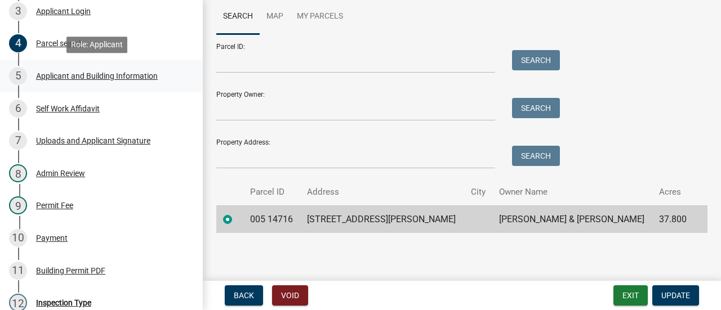
click at [180, 61] on link "5 Applicant and Building Information" at bounding box center [101, 76] width 203 height 33
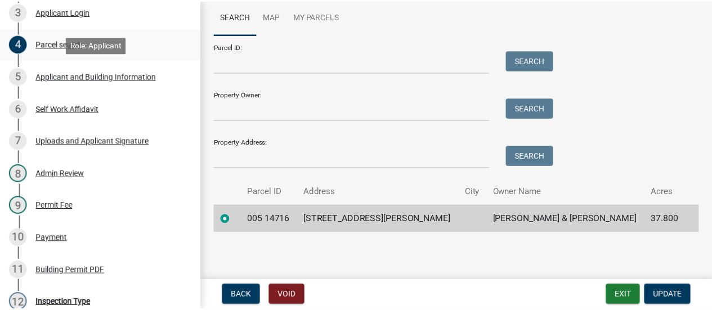
scroll to position [0, 0]
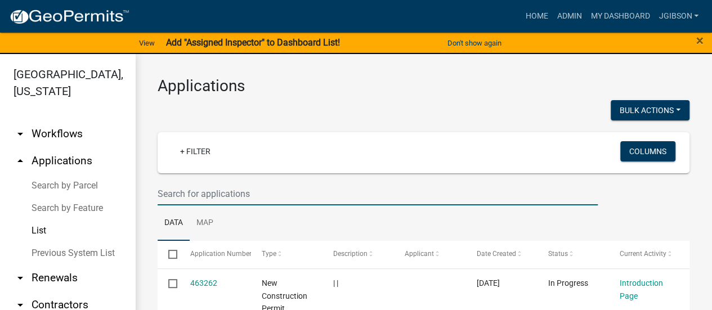
click at [184, 191] on input "text" at bounding box center [378, 193] width 440 height 23
type input "bp-88"
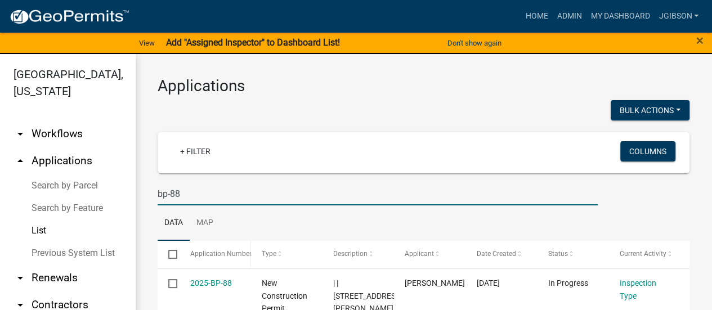
scroll to position [54, 0]
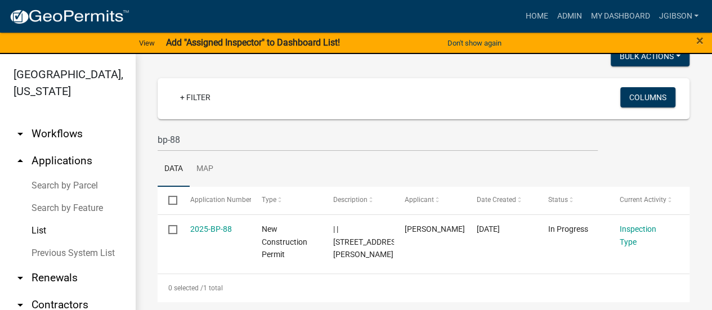
click at [199, 17] on div "Home Admin My Dashboard jgibson Admin Account Logout" at bounding box center [420, 16] width 565 height 21
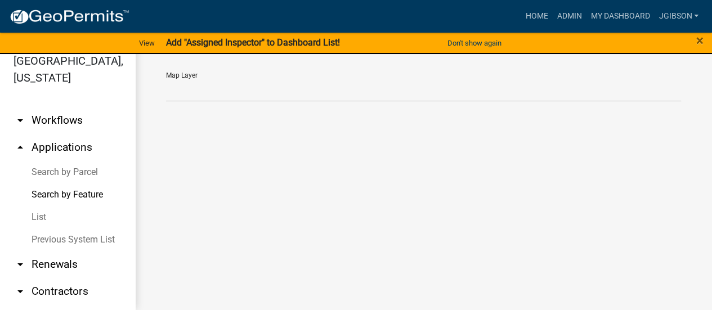
drag, startPoint x: 43, startPoint y: 217, endPoint x: 49, endPoint y: 213, distance: 7.2
click at [44, 218] on link "List" at bounding box center [67, 217] width 135 height 23
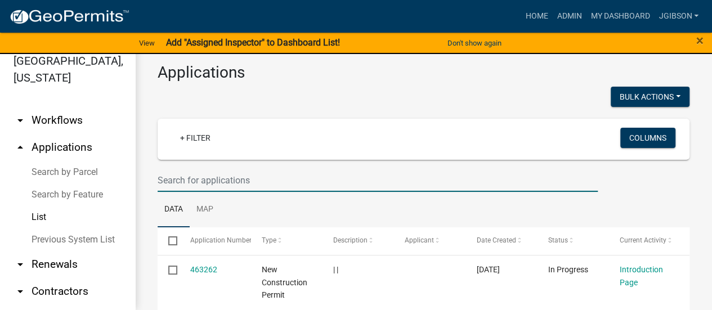
click at [187, 183] on input "text" at bounding box center [378, 180] width 440 height 23
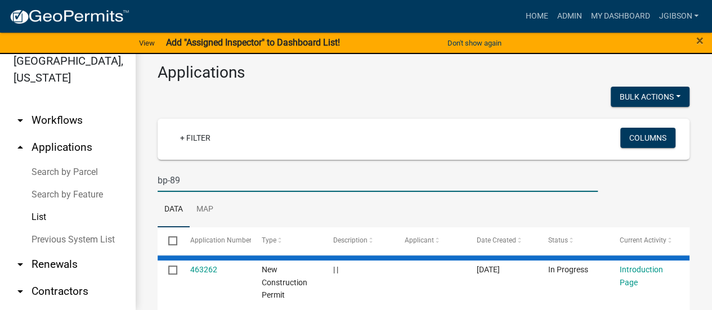
type input "bp-89"
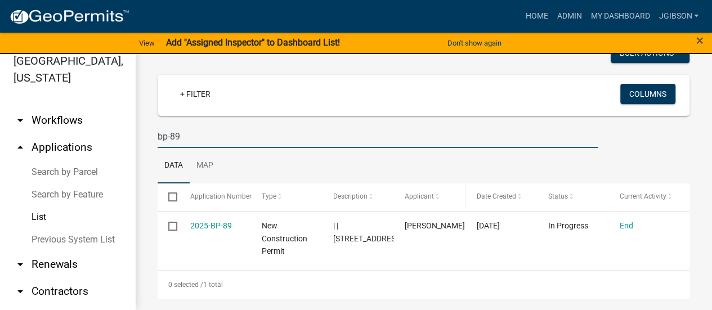
scroll to position [54, 0]
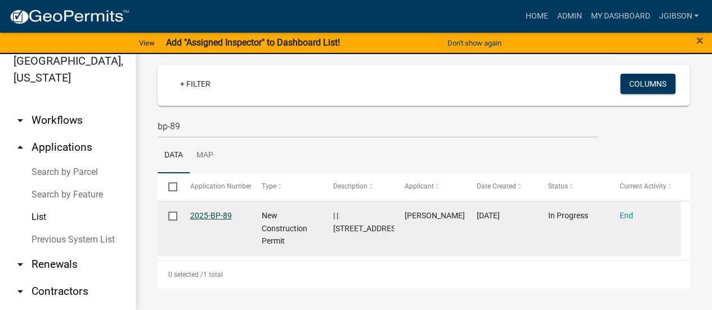
click at [222, 212] on link "2025-BP-89" at bounding box center [211, 215] width 42 height 9
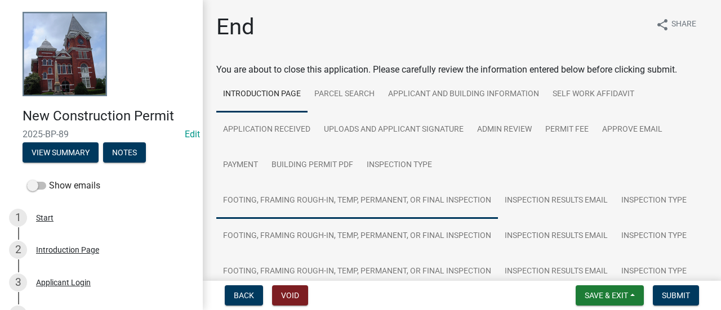
click at [359, 184] on link "Footing, Framing Rough-in, Temp, Permanent, or Final Inspection" at bounding box center [356, 201] width 281 height 36
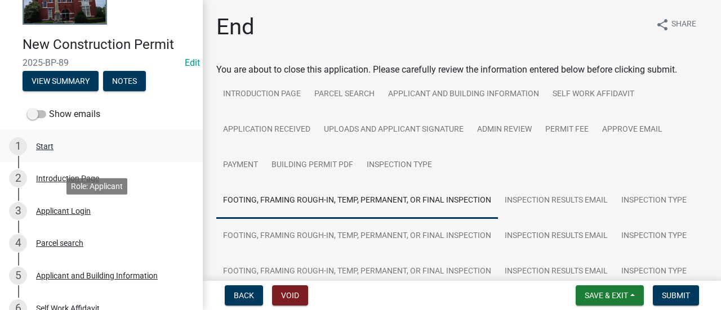
scroll to position [169, 0]
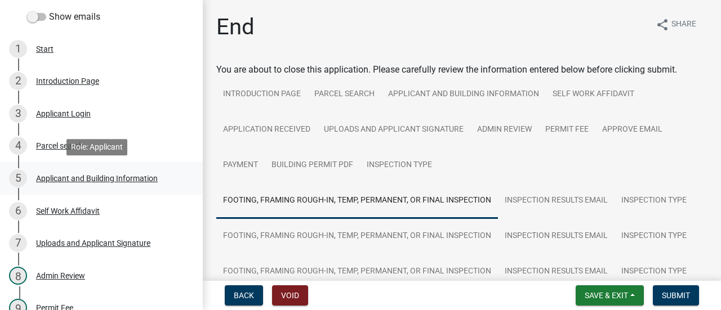
click at [73, 176] on div "Applicant and Building Information" at bounding box center [97, 178] width 122 height 8
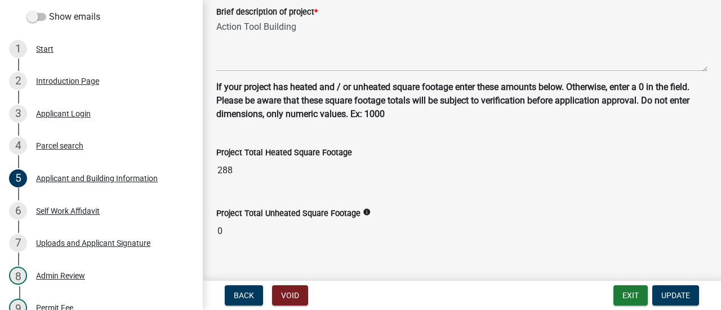
scroll to position [843, 0]
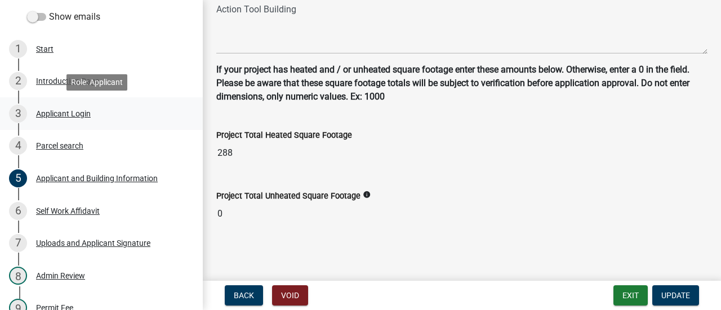
click at [188, 110] on link "3 Applicant Login" at bounding box center [101, 113] width 203 height 33
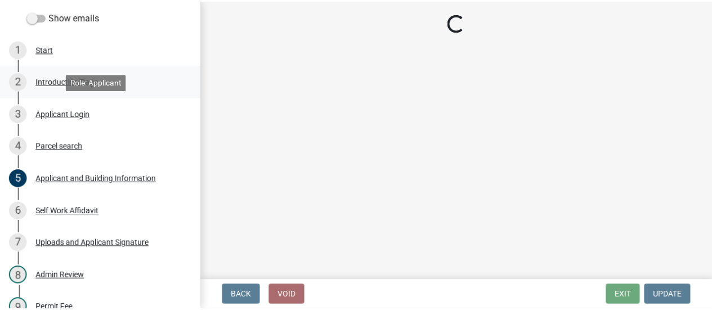
scroll to position [0, 0]
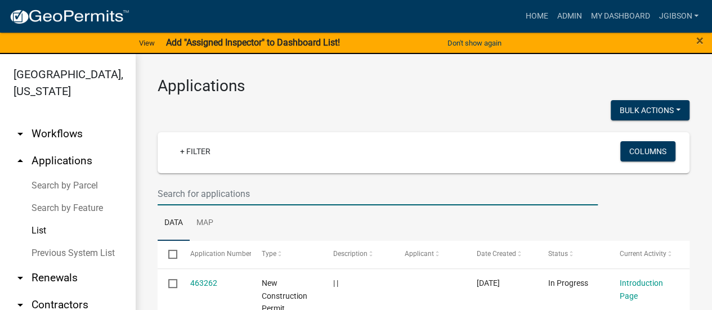
click at [200, 187] on input "text" at bounding box center [378, 193] width 440 height 23
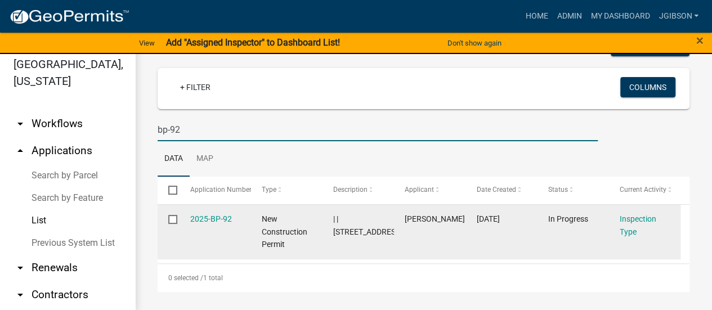
scroll to position [14, 0]
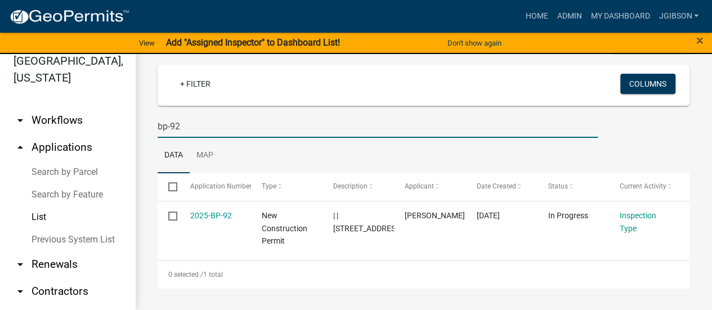
click at [186, 126] on input "bp-92" at bounding box center [378, 126] width 440 height 23
click at [182, 125] on input "bp-93" at bounding box center [378, 126] width 440 height 23
click at [182, 126] on input "bp-94" at bounding box center [378, 126] width 440 height 23
type input "bp-95"
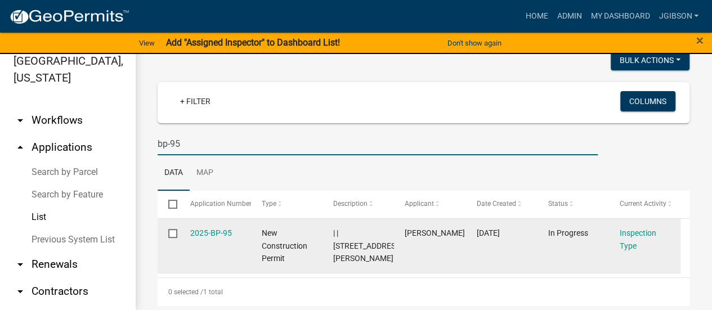
scroll to position [54, 0]
